Goal: Communication & Community: Answer question/provide support

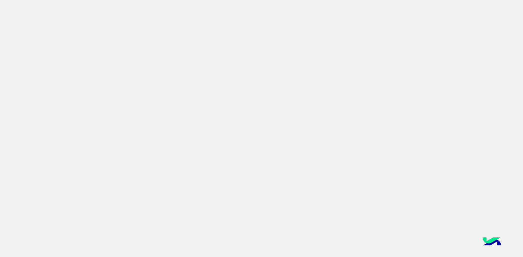
click at [264, 150] on app-root at bounding box center [261, 128] width 523 height 257
drag, startPoint x: 489, startPoint y: 232, endPoint x: 438, endPoint y: 219, distance: 52.8
click at [489, 232] on img at bounding box center [492, 242] width 23 height 23
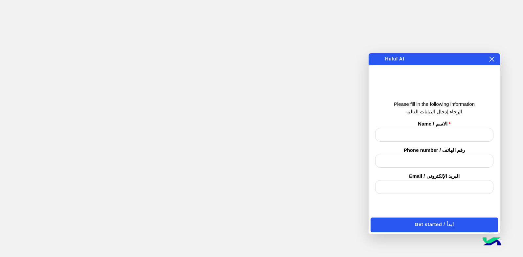
click at [494, 59] on icon at bounding box center [491, 59] width 5 height 5
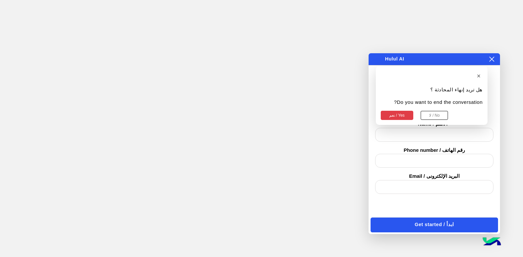
click at [409, 116] on button "نعم / Yes" at bounding box center [397, 115] width 33 height 9
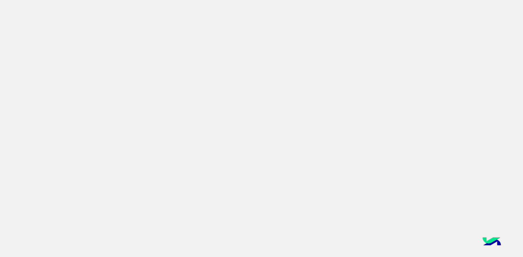
drag, startPoint x: 19, startPoint y: 0, endPoint x: 352, endPoint y: 36, distance: 335.6
click at [324, 62] on app-root at bounding box center [261, 128] width 523 height 257
click at [490, 238] on img at bounding box center [492, 242] width 23 height 23
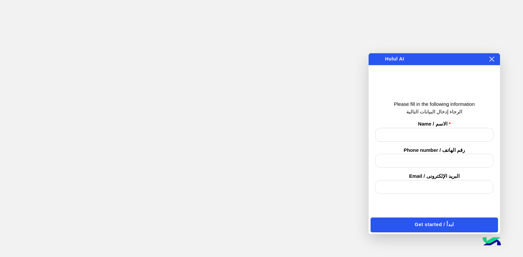
click at [436, 133] on input "text" at bounding box center [434, 135] width 118 height 14
click at [433, 156] on input "text" at bounding box center [434, 161] width 118 height 14
drag, startPoint x: 432, startPoint y: 185, endPoint x: 440, endPoint y: 167, distance: 19.9
click at [432, 185] on input "email" at bounding box center [434, 187] width 118 height 14
type input "**********"
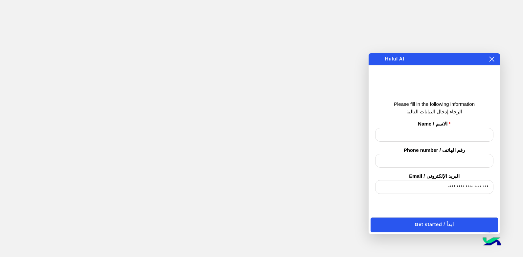
click at [496, 59] on div "× هل تريد إنهاء المحادثة ؟ Do you want to end the conversation? نعم / Yes لا / …" at bounding box center [434, 59] width 131 height 12
click at [430, 159] on input "text" at bounding box center [434, 161] width 118 height 14
type input "**********"
click at [450, 138] on input "text" at bounding box center [434, 135] width 118 height 14
type input "*********"
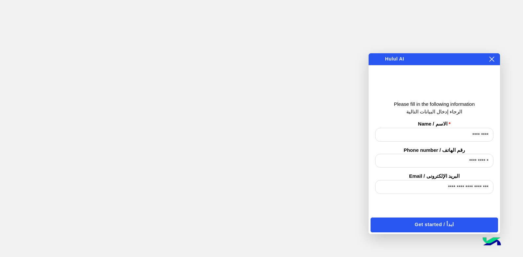
click at [458, 220] on button "Get started / ابدأ" at bounding box center [435, 225] width 128 height 15
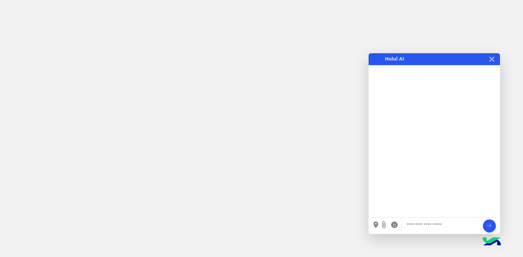
click at [494, 59] on icon at bounding box center [491, 59] width 5 height 5
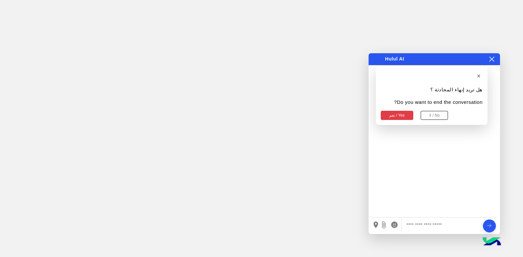
click at [406, 117] on button "نعم / Yes" at bounding box center [397, 115] width 33 height 9
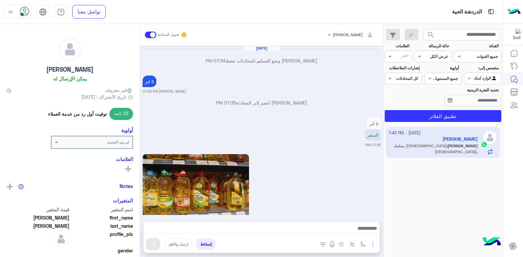
scroll to position [588, 0]
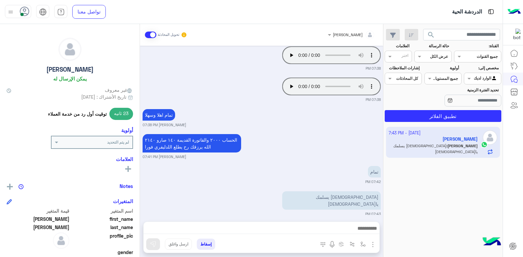
click at [427, 185] on div "1 October - 7:43 PM Ahmad Al Bashir Barakat Ahmad : الله يسلمك يارب" at bounding box center [443, 192] width 119 height 135
click at [286, 145] on div "الحساب ٢٠٠٠ والقاتورة القديمة ١٤٠ صارو ٢١٤٠ الله يرزقك رح يطلع اللدليفري فورا ب…" at bounding box center [262, 145] width 238 height 27
click at [208, 245] on button "إسقاط" at bounding box center [206, 244] width 18 height 11
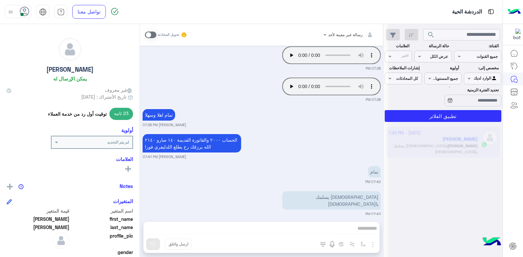
scroll to position [605, 0]
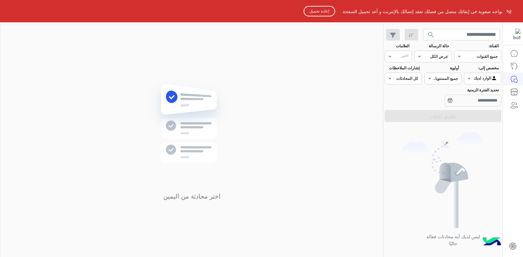
click at [316, 14] on button "إعادة تحميل" at bounding box center [320, 11] width 32 height 11
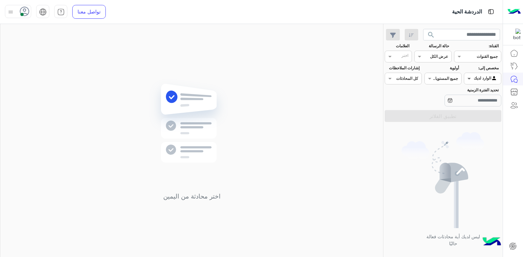
click at [469, 80] on span at bounding box center [468, 78] width 8 height 7
click at [474, 89] on b "غير معينة" at bounding box center [483, 92] width 18 height 6
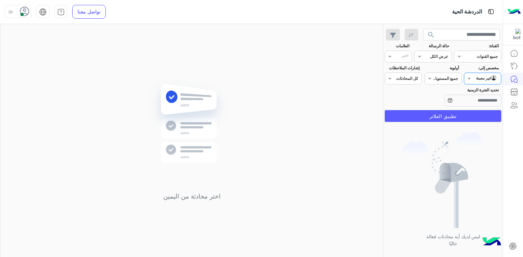
click at [423, 116] on button "تطبيق الفلاتر" at bounding box center [443, 116] width 117 height 12
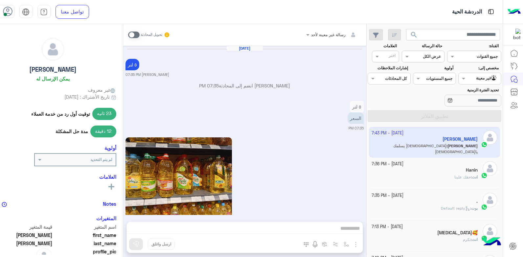
scroll to position [588, 0]
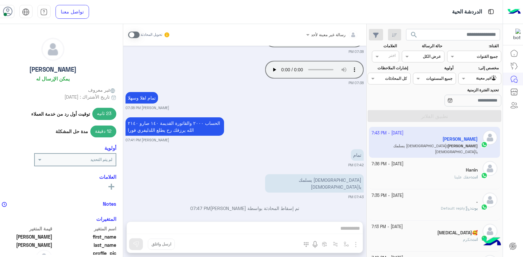
click at [308, 152] on div "تمام 07:42 PM" at bounding box center [245, 158] width 238 height 20
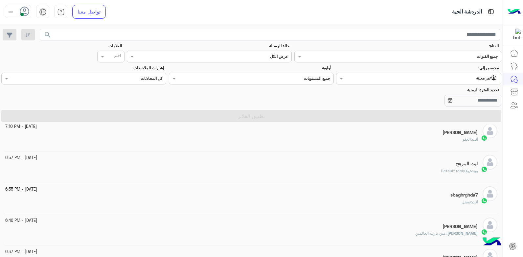
scroll to position [0, 0]
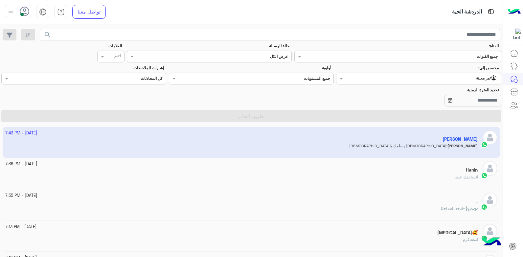
click at [439, 81] on div "Agent Filter غير معينة" at bounding box center [423, 78] width 156 height 7
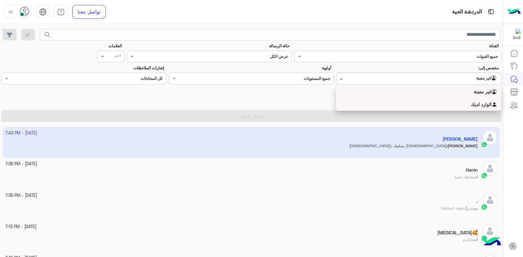
click at [435, 106] on div "الوارد لديك" at bounding box center [418, 104] width 165 height 13
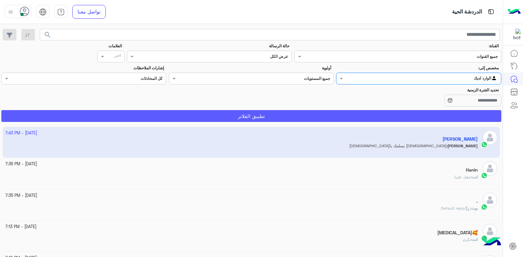
click at [406, 117] on button "تطبيق الفلاتر" at bounding box center [251, 116] width 500 height 12
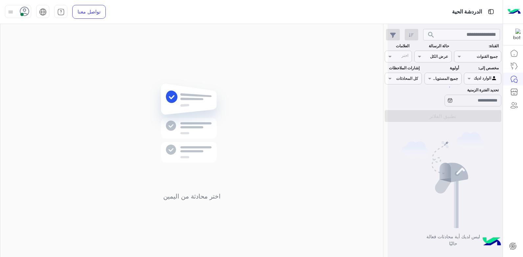
click at [137, 194] on div "اختر محادثة من اليمين" at bounding box center [191, 142] width 383 height 236
click at [476, 77] on div at bounding box center [482, 78] width 36 height 6
click at [474, 93] on b "غير معينة" at bounding box center [483, 92] width 18 height 6
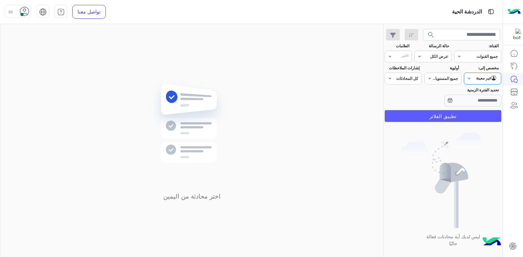
click at [409, 116] on button "تطبيق الفلاتر" at bounding box center [443, 116] width 117 height 12
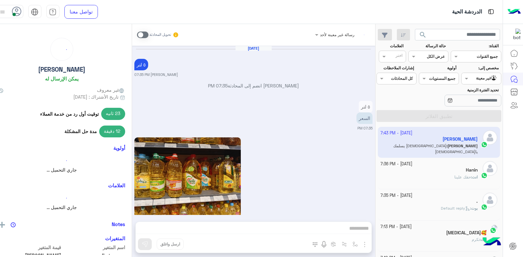
scroll to position [588, 0]
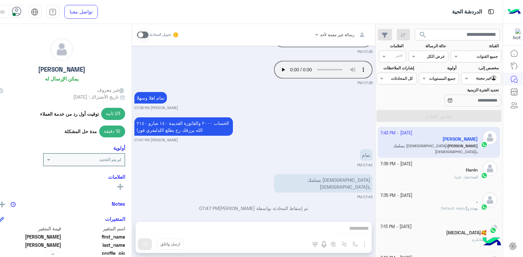
click at [292, 134] on div "الحساب ٢٠٠٠ والقاتورة القديمة ١٤٠ صارو ٢١٤٠ الله يرزقك رح يطلع اللدليفري فورا ب…" at bounding box center [253, 129] width 238 height 27
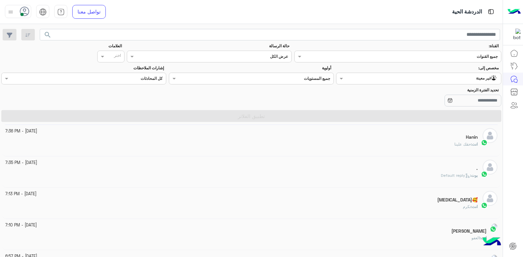
scroll to position [0, 0]
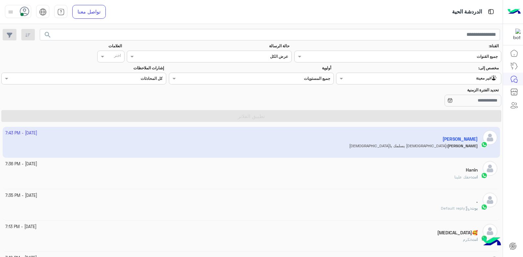
click at [348, 75] on div at bounding box center [419, 78] width 164 height 6
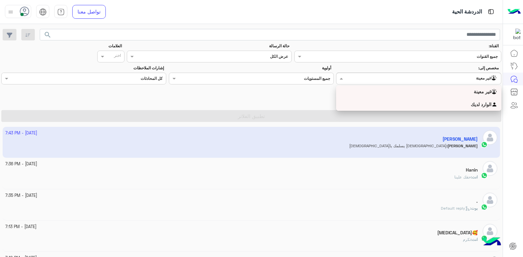
click at [359, 100] on div "الوارد لديك" at bounding box center [418, 104] width 165 height 13
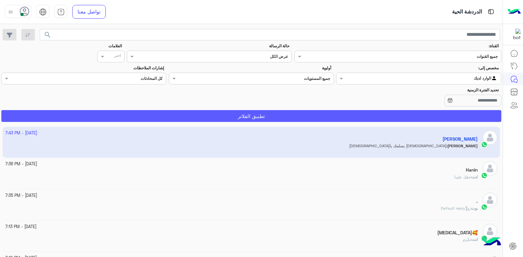
click at [330, 114] on button "تطبيق الفلاتر" at bounding box center [251, 116] width 500 height 12
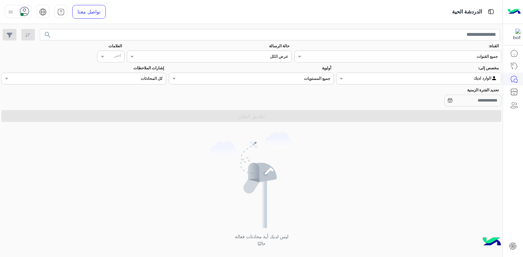
click at [50, 38] on span "search" at bounding box center [48, 35] width 8 height 8
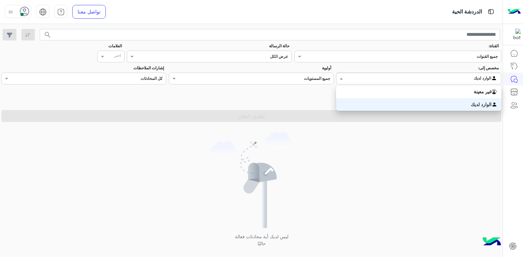
click at [370, 82] on div "Agent Filter الوارد لديك" at bounding box center [418, 79] width 165 height 12
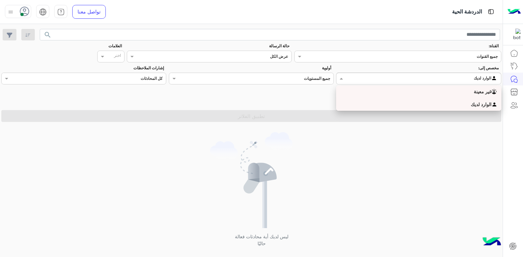
click at [439, 86] on div "غير معينة" at bounding box center [418, 91] width 165 height 13
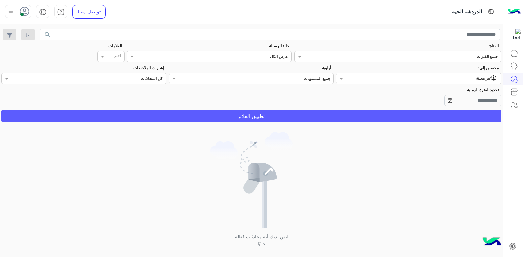
click at [312, 116] on button "تطبيق الفلاتر" at bounding box center [251, 116] width 500 height 12
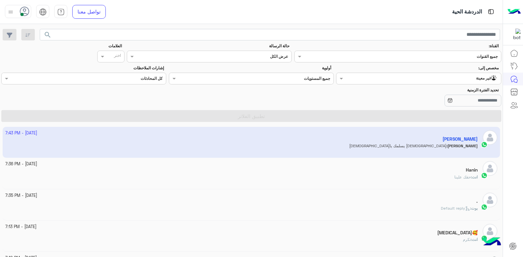
click at [257, 59] on div "القناه عرض الكل" at bounding box center [213, 57] width 156 height 6
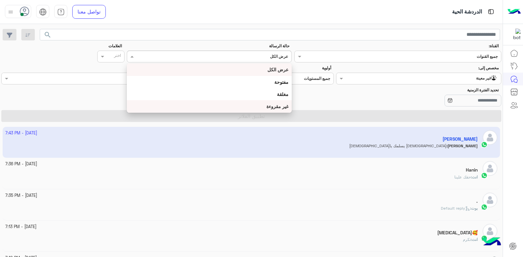
click at [267, 105] on b "غير مقروءة" at bounding box center [278, 107] width 22 height 6
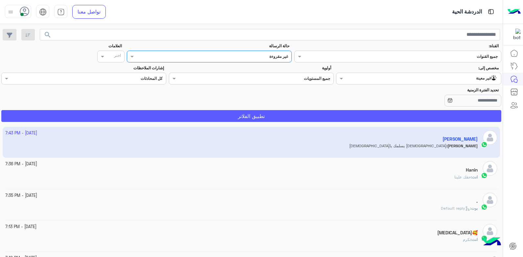
click at [280, 112] on button "تطبيق الفلاتر" at bounding box center [251, 116] width 500 height 12
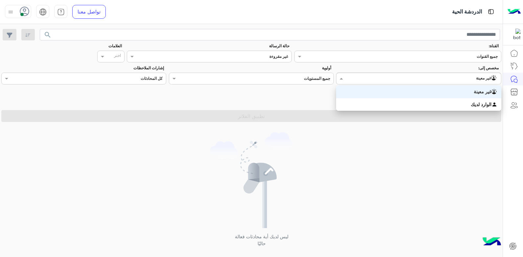
click at [343, 80] on span at bounding box center [341, 78] width 8 height 7
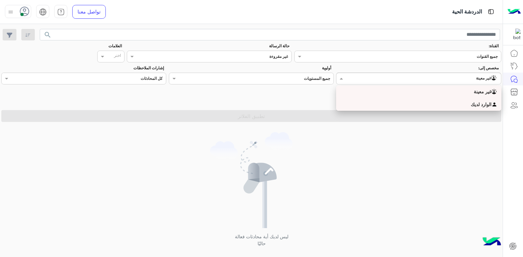
click at [418, 102] on div "الوارد لديك" at bounding box center [418, 104] width 165 height 13
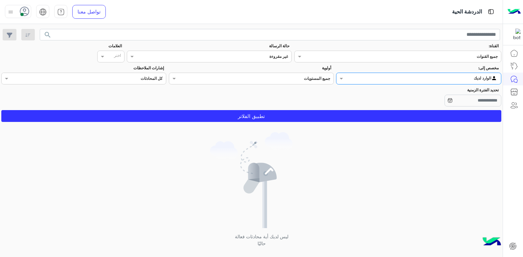
click at [233, 57] on input "text" at bounding box center [223, 56] width 130 height 6
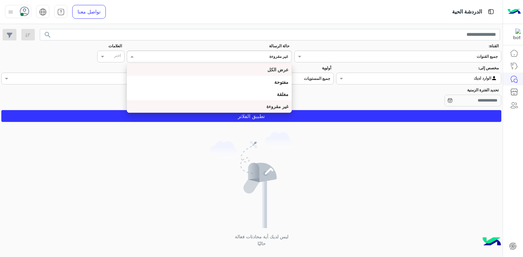
click at [246, 66] on div "عرض الكل" at bounding box center [209, 69] width 165 height 12
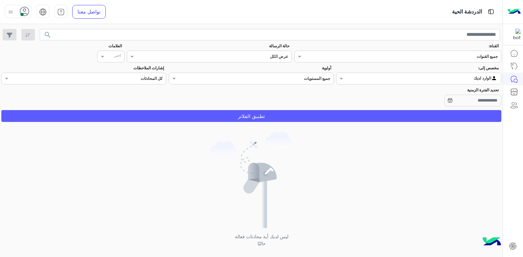
click at [281, 115] on button "تطبيق الفلاتر" at bounding box center [251, 116] width 500 height 12
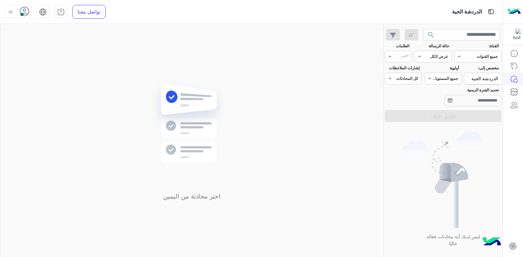
click at [483, 81] on div "الدردشة الحية" at bounding box center [485, 79] width 36 height 11
click at [471, 79] on span at bounding box center [468, 78] width 8 height 7
click at [472, 95] on div "غير معينة" at bounding box center [482, 91] width 37 height 13
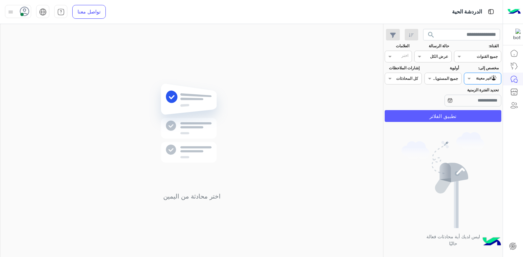
click at [421, 117] on button "تطبيق الفلاتر" at bounding box center [443, 116] width 117 height 12
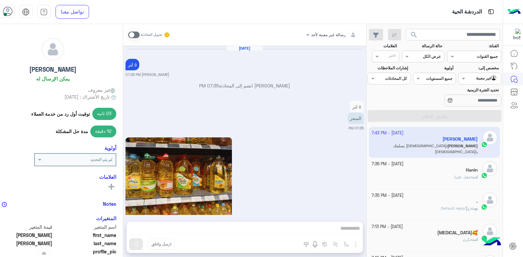
scroll to position [588, 0]
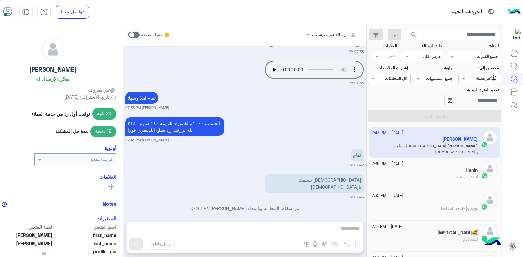
click at [279, 166] on small "07:42 PM" at bounding box center [245, 164] width 238 height 5
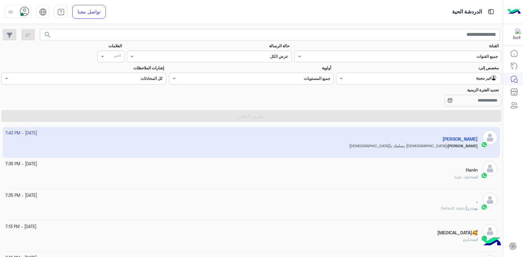
click at [439, 77] on input "text" at bounding box center [432, 78] width 130 height 6
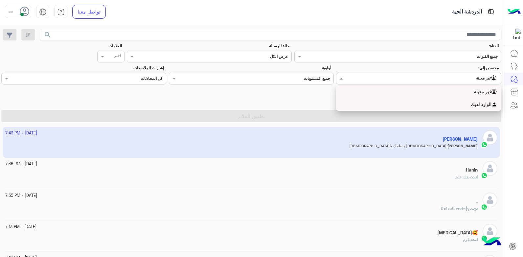
click at [435, 103] on div "الوارد لديك" at bounding box center [418, 104] width 165 height 13
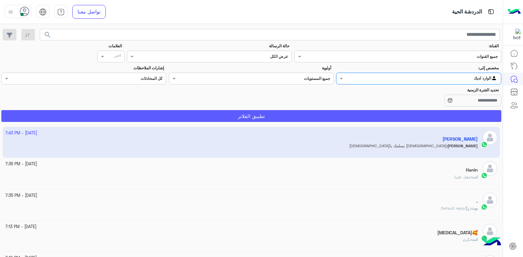
click at [249, 116] on button "تطبيق الفلاتر" at bounding box center [251, 116] width 500 height 12
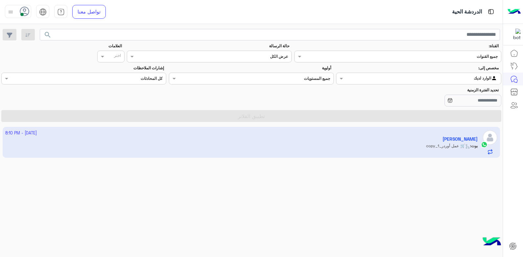
click at [310, 149] on app-inbox-user "1 October - 8:10 PM Zahraa Nasim بوت : 🛒 عمل أوردر_copy_1" at bounding box center [252, 142] width 498 height 31
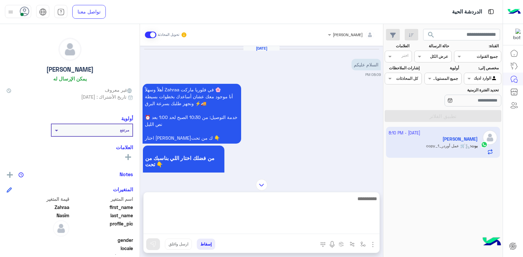
click at [334, 226] on textarea at bounding box center [262, 214] width 236 height 39
type textarea "**********"
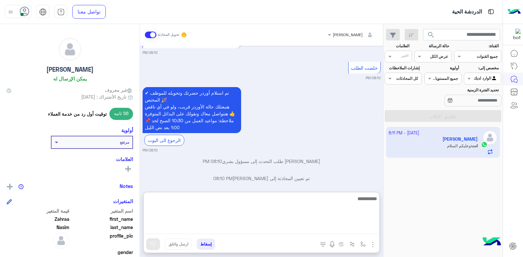
scroll to position [413, 0]
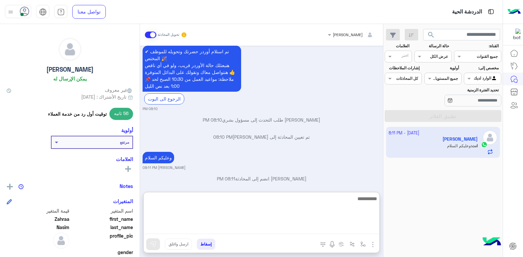
click at [316, 195] on textarea at bounding box center [262, 214] width 236 height 39
type textarea "****"
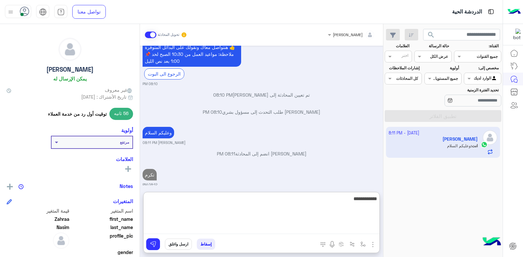
type textarea "**********"
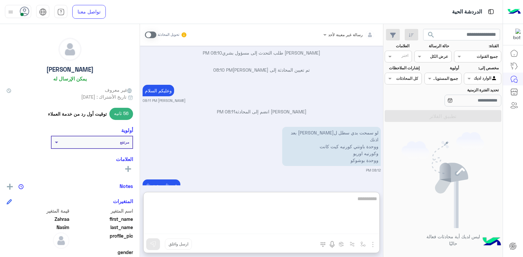
scroll to position [569, 0]
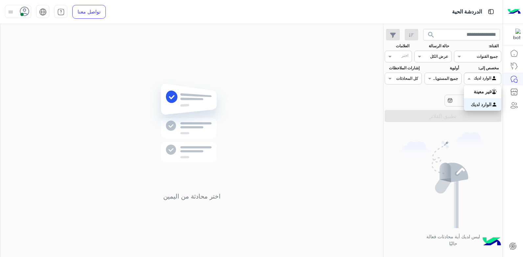
click at [469, 80] on span at bounding box center [468, 78] width 8 height 7
click at [467, 94] on div "غير معينة" at bounding box center [482, 91] width 37 height 13
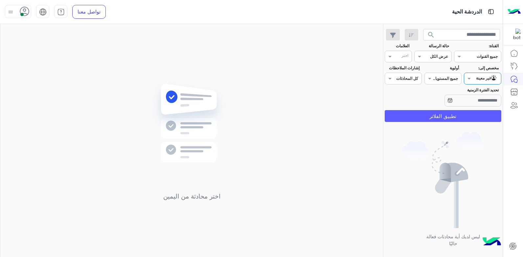
click at [442, 117] on button "تطبيق الفلاتر" at bounding box center [443, 116] width 117 height 12
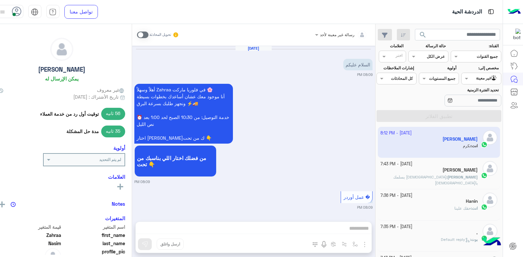
scroll to position [540, 0]
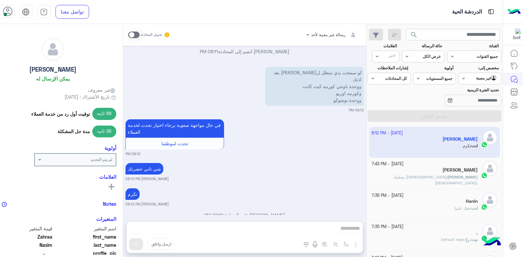
click at [140, 36] on span at bounding box center [134, 35] width 12 height 7
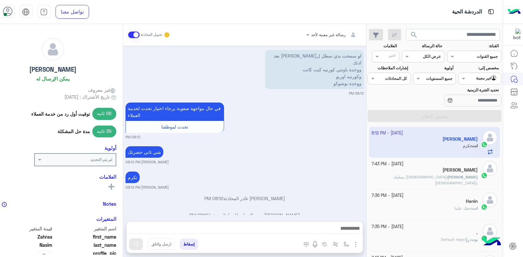
click at [474, 78] on div at bounding box center [480, 78] width 42 height 6
click at [476, 104] on b "الوارد لديك" at bounding box center [481, 105] width 21 height 6
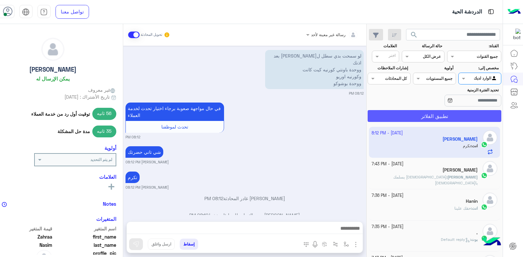
click at [412, 114] on button "تطبيق الفلاتر" at bounding box center [435, 116] width 134 height 12
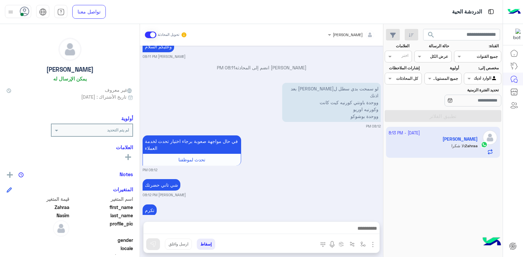
scroll to position [582, 0]
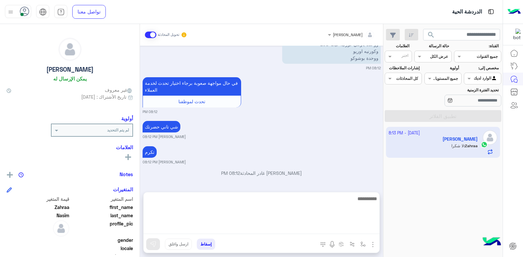
click at [308, 226] on textarea at bounding box center [262, 214] width 236 height 39
type textarea "*****"
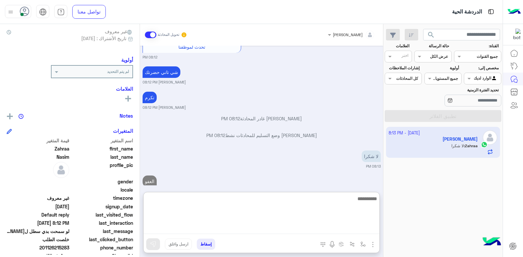
scroll to position [99, 0]
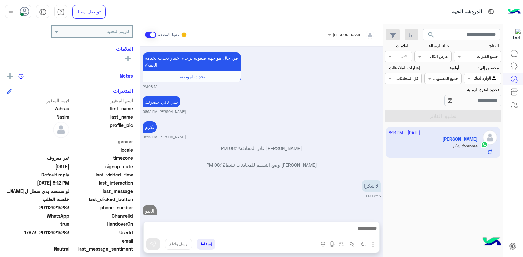
drag, startPoint x: 69, startPoint y: 233, endPoint x: 57, endPoint y: 235, distance: 12.7
click at [57, 235] on span "17973_201126215283" at bounding box center [38, 232] width 63 height 7
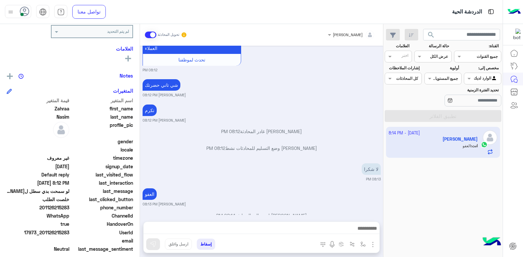
copy span "15283"
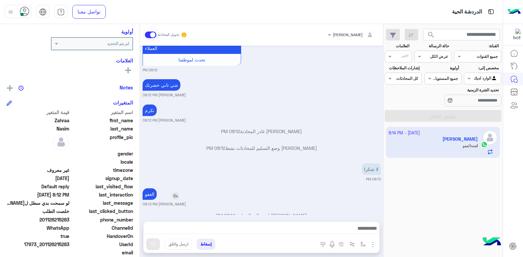
scroll to position [111, 0]
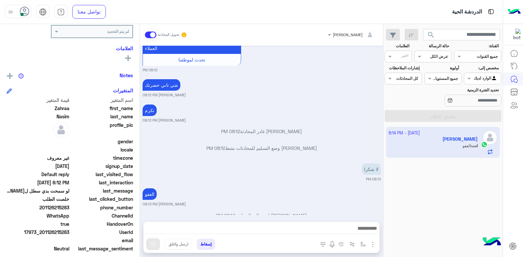
click at [208, 244] on button "إسقاط" at bounding box center [206, 244] width 18 height 11
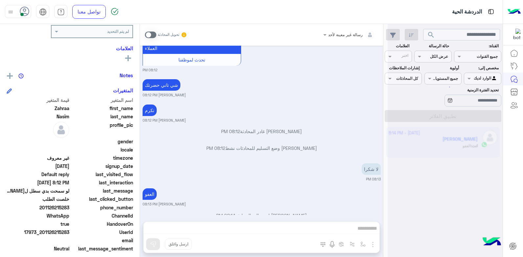
scroll to position [641, 0]
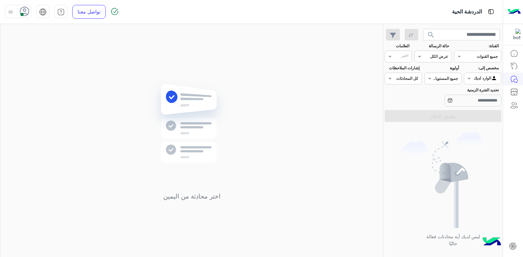
click at [473, 79] on div at bounding box center [482, 78] width 36 height 6
click at [474, 91] on b "غير معينة" at bounding box center [483, 92] width 18 height 6
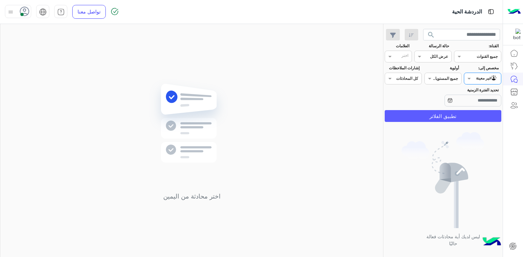
click at [406, 114] on button "تطبيق الفلاتر" at bounding box center [443, 116] width 117 height 12
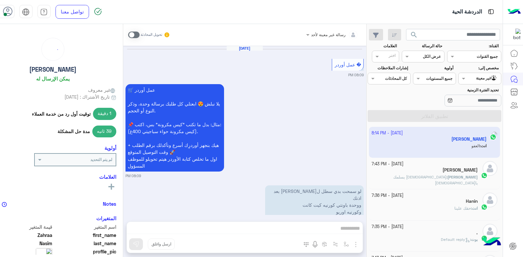
scroll to position [508, 0]
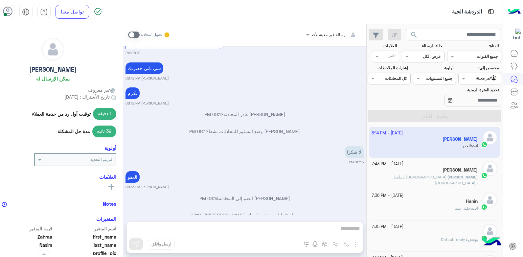
click at [299, 184] on small "بشار قطان 08:13 PM" at bounding box center [245, 186] width 238 height 5
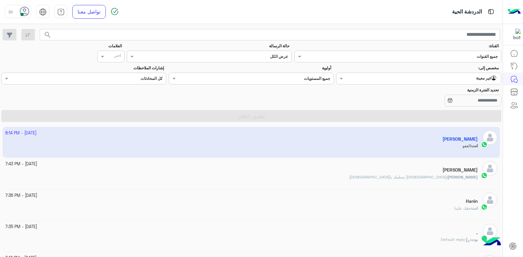
click at [430, 79] on input "text" at bounding box center [432, 78] width 130 height 6
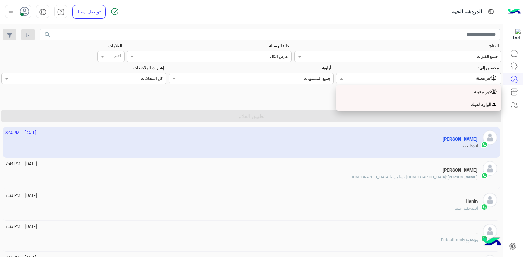
click at [421, 104] on div "الوارد لديك" at bounding box center [418, 104] width 165 height 13
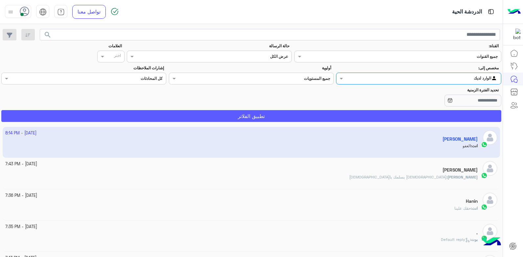
click at [330, 111] on button "تطبيق الفلاتر" at bounding box center [251, 116] width 500 height 12
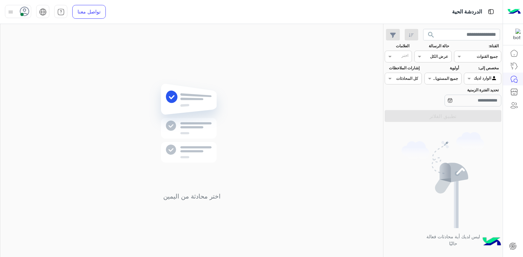
click at [429, 33] on span "search" at bounding box center [431, 35] width 8 height 8
click at [10, 11] on img at bounding box center [11, 12] width 8 height 8
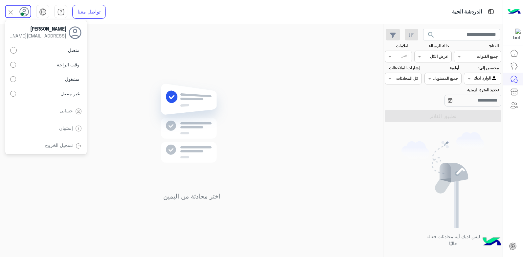
click at [290, 58] on div "اختر محادثة من اليمين" at bounding box center [191, 142] width 383 height 236
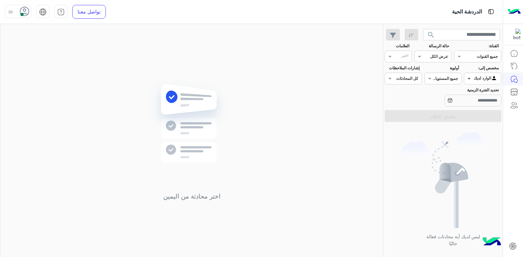
click at [467, 78] on span at bounding box center [468, 78] width 8 height 7
click at [473, 96] on div "غير معينة" at bounding box center [482, 91] width 37 height 13
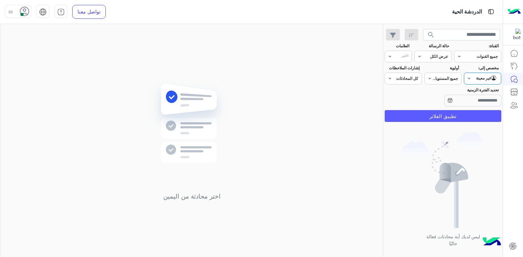
click at [414, 110] on button "تطبيق الفلاتر" at bounding box center [443, 116] width 117 height 12
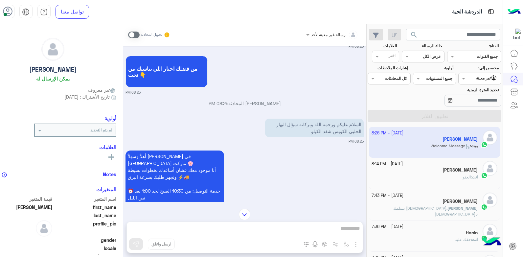
scroll to position [326, 0]
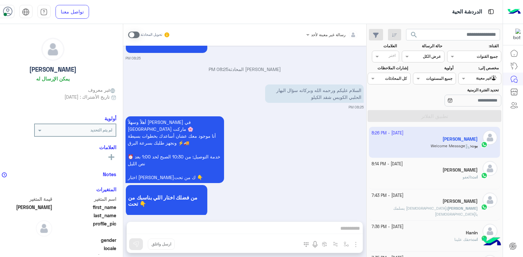
click at [436, 170] on div "[PERSON_NAME]" at bounding box center [425, 170] width 106 height 7
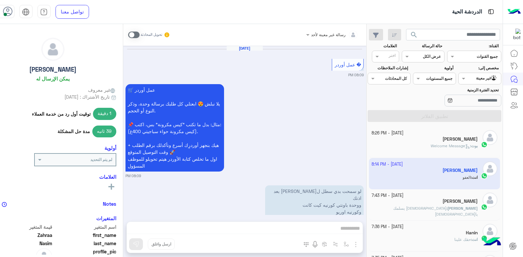
scroll to position [508, 0]
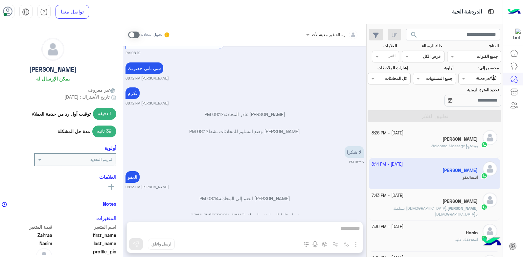
click at [425, 145] on div "بوت : Welcome Message" at bounding box center [425, 149] width 106 height 12
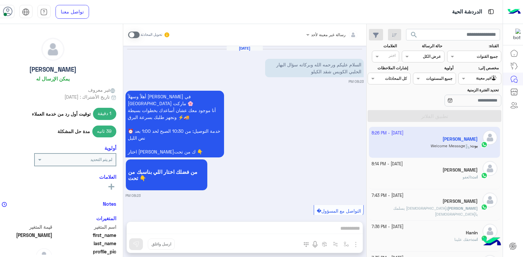
scroll to position [327, 0]
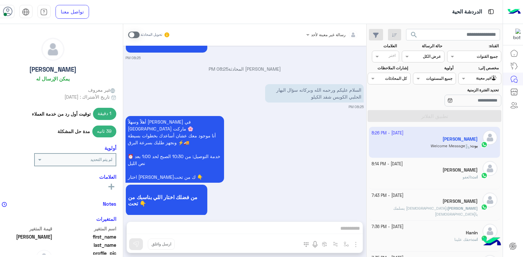
click at [140, 35] on span at bounding box center [134, 35] width 12 height 7
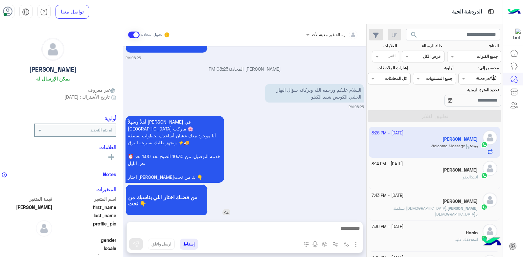
scroll to position [344, 0]
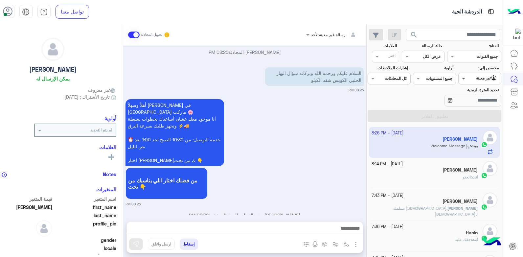
click at [467, 76] on span at bounding box center [463, 78] width 8 height 7
click at [471, 107] on b "الوارد لديك" at bounding box center [481, 105] width 21 height 6
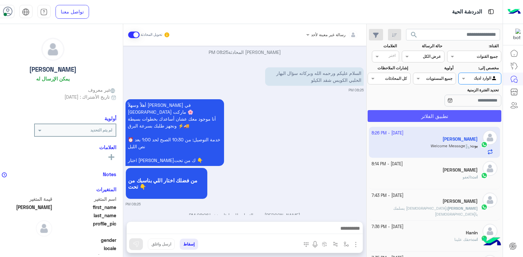
click at [448, 118] on button "تطبيق الفلاتر" at bounding box center [435, 116] width 134 height 12
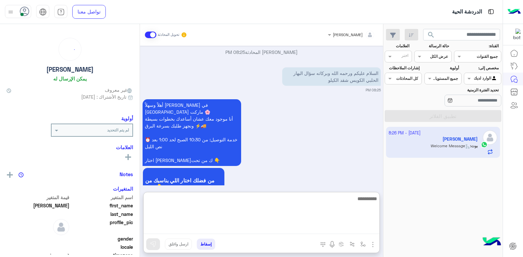
click at [301, 230] on textarea at bounding box center [262, 214] width 236 height 39
type textarea "**********"
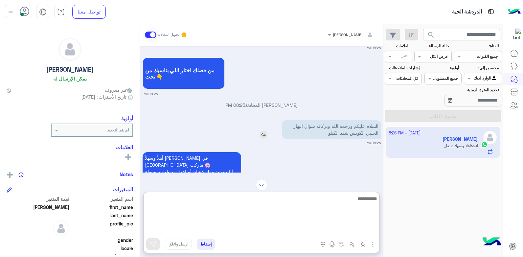
scroll to position [284, 0]
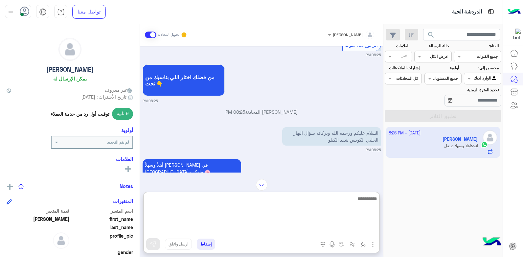
click at [312, 198] on textarea at bounding box center [262, 214] width 236 height 39
type textarea "**********"
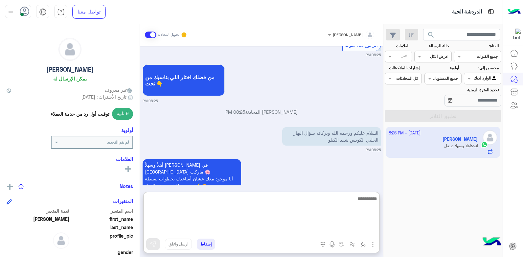
scroll to position [440, 0]
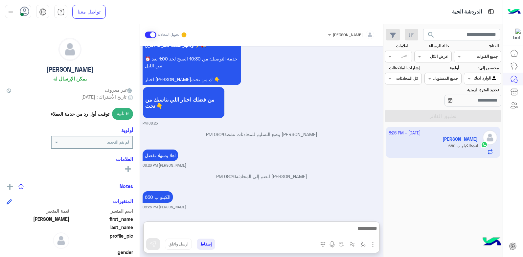
click at [344, 173] on p "بشار قطان انضم إلى المحادثة 08:26 PM" at bounding box center [262, 176] width 238 height 7
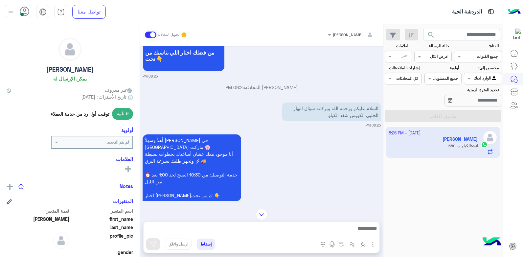
scroll to position [411, 0]
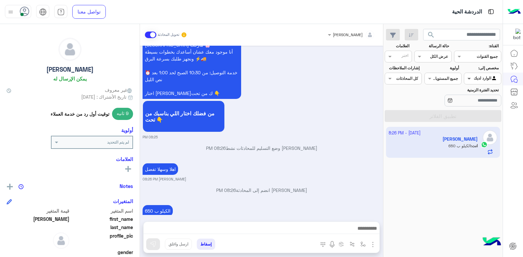
click at [472, 77] on span at bounding box center [468, 78] width 8 height 7
click at [430, 36] on span "search" at bounding box center [431, 35] width 8 height 8
click at [468, 74] on div "Agent Filter الوارد لديك" at bounding box center [482, 79] width 37 height 12
click at [476, 88] on div "غير معينة" at bounding box center [482, 91] width 37 height 13
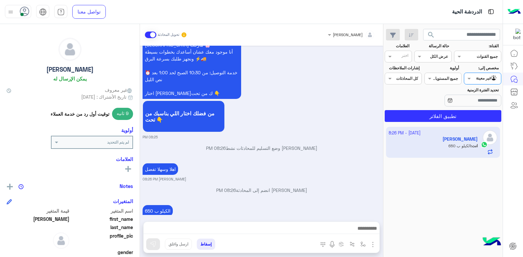
click at [436, 61] on div "القناه عرض الكل" at bounding box center [433, 57] width 37 height 12
click at [441, 105] on b "غير مقروءة" at bounding box center [438, 107] width 22 height 6
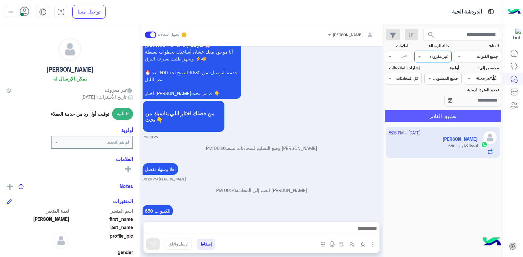
click at [450, 114] on button "تطبيق الفلاتر" at bounding box center [443, 116] width 117 height 12
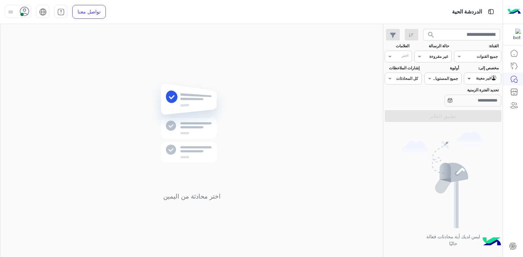
click at [465, 81] on span at bounding box center [468, 78] width 8 height 7
click at [474, 103] on b "الوارد لديك" at bounding box center [481, 105] width 21 height 6
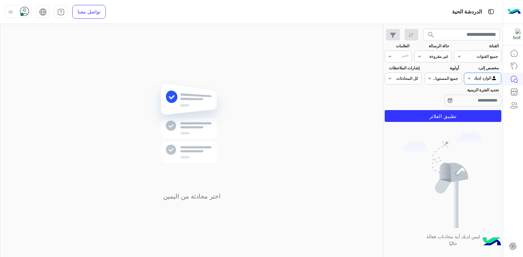
click at [444, 58] on input "text" at bounding box center [440, 56] width 15 height 6
click at [448, 70] on b "عرض الكل" at bounding box center [438, 70] width 21 height 6
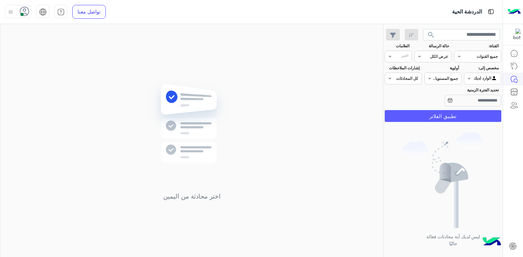
click at [458, 114] on button "تطبيق الفلاتر" at bounding box center [443, 116] width 117 height 12
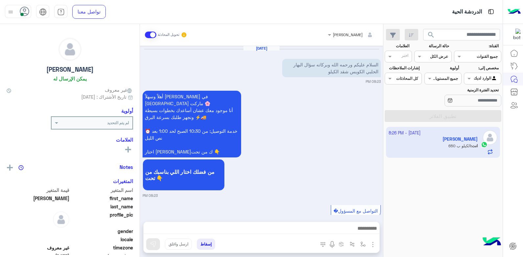
scroll to position [411, 0]
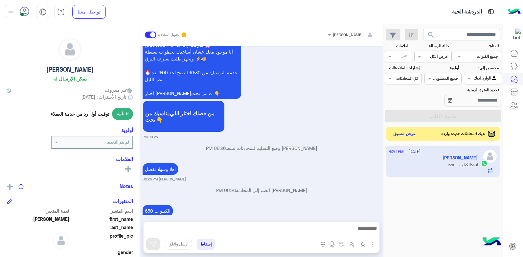
click at [411, 135] on button "عرض مسبق" at bounding box center [405, 134] width 28 height 9
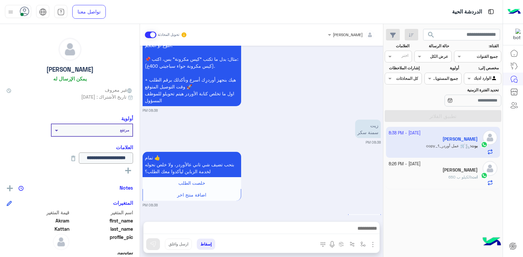
scroll to position [693, 0]
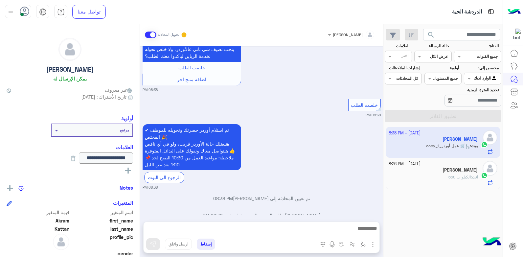
click at [353, 36] on div at bounding box center [352, 34] width 54 height 6
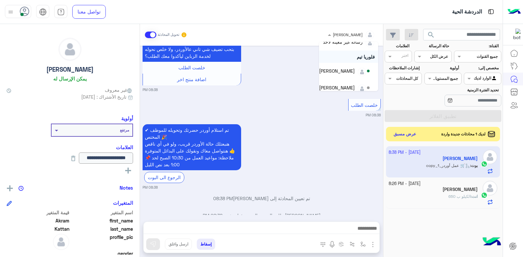
scroll to position [13, 0]
click at [353, 86] on div "خالد صقر" at bounding box center [337, 82] width 36 height 7
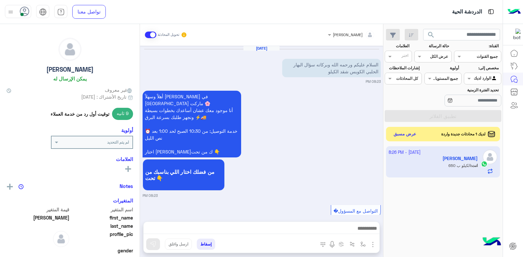
scroll to position [411, 0]
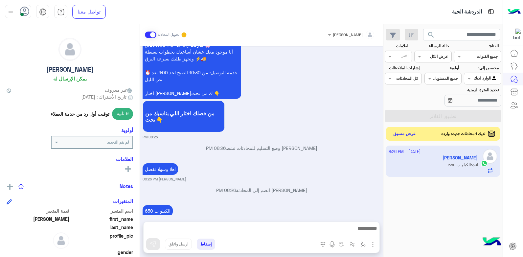
click at [401, 137] on button "عرض مسبق" at bounding box center [405, 134] width 28 height 9
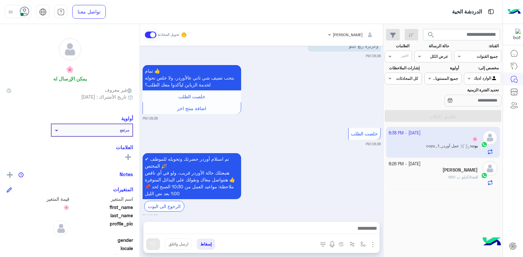
scroll to position [577, 0]
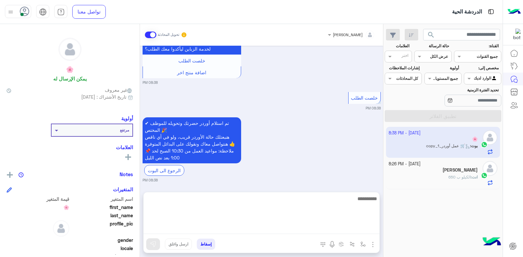
click at [319, 225] on textarea at bounding box center [262, 214] width 236 height 39
type textarea "****"
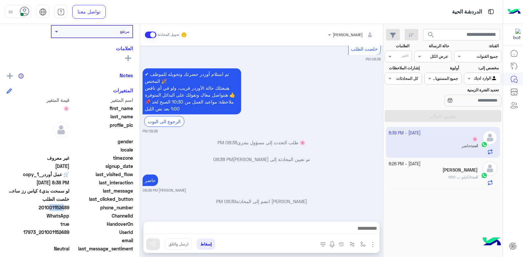
scroll to position [619, 0]
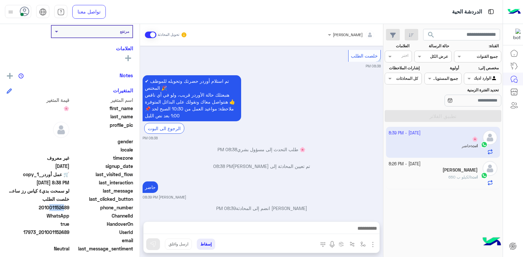
drag, startPoint x: 48, startPoint y: 209, endPoint x: 69, endPoint y: 208, distance: 21.1
click at [69, 208] on span "201001152489" at bounding box center [38, 207] width 63 height 7
copy span "001152489"
click at [421, 167] on small "[DATE] - 8:26 PM" at bounding box center [405, 164] width 32 height 6
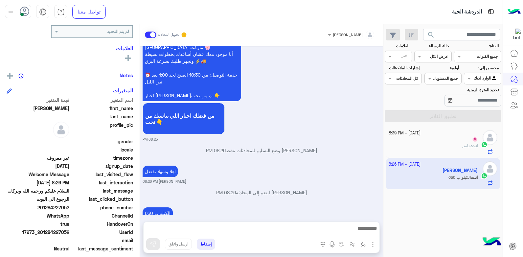
scroll to position [411, 0]
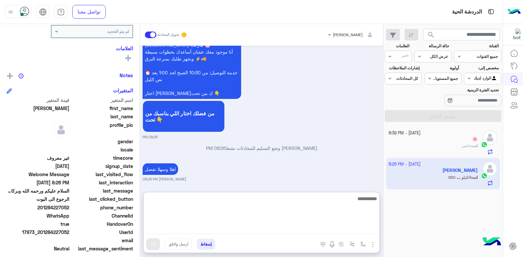
click at [264, 226] on textarea at bounding box center [262, 214] width 236 height 39
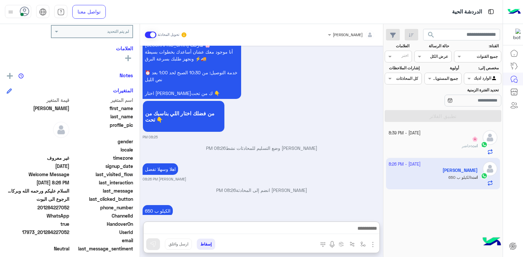
click at [208, 245] on button "إسقاط" at bounding box center [206, 244] width 18 height 11
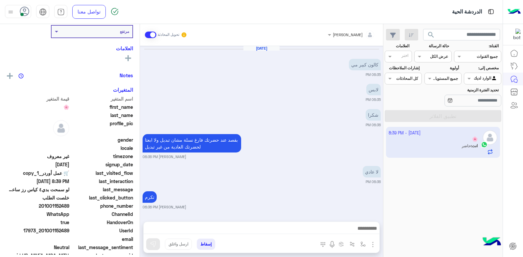
scroll to position [569, 0]
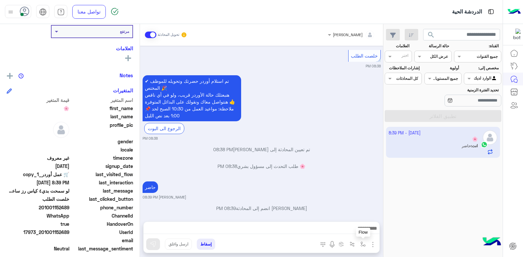
click at [364, 245] on img "button" at bounding box center [363, 244] width 5 height 5
click at [349, 229] on input "text" at bounding box center [348, 229] width 33 height 6
type input "****"
click at [346, 219] on span "تم تجهيز الاوردر" at bounding box center [349, 218] width 33 height 6
type textarea "**********"
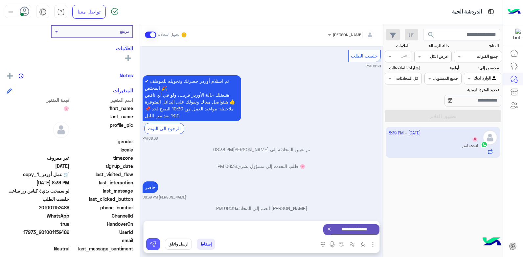
click at [156, 243] on img at bounding box center [153, 244] width 7 height 7
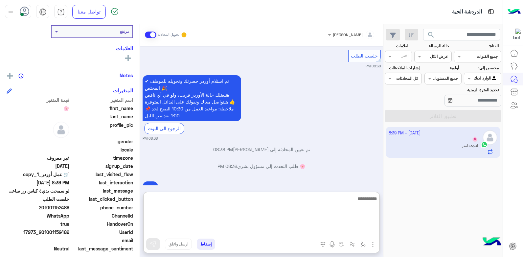
click at [231, 227] on textarea at bounding box center [262, 214] width 236 height 39
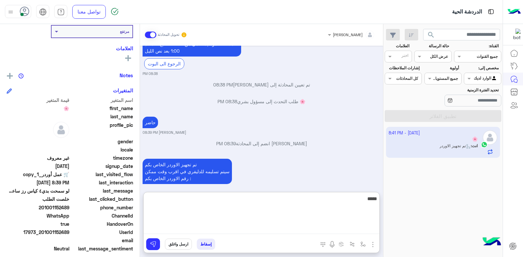
scroll to position [637, 0]
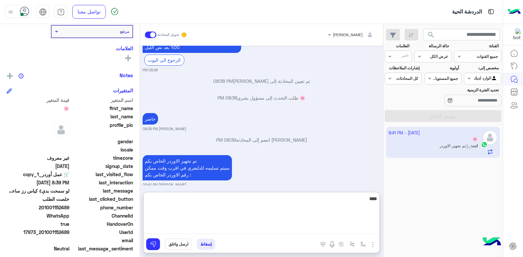
type textarea "*****"
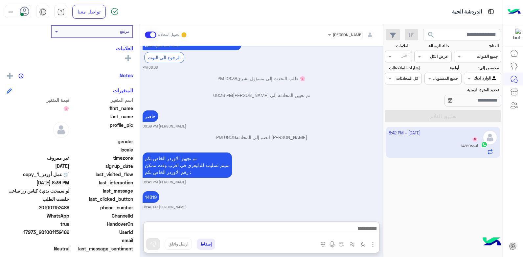
click at [204, 241] on button "إسقاط" at bounding box center [206, 244] width 18 height 11
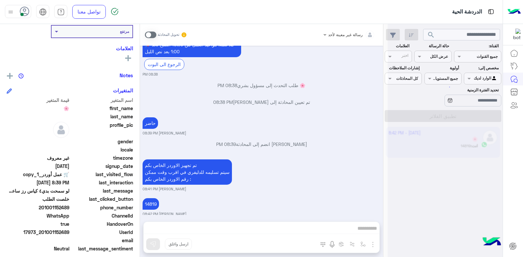
scroll to position [650, 0]
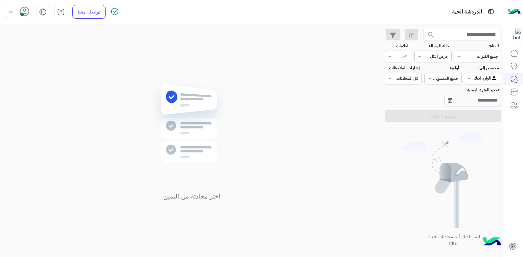
click at [431, 38] on span "search" at bounding box center [431, 35] width 8 height 8
click at [469, 79] on span at bounding box center [468, 78] width 8 height 7
click at [476, 92] on b "غير معينة" at bounding box center [483, 92] width 18 height 6
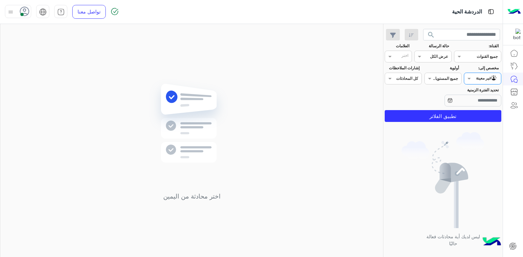
click at [429, 35] on span "search" at bounding box center [431, 35] width 8 height 8
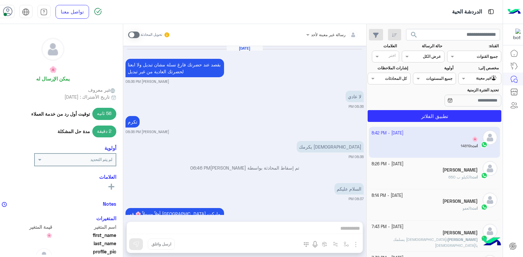
scroll to position [574, 0]
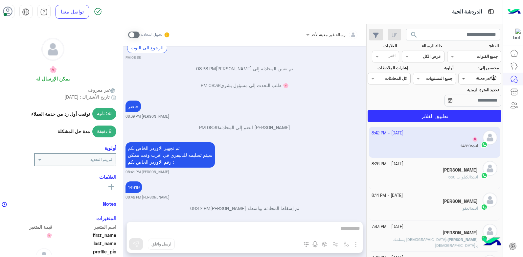
click at [467, 81] on span at bounding box center [463, 78] width 8 height 7
click at [476, 103] on b "الوارد لديك" at bounding box center [481, 105] width 21 height 6
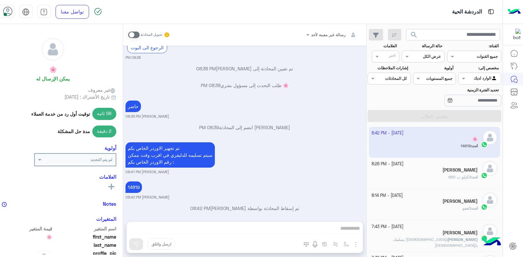
click at [418, 37] on span "search" at bounding box center [414, 35] width 8 height 8
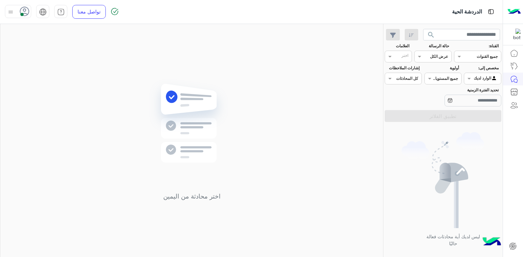
click at [13, 12] on img at bounding box center [11, 12] width 8 height 8
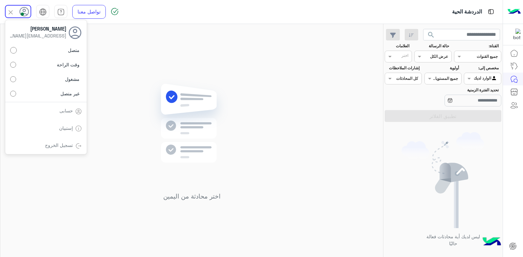
click at [94, 60] on div "اختر محادثة من اليمين" at bounding box center [191, 142] width 383 height 236
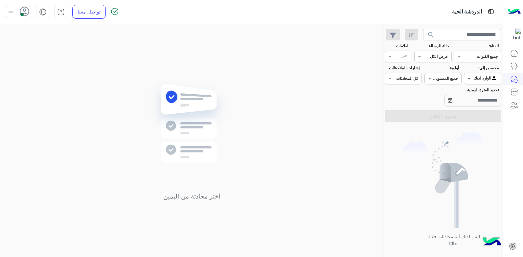
click at [469, 76] on span at bounding box center [468, 78] width 8 height 7
click at [483, 94] on div "غير معينة" at bounding box center [482, 91] width 37 height 13
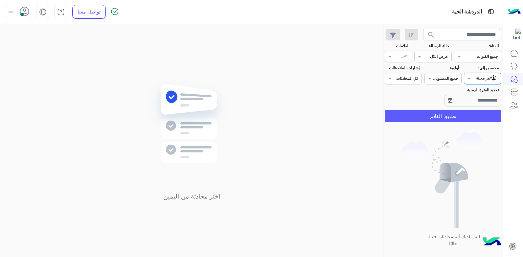
click at [449, 115] on button "تطبيق الفلاتر" at bounding box center [443, 116] width 117 height 12
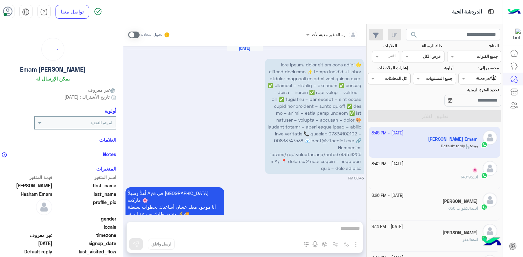
scroll to position [71, 0]
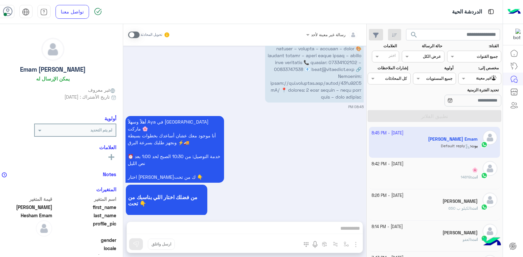
click at [315, 152] on div "أهلاً وسهلاً Aya في فلوريا ماركت 🌸 أنا موجود معك عشان أساعدك بخطوات بسيطة ونجهز…" at bounding box center [245, 168] width 238 height 109
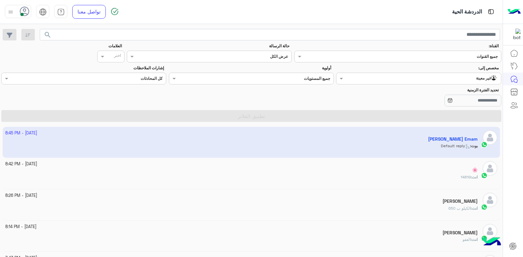
click at [311, 147] on app-inbox-user "1 October - 8:45 PM Aya Hesham Emam بوت : Default reply" at bounding box center [252, 142] width 498 height 31
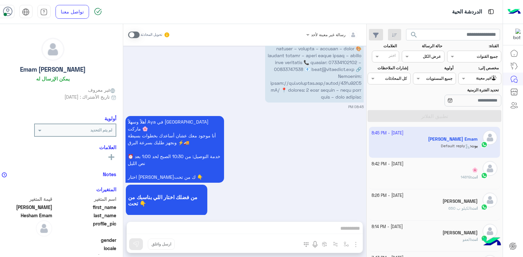
click at [311, 149] on div "أهلاً وسهلاً Aya في فلوريا ماركت 🌸 أنا موجود معك عشان أساعدك بخطوات بسيطة ونجهز…" at bounding box center [245, 168] width 238 height 109
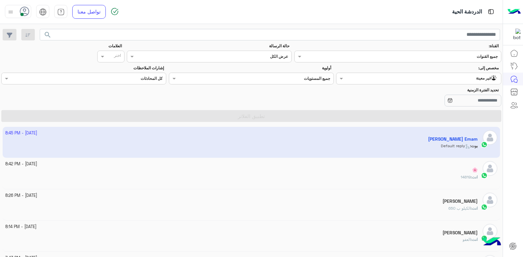
click at [442, 78] on input "text" at bounding box center [432, 78] width 130 height 6
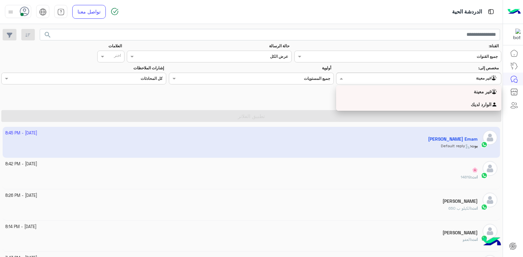
click at [432, 103] on div "الوارد لديك" at bounding box center [418, 104] width 165 height 13
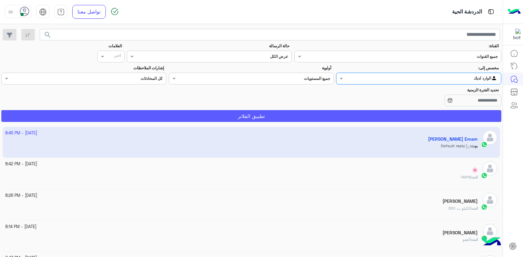
click at [390, 116] on button "تطبيق الفلاتر" at bounding box center [251, 116] width 500 height 12
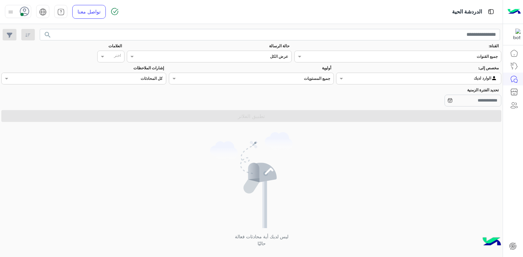
drag, startPoint x: 48, startPoint y: 2, endPoint x: 170, endPoint y: 143, distance: 186.2
click at [170, 143] on div "ليس لديك أية محادثات فعالة حاليًا" at bounding box center [251, 192] width 503 height 135
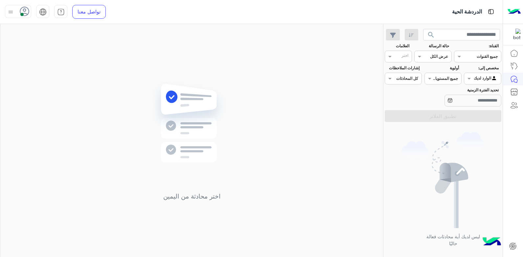
click at [399, 131] on div "ليس لديك أية محادثات فعالة حاليًا" at bounding box center [443, 192] width 119 height 135
click at [472, 78] on span at bounding box center [468, 78] width 8 height 7
click at [465, 136] on img at bounding box center [443, 180] width 83 height 96
click at [474, 78] on div at bounding box center [482, 78] width 36 height 6
click at [478, 94] on b "غير معينة" at bounding box center [483, 92] width 18 height 6
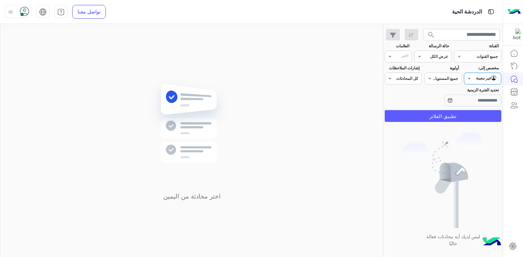
click at [459, 112] on button "تطبيق الفلاتر" at bounding box center [443, 116] width 117 height 12
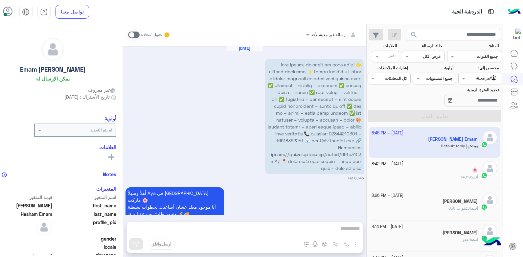
scroll to position [71, 0]
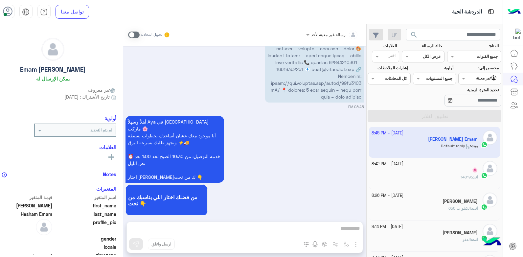
click at [304, 139] on div "أهلاً وسهلاً Aya في [GEOGRAPHIC_DATA] ماركت 🌸 أنا موجود معك عشان أساعدك بخطوات …" at bounding box center [245, 168] width 238 height 109
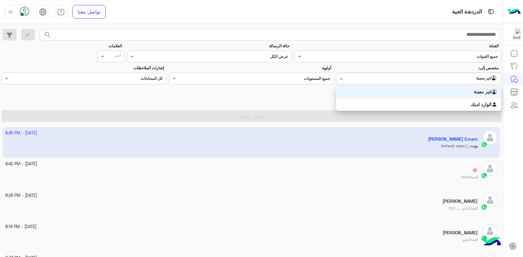
click at [464, 81] on div "Agent Filter غير معينة" at bounding box center [423, 78] width 156 height 7
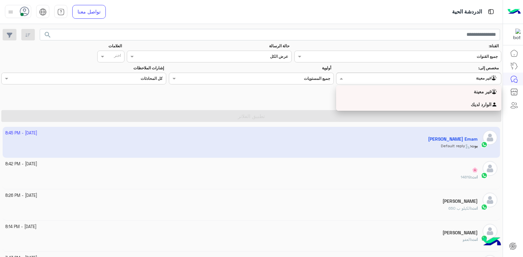
click at [454, 104] on div "الوارد لديك" at bounding box center [418, 104] width 165 height 13
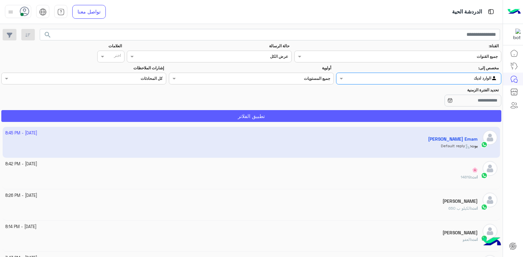
click at [445, 117] on button "تطبيق الفلاتر" at bounding box center [251, 116] width 500 height 12
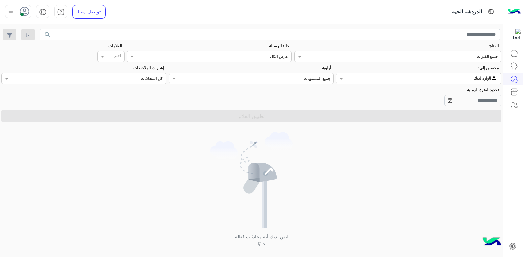
click at [440, 77] on input "text" at bounding box center [432, 78] width 130 height 6
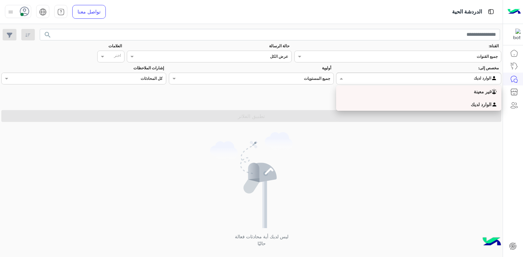
click at [423, 90] on div "غير معينة" at bounding box center [418, 91] width 165 height 13
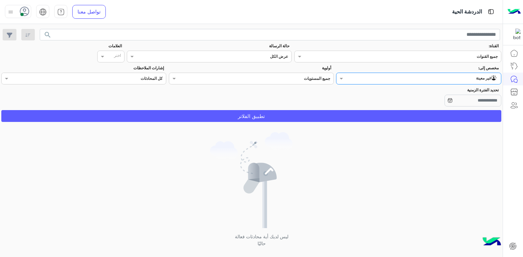
click at [397, 120] on button "تطبيق الفلاتر" at bounding box center [251, 116] width 500 height 12
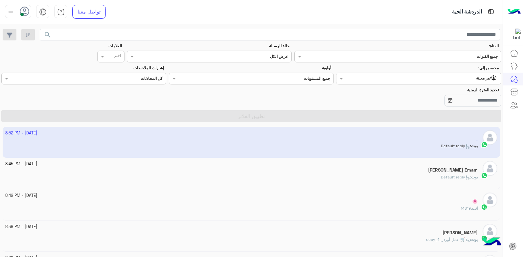
click at [341, 137] on app-inbox-user "[DATE] - 8:52 PM . [PERSON_NAME] : Default reply" at bounding box center [252, 142] width 498 height 31
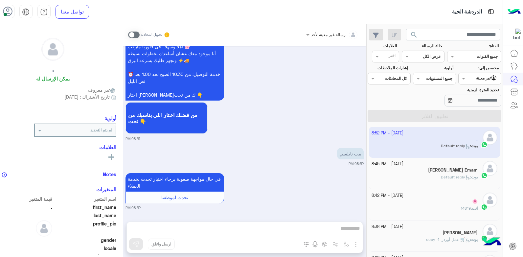
scroll to position [203, 0]
click at [309, 169] on div "[DATE] السلام عليكم 08:51 PM أهلاً وسهلاً . في فلوريا ماركت 🌸 أنا موجود معك عشا…" at bounding box center [244, 130] width 243 height 169
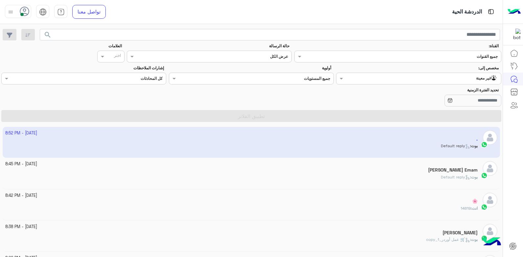
click at [366, 170] on div "[PERSON_NAME] Emam" at bounding box center [241, 170] width 473 height 7
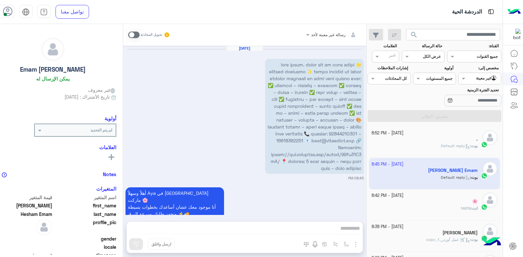
scroll to position [71, 0]
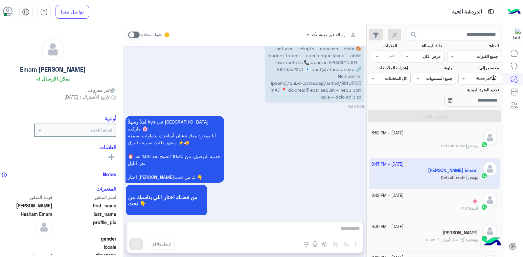
click at [310, 150] on div "أهلاً وسهلاً Aya في [GEOGRAPHIC_DATA] ماركت 🌸 أنا موجود معك عشان أساعدك بخطوات …" at bounding box center [245, 168] width 238 height 109
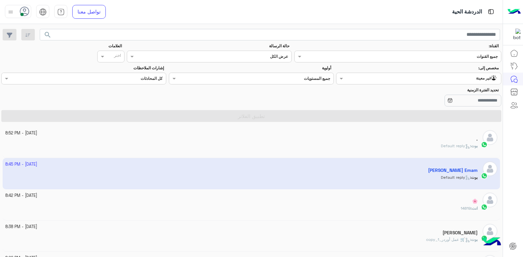
click at [337, 137] on div "." at bounding box center [241, 139] width 473 height 7
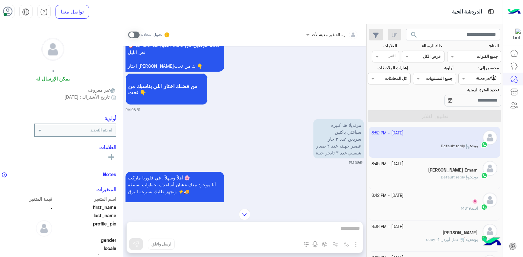
scroll to position [203, 0]
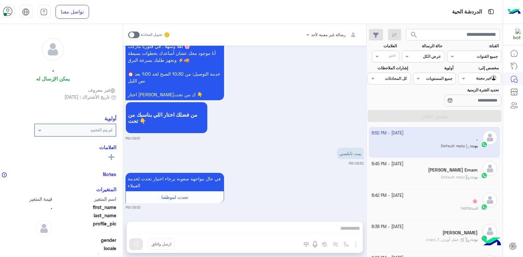
click at [300, 157] on div "بيت نابلسي 08:52 PM" at bounding box center [245, 156] width 238 height 20
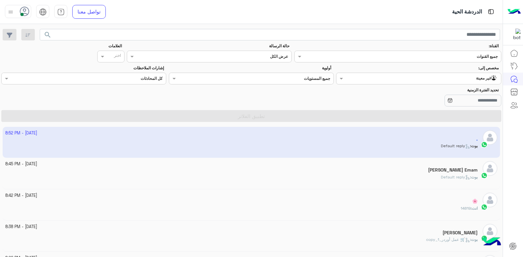
click at [433, 75] on input "text" at bounding box center [432, 78] width 130 height 6
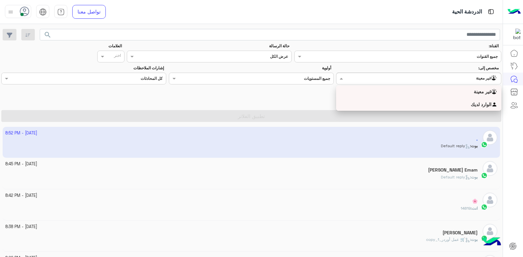
click at [429, 104] on div "الوارد لديك" at bounding box center [418, 104] width 165 height 13
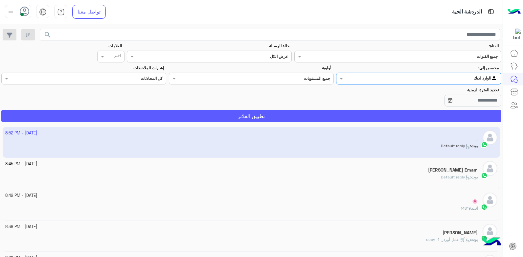
click at [381, 118] on button "تطبيق الفلاتر" at bounding box center [251, 116] width 500 height 12
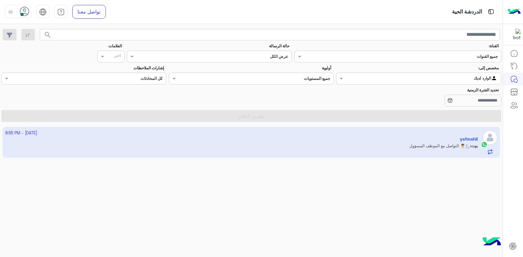
click at [309, 150] on app-inbox-user "[DATE] - 8:55 PM ysfmshil بوت : 👨‍💼 التواصل مع الموظف المسؤول" at bounding box center [252, 142] width 498 height 31
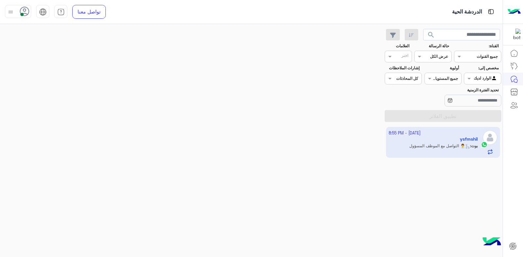
scroll to position [255, 0]
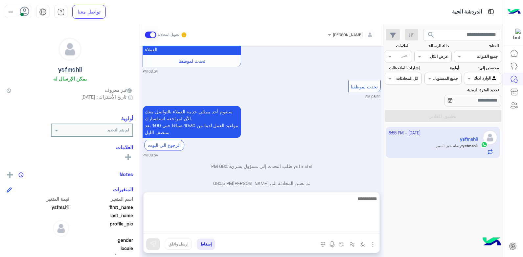
click at [322, 229] on textarea at bounding box center [262, 214] width 236 height 39
type textarea "**********"
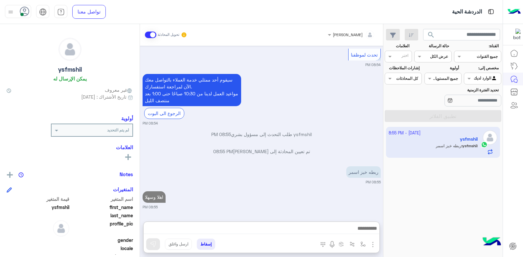
click at [310, 190] on div "اهلا وسهلا 08:55 PM" at bounding box center [262, 200] width 238 height 20
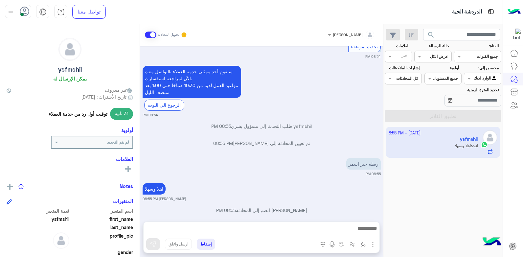
scroll to position [297, 0]
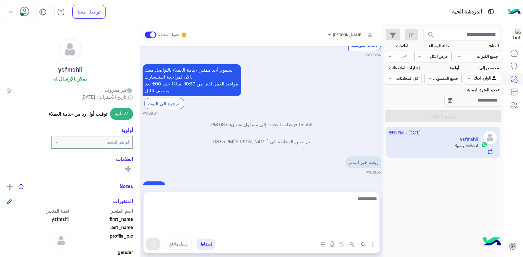
click at [332, 225] on textarea at bounding box center [262, 214] width 236 height 39
type textarea "****"
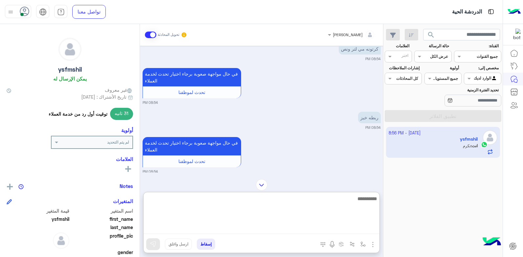
scroll to position [164, 0]
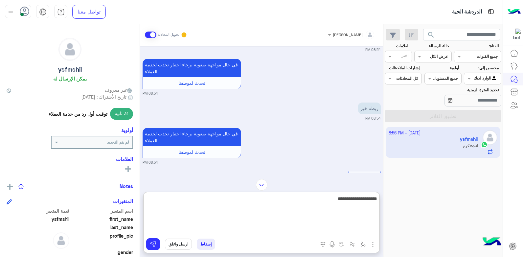
click at [359, 199] on textarea "**********" at bounding box center [262, 214] width 236 height 39
click at [335, 201] on textarea "**********" at bounding box center [262, 214] width 236 height 39
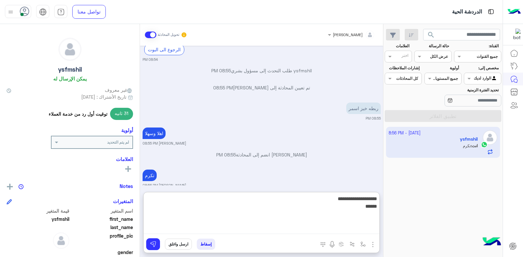
scroll to position [352, 0]
type textarea "**********"
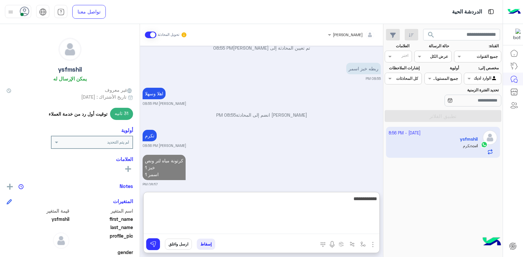
type textarea "**********"
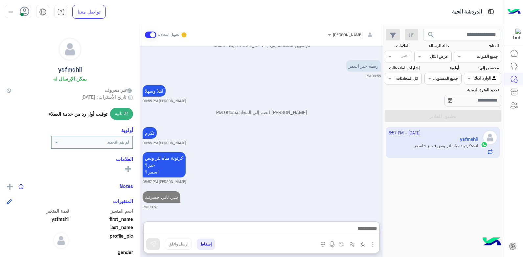
click at [307, 190] on div "شي تاني حضرتك 08:57 PM" at bounding box center [262, 200] width 238 height 20
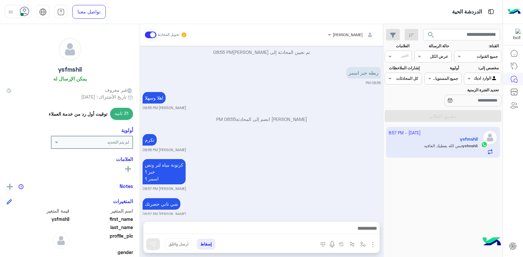
scroll to position [412, 0]
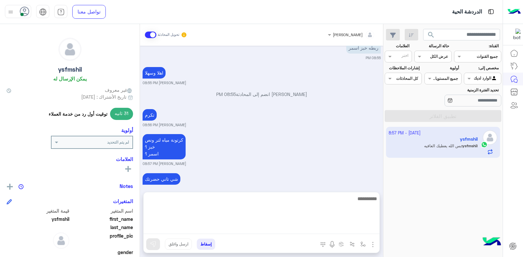
click at [318, 227] on textarea at bounding box center [262, 214] width 236 height 39
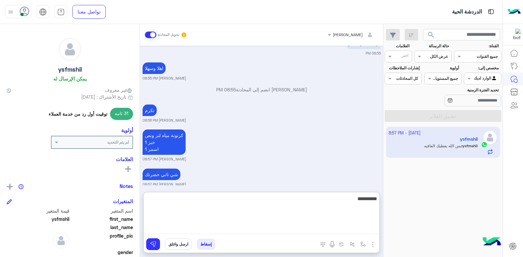
type textarea "**********"
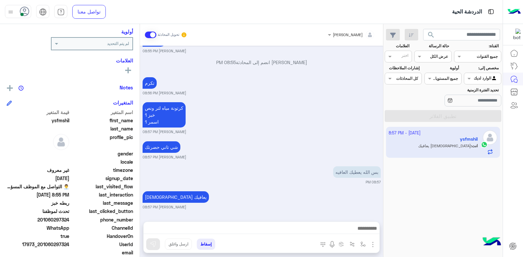
scroll to position [437, 0]
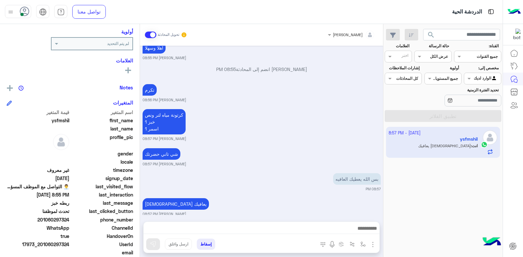
drag, startPoint x: 70, startPoint y: 221, endPoint x: 58, endPoint y: 223, distance: 12.4
click at [58, 223] on div "phone_number 201060297324" at bounding box center [70, 220] width 127 height 8
copy span "97324"
click at [201, 244] on button "إسقاط" at bounding box center [206, 244] width 18 height 11
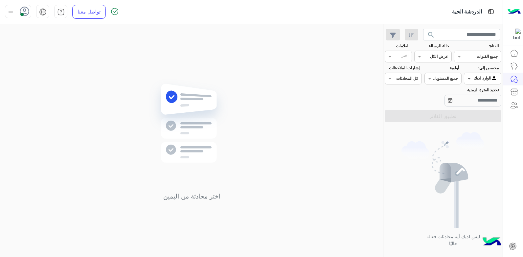
click at [466, 77] on span at bounding box center [468, 78] width 8 height 7
click at [474, 92] on b "غير معينة" at bounding box center [483, 92] width 18 height 6
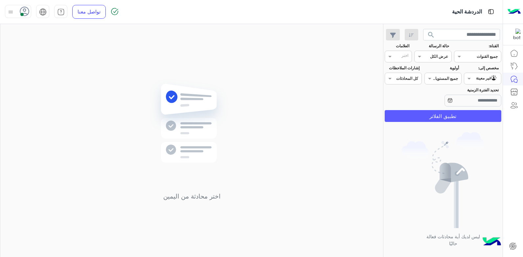
click at [442, 114] on button "تطبيق الفلاتر" at bounding box center [443, 116] width 117 height 12
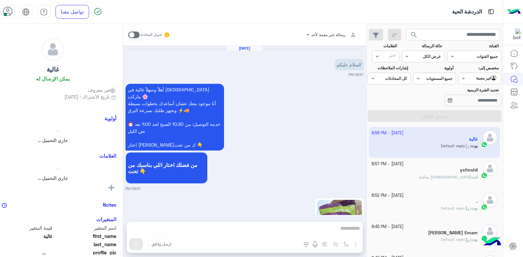
scroll to position [184, 0]
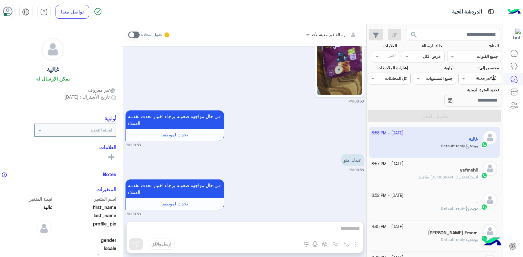
click at [412, 168] on div "ysfmshil" at bounding box center [425, 170] width 106 height 7
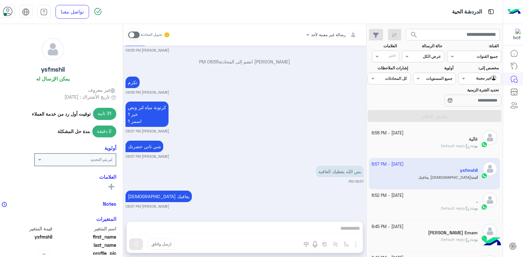
scroll to position [453, 0]
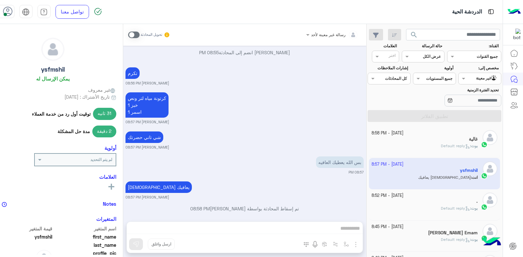
click at [404, 198] on small "1 October - 8:52 PM" at bounding box center [388, 196] width 32 height 6
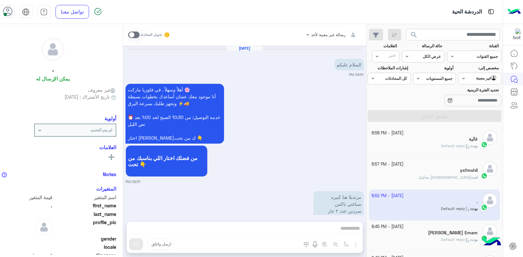
scroll to position [204, 0]
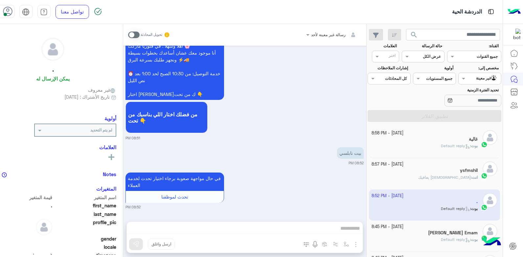
click at [324, 226] on div "رسالة غير معينة لأحد تحويل المحادثة Oct 1, 2025 السلام عليكم 08:51 PM أهلاً وسه…" at bounding box center [244, 142] width 243 height 236
click at [140, 36] on span at bounding box center [134, 35] width 12 height 7
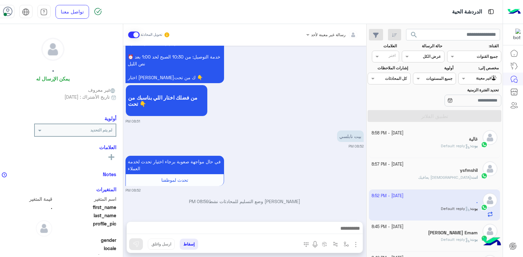
click at [484, 78] on input "text" at bounding box center [488, 78] width 20 height 6
click at [468, 100] on div "الوارد لديك" at bounding box center [482, 104] width 37 height 13
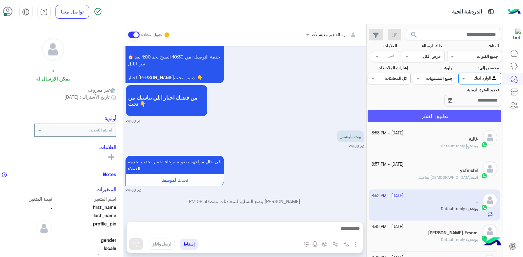
click at [438, 116] on button "تطبيق الفلاتر" at bounding box center [435, 116] width 134 height 12
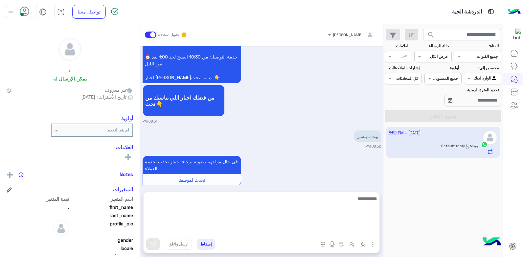
click at [288, 229] on textarea at bounding box center [262, 214] width 236 height 39
type textarea "**********"
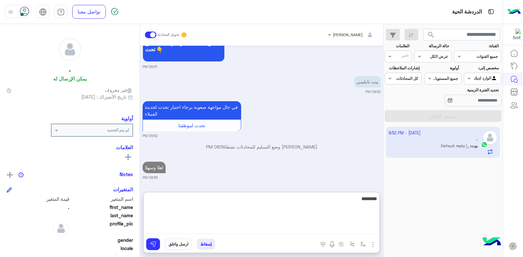
type textarea "*********"
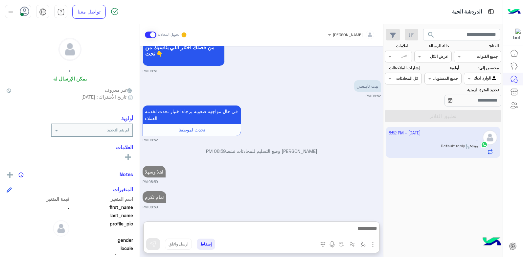
click at [314, 164] on div "اهلا وسهلا 08:59 PM" at bounding box center [262, 174] width 238 height 20
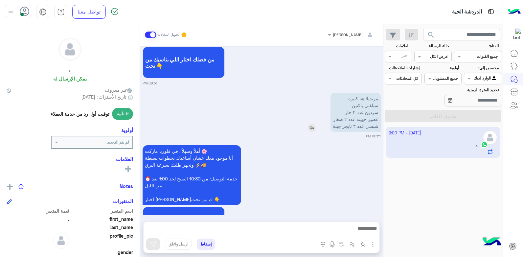
scroll to position [338, 0]
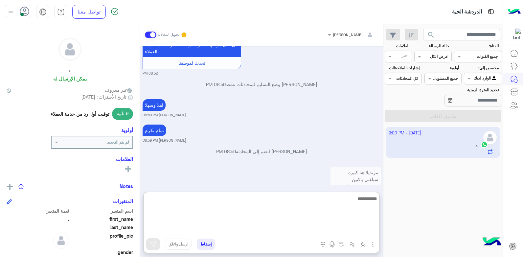
click at [333, 231] on textarea at bounding box center [262, 214] width 236 height 39
type textarea "****"
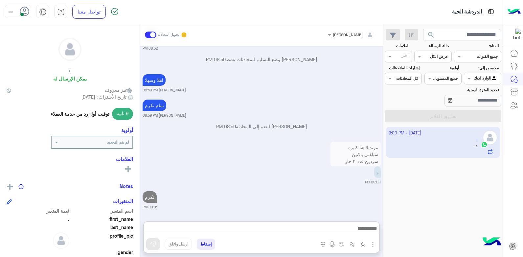
click at [298, 190] on div "تكرم 09:01 PM" at bounding box center [262, 200] width 238 height 20
drag, startPoint x: 344, startPoint y: 159, endPoint x: 339, endPoint y: 164, distance: 7.0
click at [345, 159] on p "مرتديلا هنا كبيره سباغتي باكتين سردين عدد ٢ حار عصير جهينه عدد ٢ صغار شبسي عدد …" at bounding box center [356, 161] width 50 height 39
click at [129, 170] on icon at bounding box center [128, 168] width 6 height 6
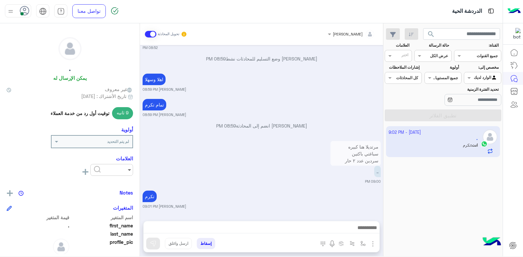
click at [130, 170] on span at bounding box center [129, 169] width 8 height 7
click at [116, 187] on span "مسموح بالاجل والفوري" at bounding box center [107, 186] width 44 height 6
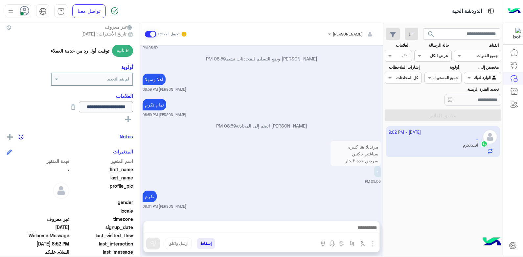
scroll to position [66, 0]
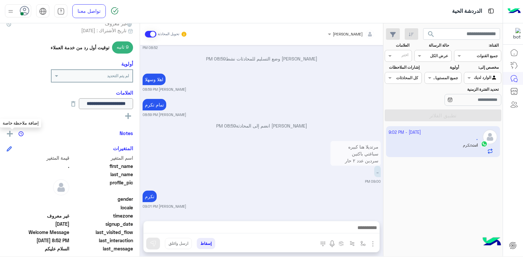
click at [11, 134] on img at bounding box center [10, 134] width 6 height 6
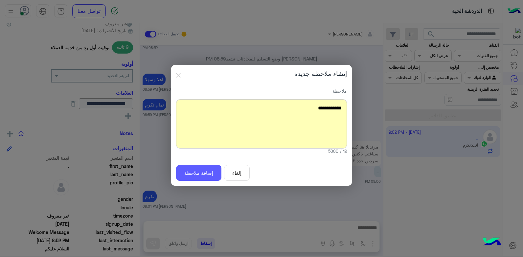
click at [208, 171] on button "إضافة ملاحظة" at bounding box center [198, 173] width 45 height 16
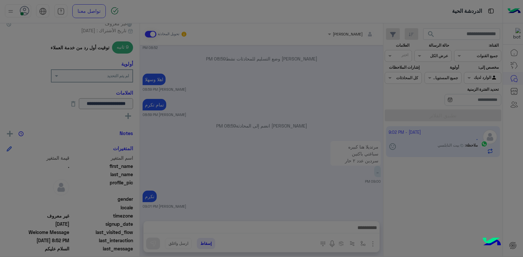
scroll to position [405, 0]
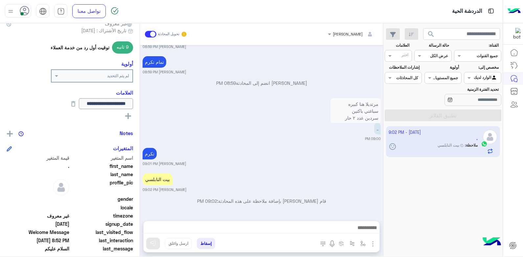
click at [169, 181] on div "بيت النابلسي" at bounding box center [158, 179] width 30 height 12
click at [9, 133] on img at bounding box center [10, 134] width 6 height 6
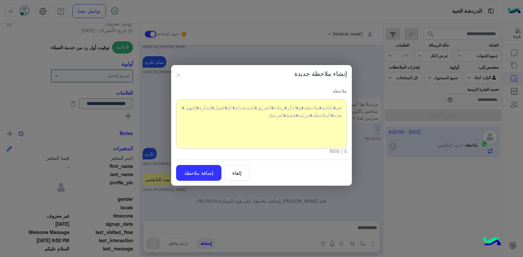
click at [227, 172] on button "إلغاء" at bounding box center [237, 173] width 26 height 16
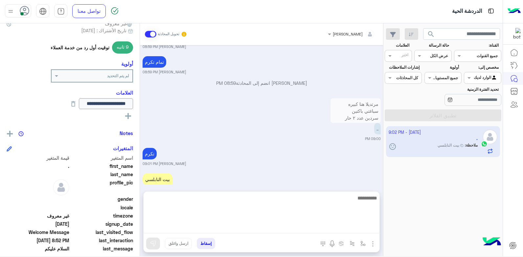
click at [314, 224] on textarea at bounding box center [262, 213] width 236 height 39
type textarea "**"
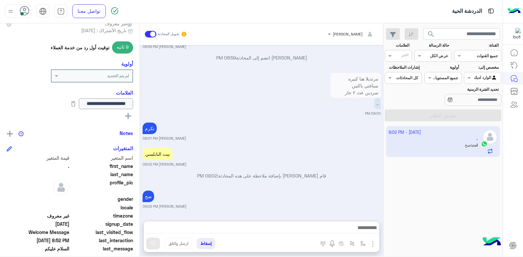
click at [331, 155] on div "Oct 1, 2025 السلام عليكم 08:51 PM أهلاً وسهلاً . في فلوريا ماركت 🌸 أنا موجود مع…" at bounding box center [261, 129] width 243 height 169
click at [353, 91] on p "مرتديلا هنا كبيره سباغتي باكتين سردين عدد ٢ حار عصير جهينه عدد ٢ صغار شبسي عدد …" at bounding box center [356, 92] width 50 height 39
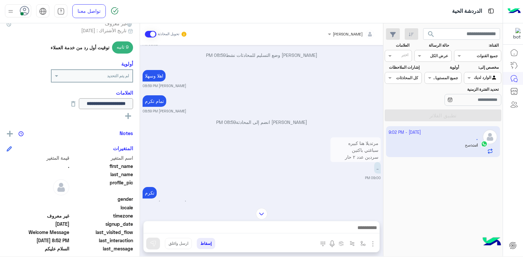
scroll to position [365, 0]
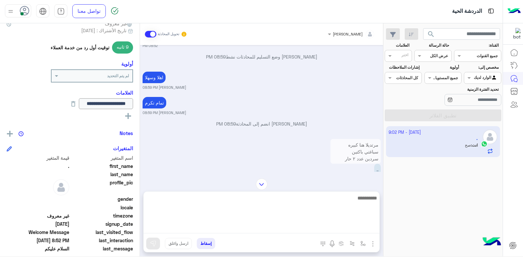
click at [349, 229] on textarea at bounding box center [262, 213] width 236 height 39
type textarea "**********"
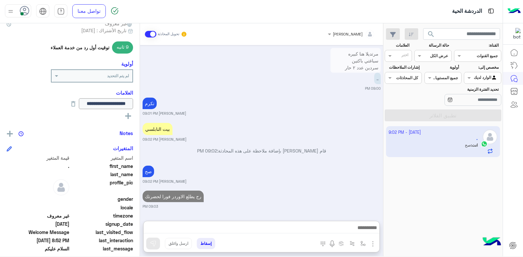
click at [334, 164] on div "صح بشار قطان 09:02 PM" at bounding box center [262, 174] width 238 height 20
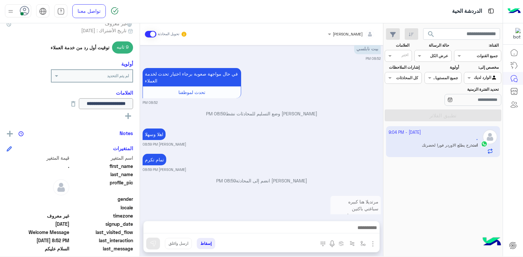
scroll to position [456, 0]
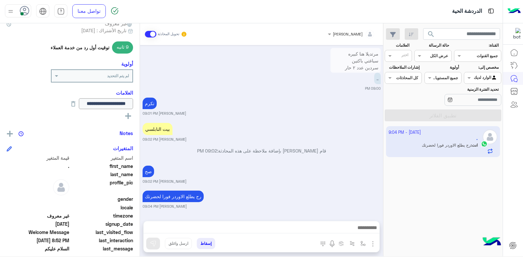
drag, startPoint x: 326, startPoint y: 146, endPoint x: 327, endPoint y: 150, distance: 3.6
click at [327, 146] on div "Oct 1, 2025 السلام عليكم 08:51 PM أهلاً وسهلاً . في فلوريا ماركت 🌸 أنا موجود مع…" at bounding box center [261, 129] width 243 height 169
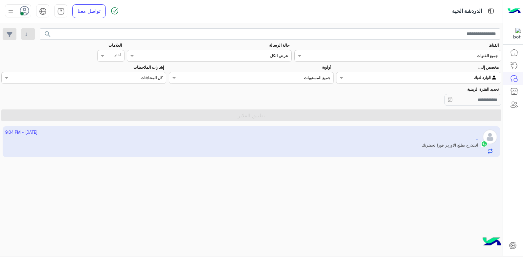
click at [322, 147] on app-inbox-user "1 October - 9:04 PM . انت : رح يطلع الاوردر فورا لحضرتك" at bounding box center [252, 141] width 498 height 31
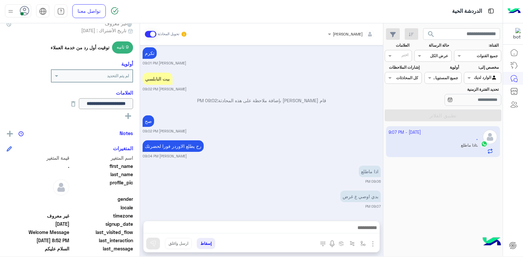
scroll to position [506, 0]
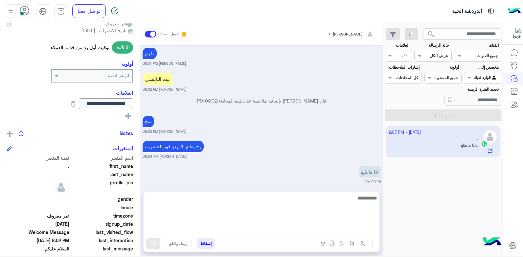
click at [337, 226] on textarea at bounding box center [262, 213] width 236 height 39
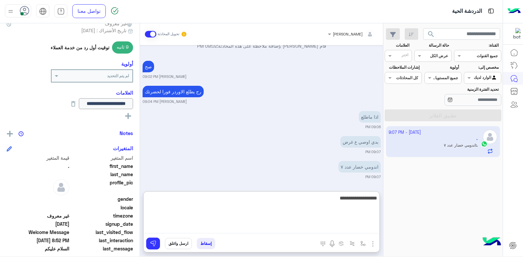
type textarea "**********"
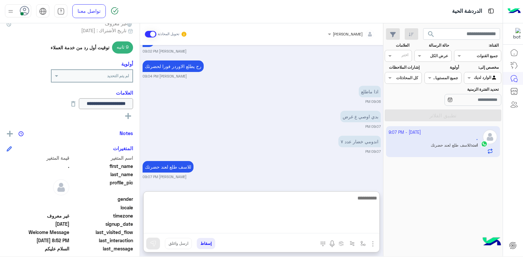
scroll to position [611, 0]
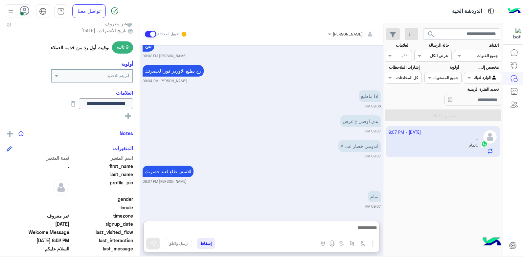
click at [202, 243] on button "إسقاط" at bounding box center [206, 243] width 18 height 11
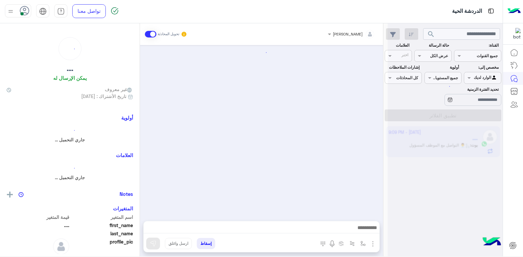
scroll to position [426, 0]
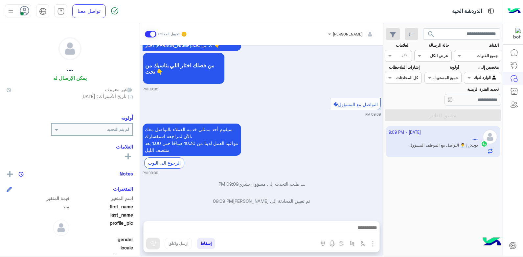
click at [352, 35] on div at bounding box center [352, 33] width 54 height 6
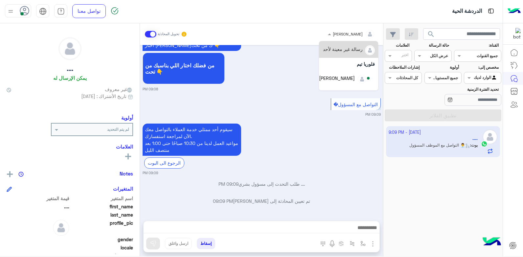
click at [334, 51] on div "رسالة غير معينة لأحد" at bounding box center [343, 49] width 40 height 7
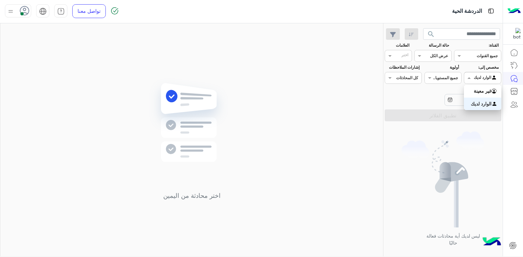
click at [469, 78] on span at bounding box center [468, 77] width 8 height 7
click at [475, 94] on div "غير معينة" at bounding box center [482, 91] width 37 height 13
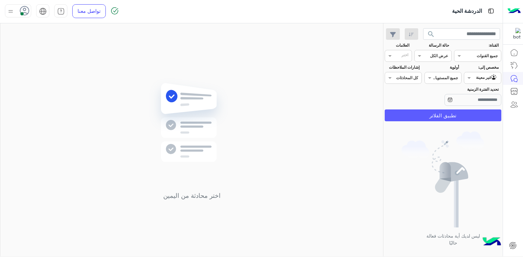
click at [445, 118] on button "تطبيق الفلاتر" at bounding box center [443, 115] width 117 height 12
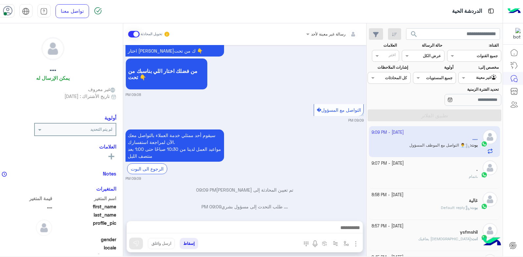
scroll to position [426, 0]
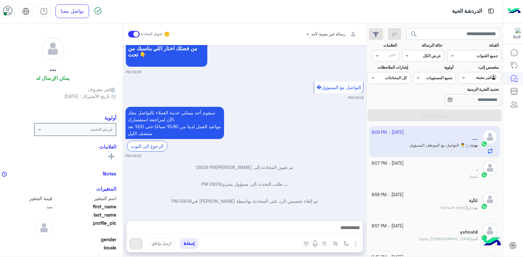
click at [140, 37] on span at bounding box center [134, 34] width 12 height 7
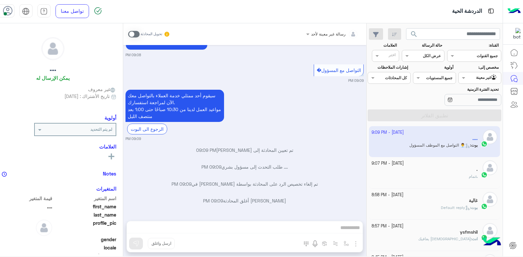
click at [333, 33] on div at bounding box center [332, 33] width 59 height 6
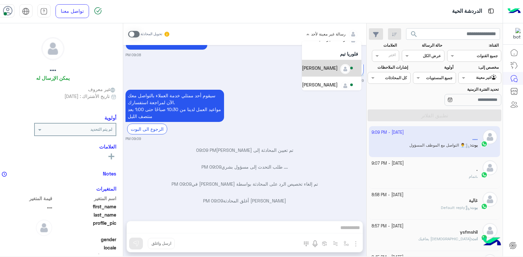
scroll to position [13, 0]
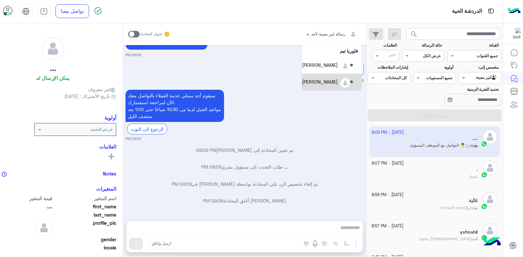
click at [338, 79] on div "خالد صقر" at bounding box center [320, 81] width 36 height 7
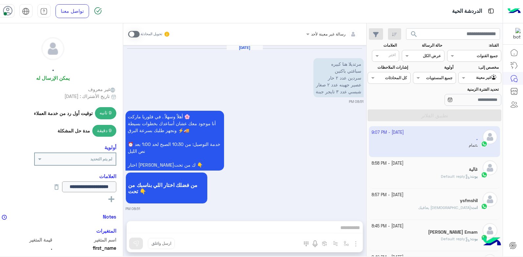
scroll to position [466, 0]
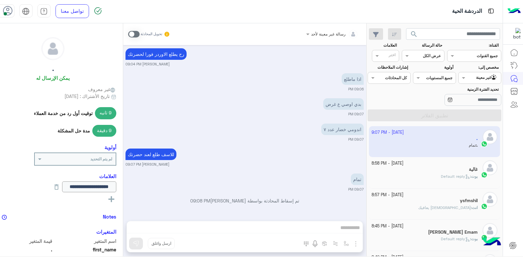
click at [324, 160] on div "للاسف طلع لعند حضرتك بشار قطان 09:07 PM" at bounding box center [245, 157] width 238 height 20
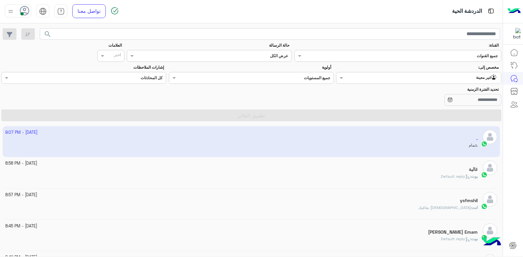
click at [319, 137] on app-inbox-user "1 October - 9:07 PM . . : تمام" at bounding box center [252, 141] width 498 height 31
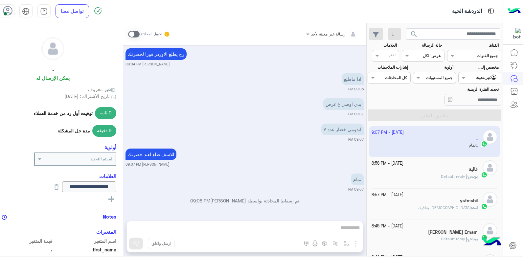
click at [140, 32] on span at bounding box center [134, 34] width 12 height 7
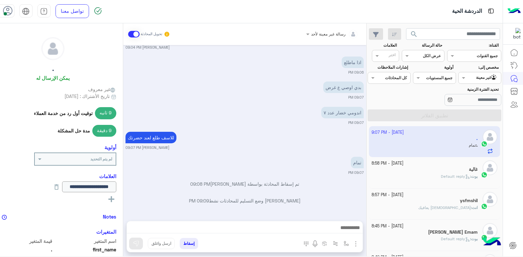
click at [331, 34] on div at bounding box center [332, 33] width 59 height 6
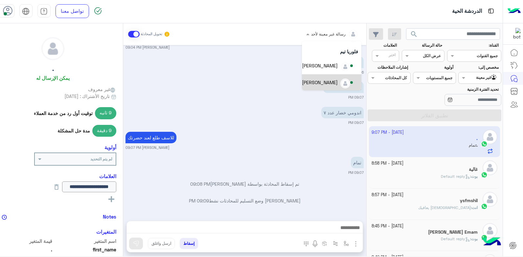
scroll to position [13, 0]
click at [338, 81] on div "خالد صقر" at bounding box center [320, 81] width 36 height 7
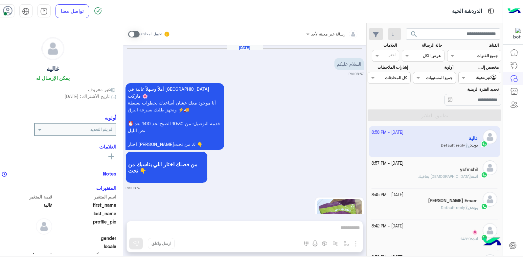
scroll to position [184, 0]
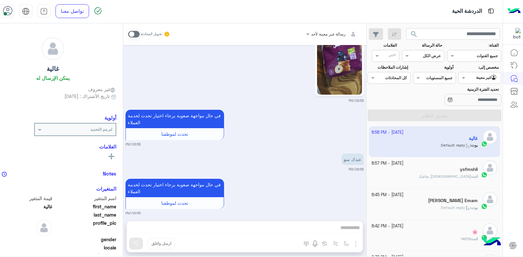
click at [316, 127] on div "في حال مواجهة صعوبة برجاء اختيار تحدث لخدمة العملاء تحدث لموظفنا 08:58 PM" at bounding box center [245, 127] width 238 height 39
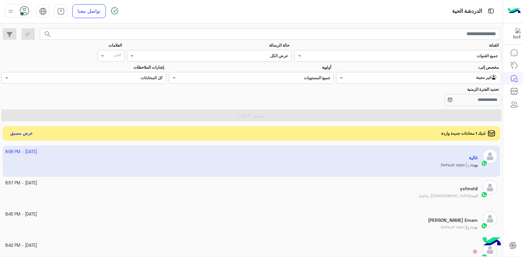
click at [444, 134] on span "لديك 1 محادثات جديدة واردة" at bounding box center [463, 133] width 44 height 6
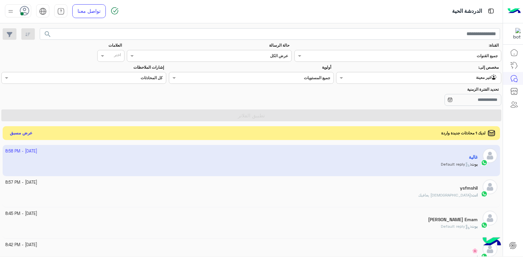
click at [27, 135] on button "عرض مسبق" at bounding box center [22, 133] width 28 height 9
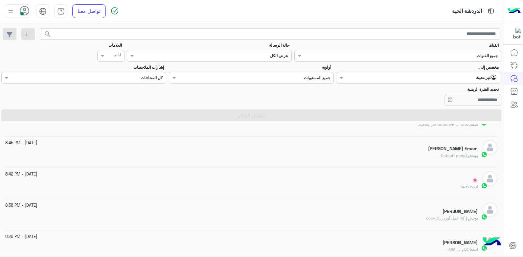
scroll to position [0, 0]
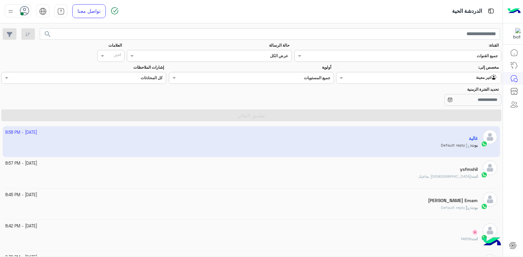
click at [405, 137] on app-inbox-user "1 October - 8:58 PM غالية بوت : Default reply" at bounding box center [252, 141] width 498 height 31
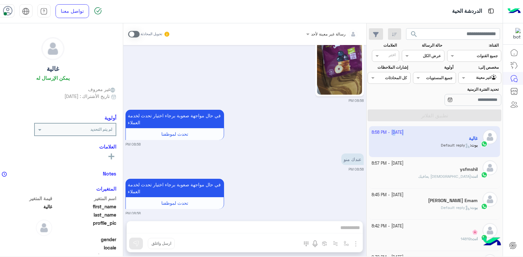
scroll to position [184, 0]
click at [304, 225] on div "رسالة غير معينة لأحد تحويل المحادثة Oct 1, 2025 السلام عليكم 08:57 PM أهلاً وسه…" at bounding box center [244, 141] width 243 height 236
click at [306, 227] on div "رسالة غير معينة لأحد تحويل المحادثة Oct 1, 2025 السلام عليكم 08:57 PM أهلاً وسه…" at bounding box center [244, 141] width 243 height 236
click at [307, 229] on div "رسالة غير معينة لأحد تحويل المحادثة Oct 1, 2025 السلام عليكم 08:57 PM أهلاً وسه…" at bounding box center [244, 141] width 243 height 236
click at [217, 200] on div "تحدث لموظفنا" at bounding box center [175, 203] width 93 height 7
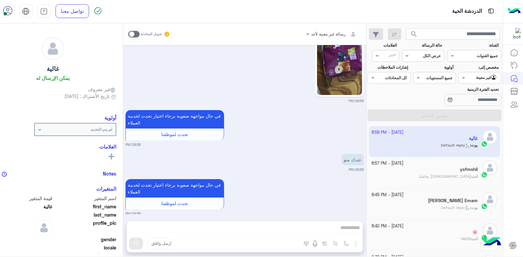
click at [188, 201] on span "تحدث لموظفنا" at bounding box center [174, 204] width 27 height 6
click at [260, 224] on div "رسالة غير معينة لأحد تحويل المحادثة Oct 1, 2025 السلام عليكم 08:57 PM أهلاً وسه…" at bounding box center [244, 141] width 243 height 236
click at [261, 224] on div "رسالة غير معينة لأحد تحويل المحادثة Oct 1, 2025 السلام عليكم 08:57 PM أهلاً وسه…" at bounding box center [244, 141] width 243 height 236
drag, startPoint x: 261, startPoint y: 224, endPoint x: 265, endPoint y: 225, distance: 4.2
click at [265, 225] on div "رسالة غير معينة لأحد تحويل المحادثة Oct 1, 2025 السلام عليكم 08:57 PM أهلاً وسه…" at bounding box center [244, 141] width 243 height 236
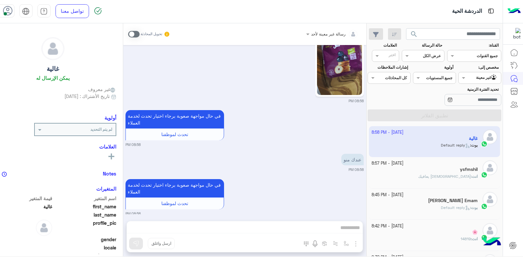
click at [289, 228] on div "رسالة غير معينة لأحد تحويل المحادثة Oct 1, 2025 السلام عليكم 08:57 PM أهلاً وسه…" at bounding box center [244, 141] width 243 height 236
click at [290, 228] on div "رسالة غير معينة لأحد تحويل المحادثة Oct 1, 2025 السلام عليكم 08:57 PM أهلاً وسه…" at bounding box center [244, 141] width 243 height 236
click at [367, 226] on div "رسالة غير معينة لأحد تحويل المحادثة Oct 1, 2025 السلام عليكم 08:57 PM أهلاً وسه…" at bounding box center [244, 141] width 243 height 236
drag, startPoint x: 370, startPoint y: 226, endPoint x: 344, endPoint y: 228, distance: 26.4
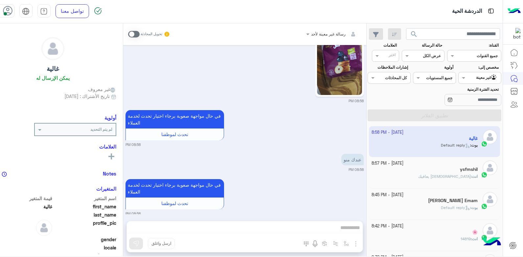
click at [344, 228] on div "رسالة غير معينة لأحد تحويل المحادثة Oct 1, 2025 السلام عليكم 08:57 PM أهلاً وسه…" at bounding box center [244, 141] width 243 height 236
click at [222, 200] on div "تحدث لموظفنا" at bounding box center [175, 203] width 93 height 7
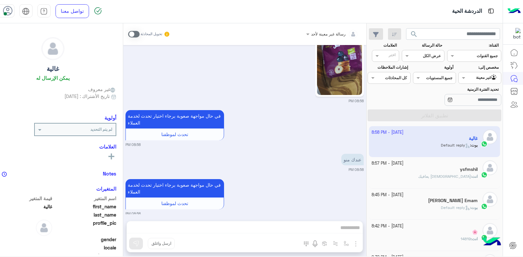
click at [222, 200] on div "تحدث لموظفنا" at bounding box center [175, 203] width 93 height 7
click at [209, 200] on div "تحدث لموظفنا" at bounding box center [175, 203] width 93 height 7
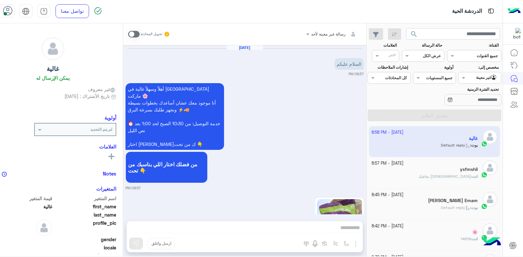
scroll to position [184, 0]
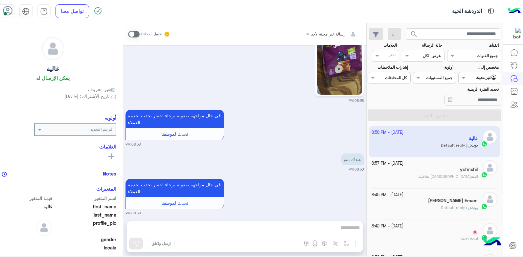
click at [461, 144] on app-inbox-user "1 October - 8:58 PM غالية بوت : Default reply" at bounding box center [434, 141] width 131 height 31
drag, startPoint x: 462, startPoint y: 144, endPoint x: 465, endPoint y: 143, distance: 3.4
click at [464, 143] on app-inbox-user "1 October - 8:58 PM غالية بوت : Default reply" at bounding box center [434, 141] width 131 height 31
click at [458, 171] on div "ysfmshil" at bounding box center [425, 170] width 106 height 7
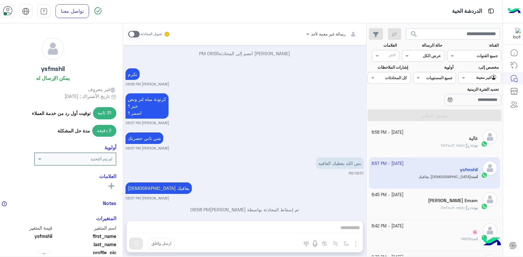
scroll to position [453, 0]
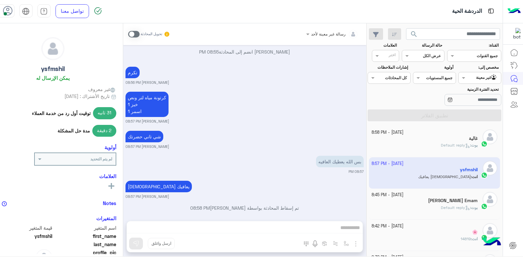
click at [287, 179] on div "الله يعافيك بشار قطان 08:57 PM" at bounding box center [245, 189] width 238 height 20
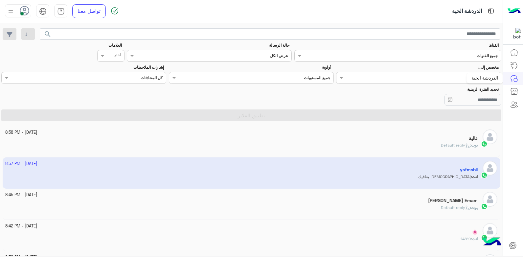
click at [487, 82] on div "الدردشة الحية" at bounding box center [485, 78] width 36 height 11
click at [458, 79] on input "text" at bounding box center [432, 77] width 130 height 6
click at [449, 104] on div "الوارد لديك" at bounding box center [418, 104] width 165 height 13
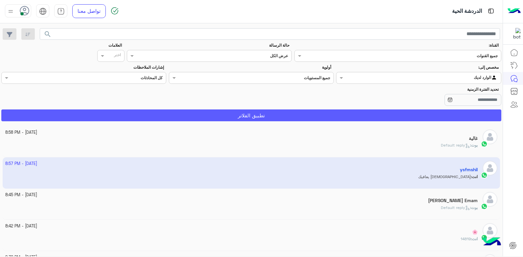
click at [423, 111] on button "تطبيق الفلاتر" at bounding box center [251, 115] width 500 height 12
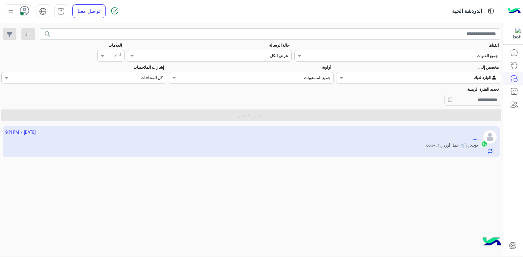
click at [400, 148] on app-inbox-user "1 October - 9:11 PM .... بوت : 🛒 عمل أوردر_copy_1" at bounding box center [252, 141] width 498 height 31
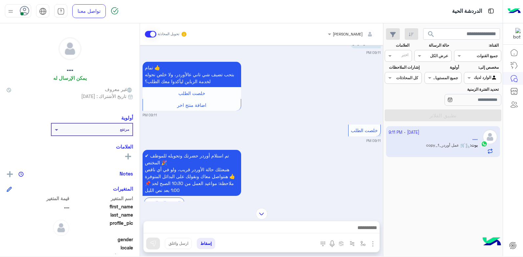
scroll to position [559, 0]
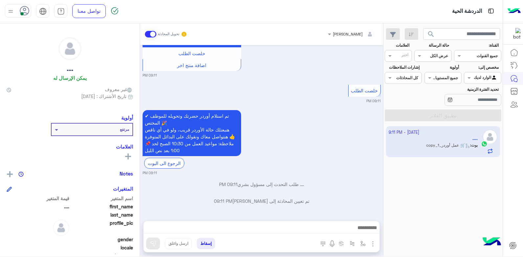
click at [205, 244] on button "إسقاط" at bounding box center [206, 243] width 18 height 11
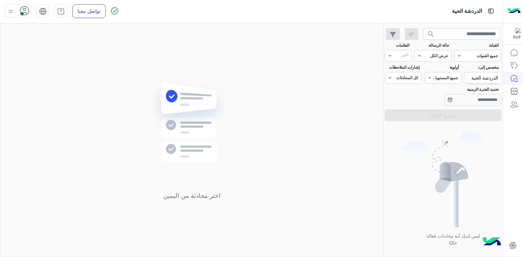
click at [483, 75] on div "الدردشة الحية" at bounding box center [485, 78] width 36 height 11
click at [471, 80] on span at bounding box center [468, 77] width 8 height 7
click at [471, 94] on div "غير معينة" at bounding box center [482, 91] width 37 height 13
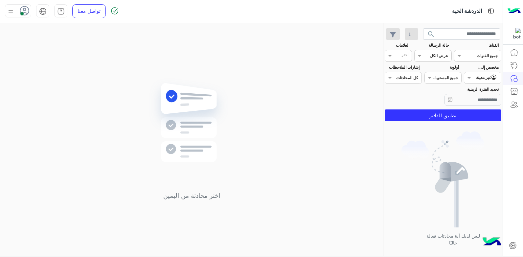
click at [457, 122] on app-inbox-users-filters "search القناة: القناه جميع القنوات حالة الرسالة القناه عرض الكل العلامات اختر م…" at bounding box center [443, 73] width 119 height 101
click at [454, 120] on button "تطبيق الفلاتر" at bounding box center [443, 115] width 117 height 12
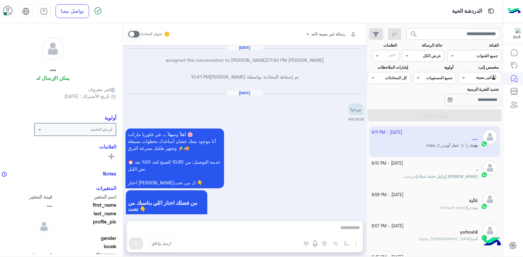
scroll to position [551, 0]
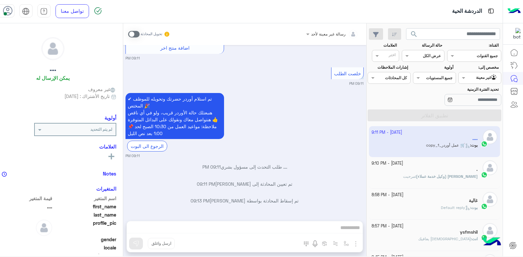
click at [420, 199] on div "غالية" at bounding box center [425, 201] width 106 height 7
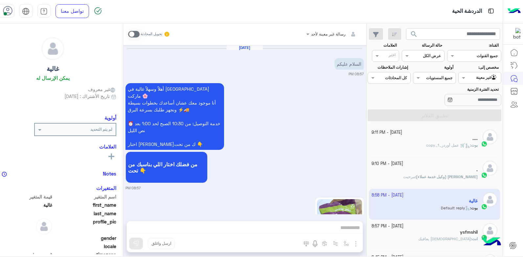
scroll to position [184, 0]
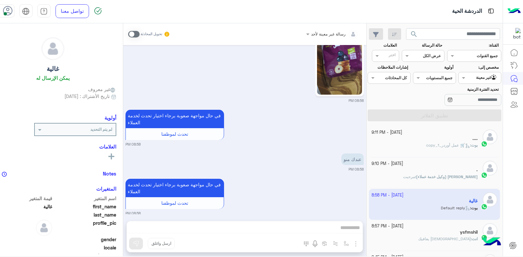
click at [140, 34] on span at bounding box center [134, 34] width 12 height 7
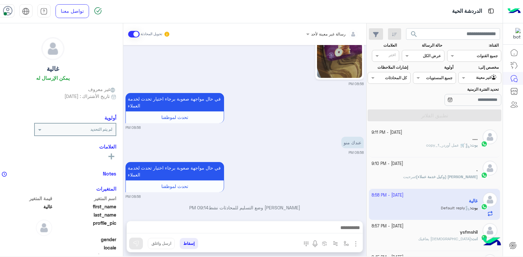
click at [473, 76] on div at bounding box center [480, 77] width 42 height 6
click at [477, 105] on b "الوارد لديك" at bounding box center [481, 104] width 21 height 6
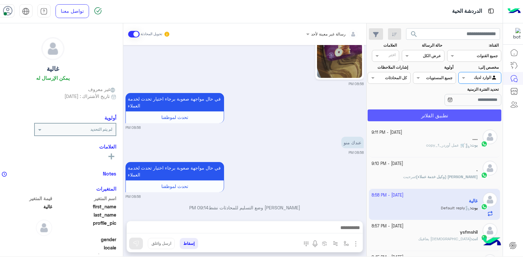
click at [474, 114] on button "تطبيق الفلاتر" at bounding box center [435, 115] width 134 height 12
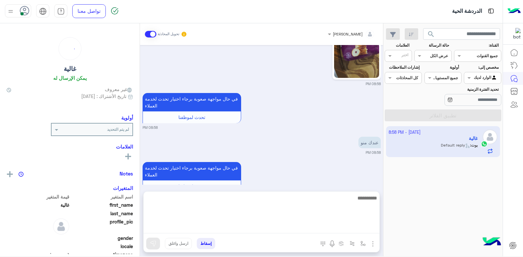
click at [341, 224] on textarea at bounding box center [262, 213] width 236 height 39
type textarea "**********"
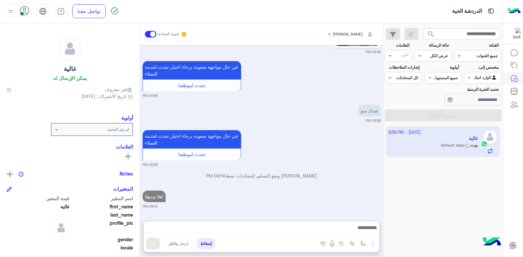
click at [338, 172] on div "بشار قطان وضع التسليم للمحادثات نشط 09:14 PM" at bounding box center [262, 178] width 238 height 12
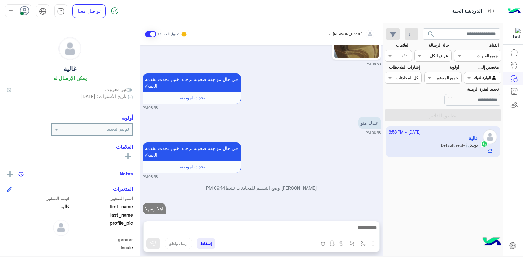
scroll to position [226, 0]
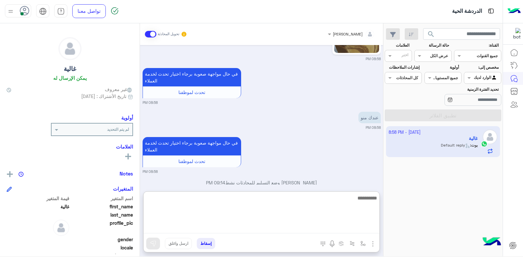
click at [310, 226] on textarea at bounding box center [262, 213] width 236 height 39
type textarea "**********"
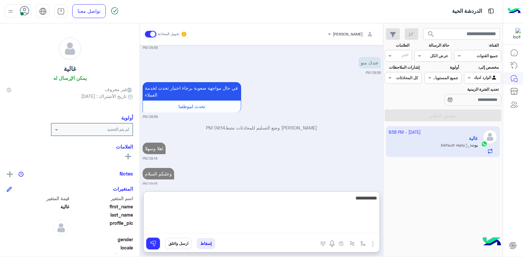
type textarea "**********"
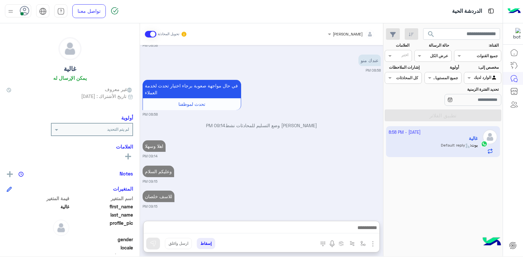
click at [269, 189] on div "للاسف خلصان 09:15 PM" at bounding box center [262, 199] width 238 height 20
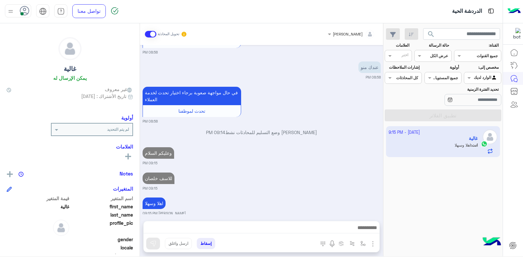
scroll to position [293, 0]
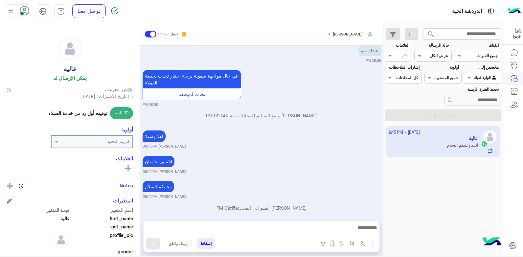
click at [326, 169] on small "بشار قطان 09:15 PM" at bounding box center [262, 171] width 238 height 5
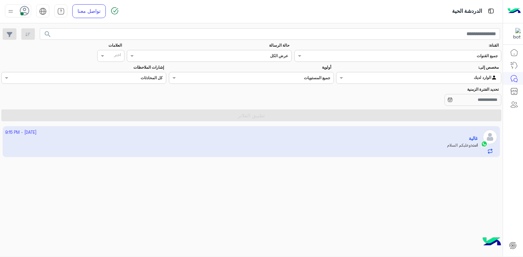
click at [329, 148] on app-inbox-user "1 October - 9:15 PM غالية انت : وعليكم السلام" at bounding box center [252, 141] width 498 height 31
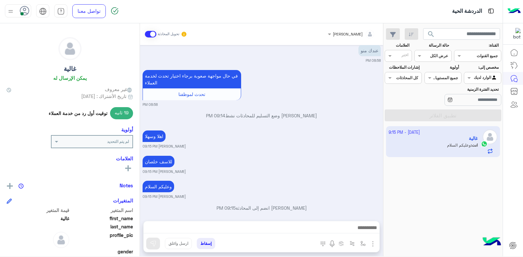
click at [283, 179] on div "وعليكم السلام بشار قطان 09:15 PM" at bounding box center [262, 189] width 238 height 20
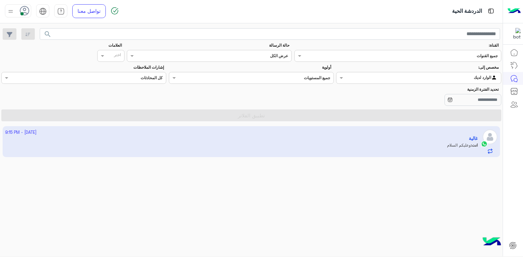
click at [451, 79] on input "text" at bounding box center [432, 77] width 130 height 6
click at [460, 91] on div "غير معينة" at bounding box center [418, 91] width 165 height 13
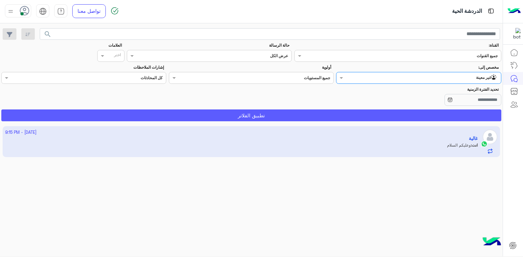
click at [422, 117] on button "تطبيق الفلاتر" at bounding box center [251, 115] width 500 height 12
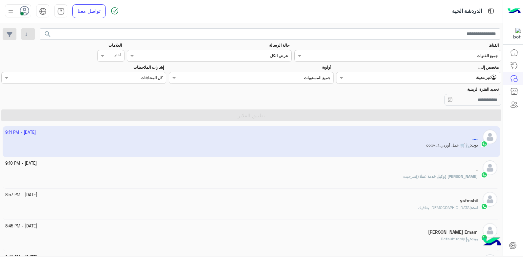
click at [330, 143] on app-inbox-user "1 October - 9:11 PM .... بوت : 🛒 عمل أوردر_copy_1" at bounding box center [252, 141] width 498 height 31
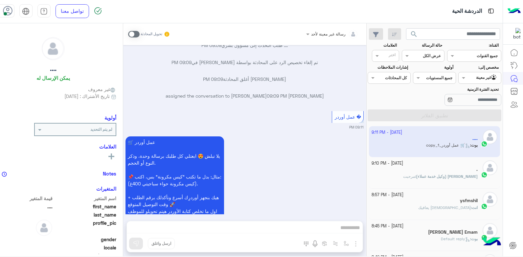
click at [330, 143] on mat-drawer-container "search القناة: القناه جميع القنوات حالة الرسالة القناه عرض الكل العلامات اختر م…" at bounding box center [243, 141] width 520 height 236
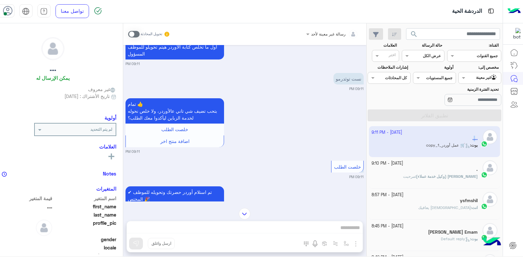
scroll to position [551, 0]
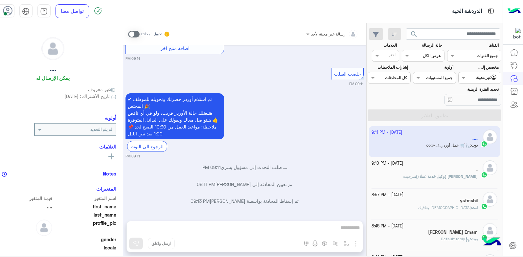
click at [314, 140] on div "✔ تم استلام أوردر حضرتك وتحويله للموظف المختص 🎉 هنبعتلك حالة الأوردر قريب، ولو …" at bounding box center [245, 125] width 238 height 67
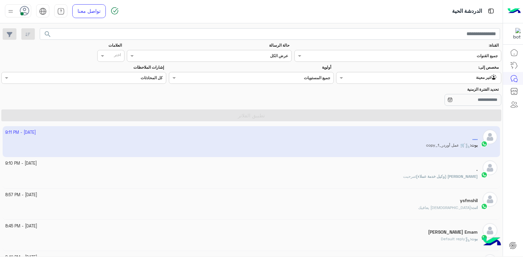
click at [314, 139] on mat-drawer-container "search القناة: القناه جميع القنوات حالة الرسالة القناه عرض الكل العلامات اختر م…" at bounding box center [251, 141] width 503 height 236
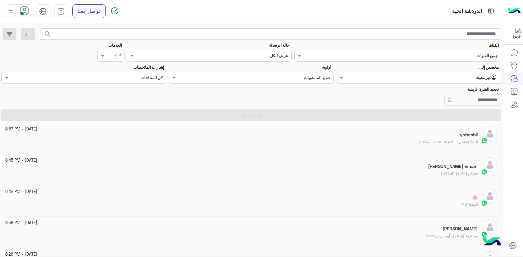
scroll to position [0, 0]
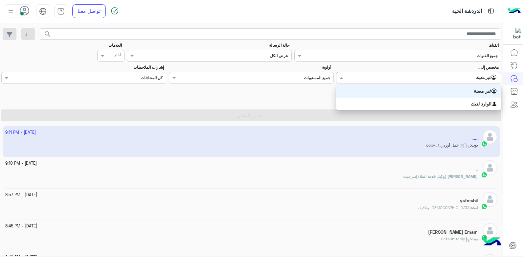
click at [469, 75] on input "text" at bounding box center [432, 77] width 130 height 6
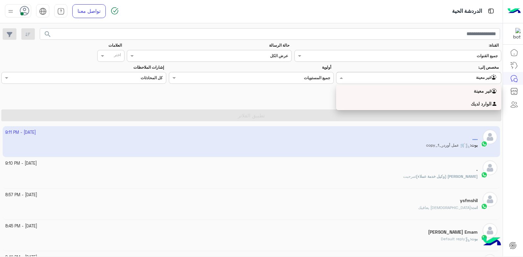
click at [466, 101] on div "الوارد لديك" at bounding box center [418, 104] width 165 height 13
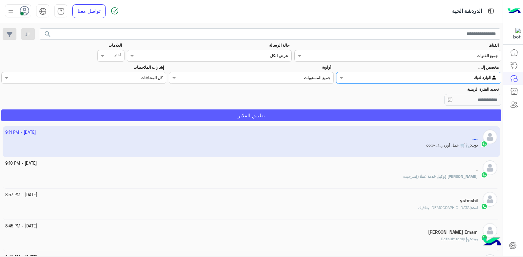
click at [435, 116] on button "تطبيق الفلاتر" at bounding box center [251, 115] width 500 height 12
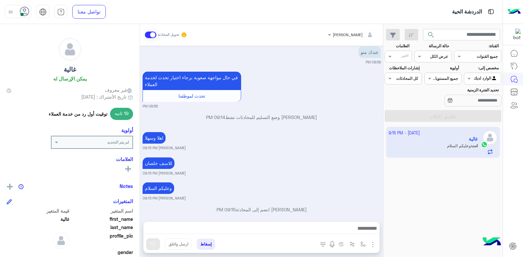
scroll to position [293, 0]
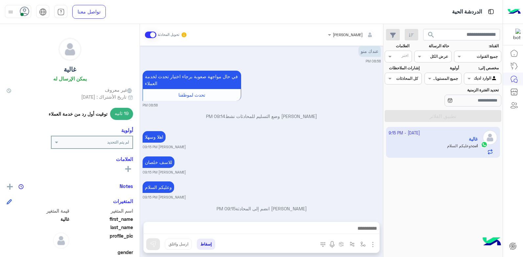
click at [302, 170] on small "[PERSON_NAME] 09:15 PM" at bounding box center [262, 172] width 238 height 5
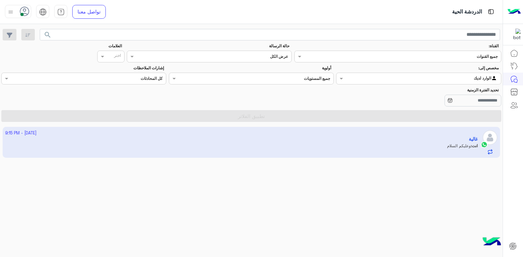
click at [442, 79] on input "text" at bounding box center [432, 78] width 130 height 6
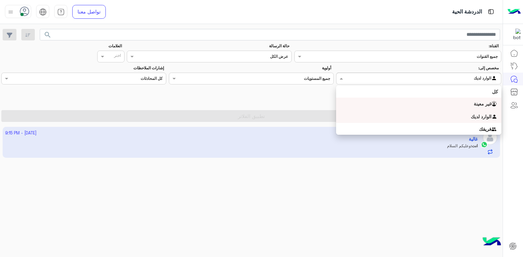
click at [437, 105] on div "غير معينة" at bounding box center [418, 104] width 165 height 13
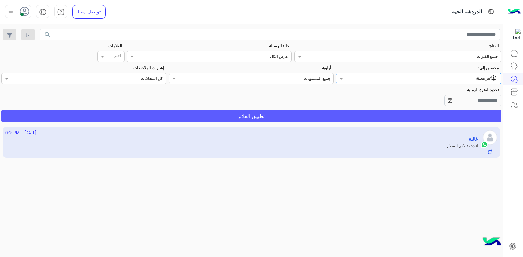
click at [432, 113] on button "تطبيق الفلاتر" at bounding box center [251, 116] width 500 height 12
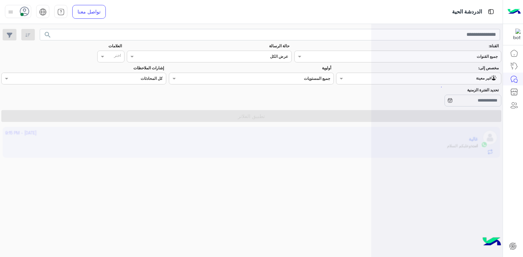
scroll to position [0, 0]
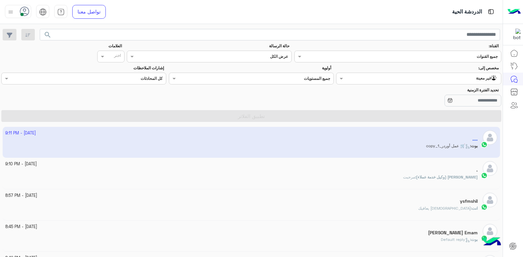
click at [340, 142] on app-inbox-user "[DATE] - 9:11 PM .... بوت : 🛒 عمل أوردر_copy_1" at bounding box center [252, 142] width 498 height 31
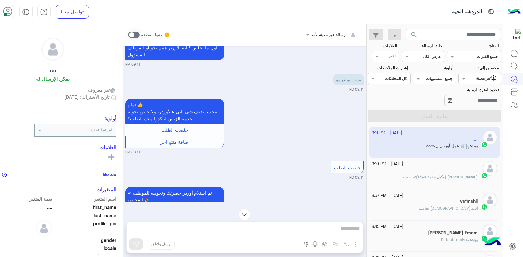
scroll to position [551, 0]
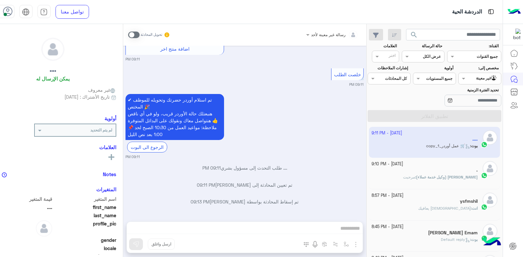
click at [318, 123] on div "✔ تم استلام أوردر حضرتك وتحويله للموظف المختص 🎉 هنبعتلك حالة الأوردر قريب، ولو …" at bounding box center [245, 125] width 238 height 67
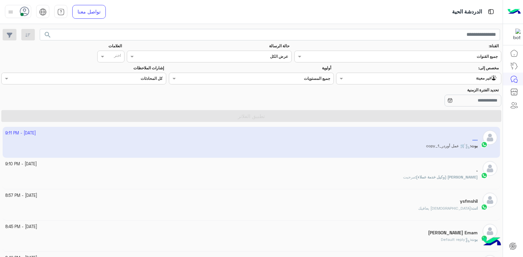
click at [449, 169] on div "." at bounding box center [241, 170] width 473 height 7
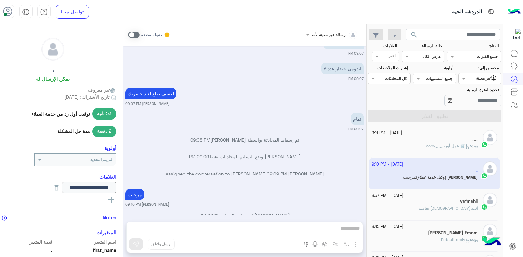
scroll to position [312, 0]
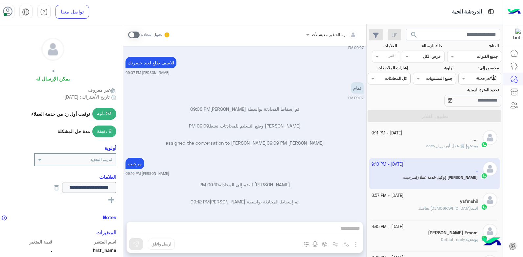
click at [330, 167] on div "مرحبت [PERSON_NAME] 09:10 PM" at bounding box center [245, 166] width 238 height 20
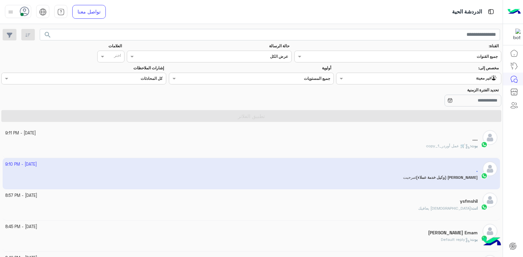
click at [449, 81] on div "Agent Filter غير معينة" at bounding box center [423, 78] width 156 height 7
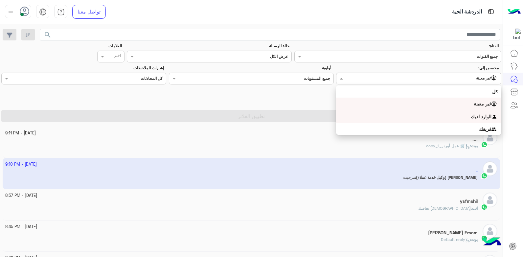
click at [440, 112] on div "الوارد لديك" at bounding box center [418, 116] width 165 height 13
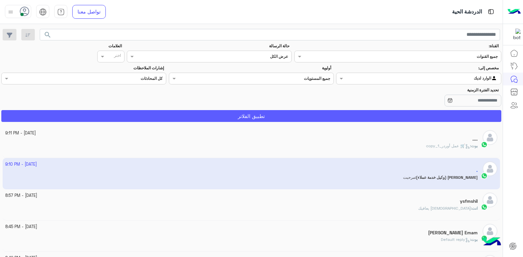
click at [413, 119] on button "تطبيق الفلاتر" at bounding box center [251, 116] width 500 height 12
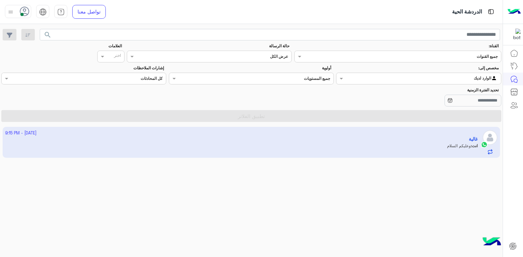
click at [448, 145] on app-inbox-user "[DATE] - 9:15 PM غالية انت : وعليكم السلام" at bounding box center [252, 142] width 498 height 31
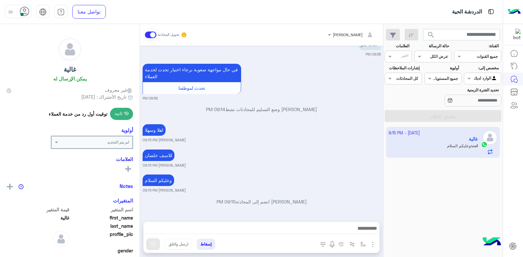
scroll to position [293, 0]
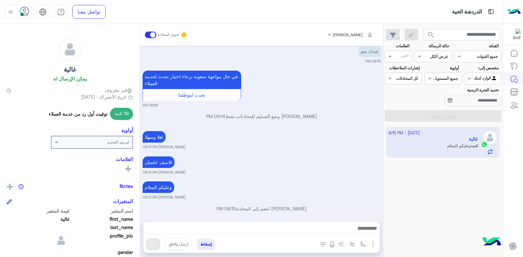
click at [257, 144] on small "[PERSON_NAME] 09:15 PM" at bounding box center [262, 146] width 238 height 5
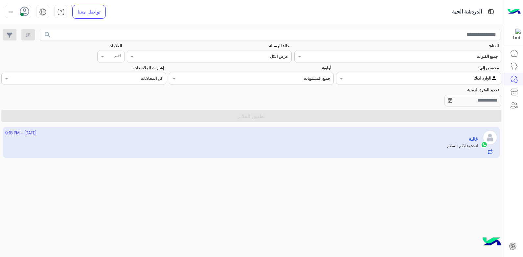
click at [293, 135] on app-inbox-user "[DATE] - 9:15 PM غالية انت : وعليكم السلام" at bounding box center [252, 142] width 498 height 31
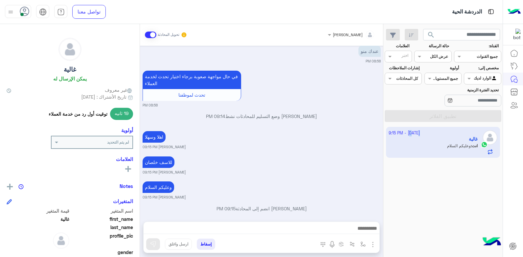
click at [293, 135] on mat-drawer-container "search القناة: القناه جميع القنوات حالة الرسالة القناه عرض الكل العلامات اختر م…" at bounding box center [251, 142] width 503 height 236
drag, startPoint x: 293, startPoint y: 135, endPoint x: 293, endPoint y: 142, distance: 6.9
click at [293, 144] on small "[PERSON_NAME] 09:15 PM" at bounding box center [262, 146] width 238 height 5
click at [103, 145] on div "لم يتم التحديد" at bounding box center [96, 142] width 73 height 6
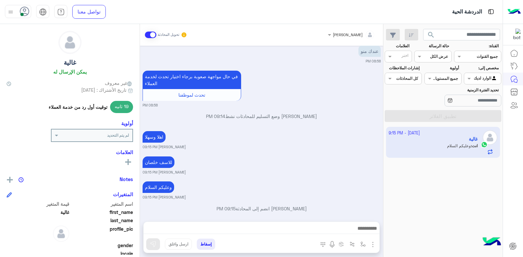
scroll to position [0, 0]
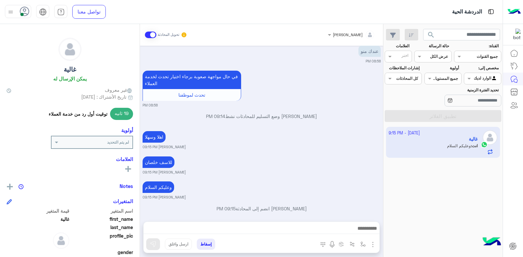
click at [437, 177] on div "[DATE] - 9:15 PM غالية انت : وعليكم السلام" at bounding box center [443, 192] width 119 height 135
click at [432, 152] on app-inbox-user "[DATE] - 9:15 PM غالية انت : وعليكم السلام" at bounding box center [443, 142] width 114 height 31
click at [428, 150] on app-inbox-user "[DATE] - 9:15 PM غالية انت : وعليكم السلام" at bounding box center [443, 142] width 114 height 31
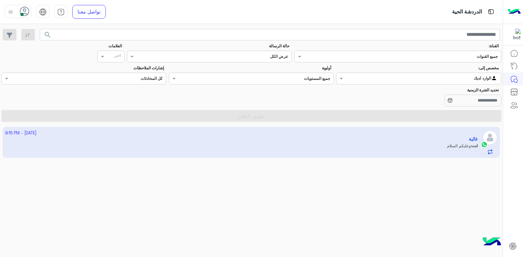
click at [284, 168] on mat-drawer-container "search القناة: القناه جميع القنوات حالة الرسالة القناه عرض الكل العلامات اختر م…" at bounding box center [251, 142] width 503 height 236
drag, startPoint x: 284, startPoint y: 168, endPoint x: 293, endPoint y: 188, distance: 21.5
click at [293, 188] on div "[DATE] - 9:15 PM غالية انت : وعليكم السلام" at bounding box center [251, 192] width 503 height 135
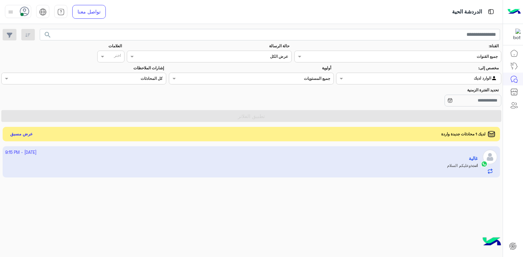
click at [459, 134] on span "لديك 1 محادثات جديدة واردة" at bounding box center [463, 134] width 44 height 6
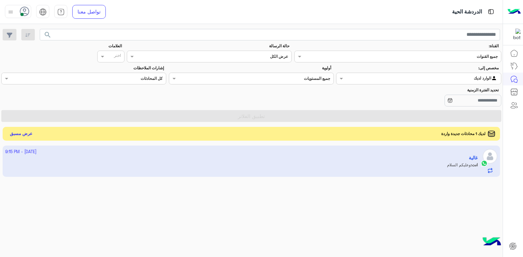
click at [26, 135] on button "عرض مسبق" at bounding box center [22, 134] width 28 height 9
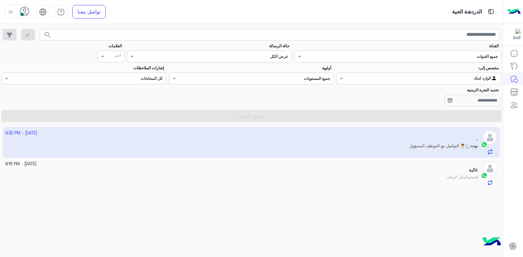
click at [435, 145] on app-inbox-user "[DATE] - 9:32 PM . بوت : 👨‍💼 التواصل مع الموظف المسؤول" at bounding box center [252, 142] width 498 height 31
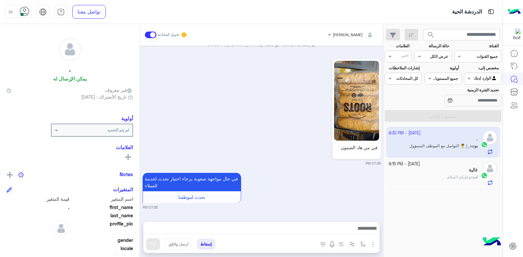
click at [435, 145] on app-inbox-user "[DATE] - 9:32 PM . بوت : 👨‍💼 التواصل مع الموظف المسؤول" at bounding box center [443, 142] width 114 height 31
click at [231, 199] on div "تحدث لموظفنا" at bounding box center [191, 197] width 93 height 7
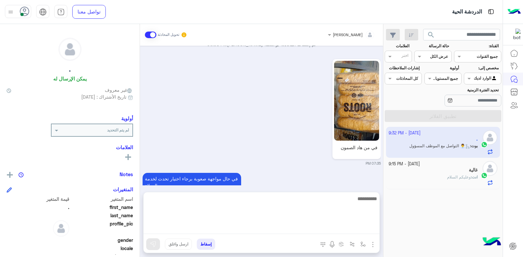
click at [281, 229] on textarea at bounding box center [262, 214] width 236 height 39
type textarea "**********"
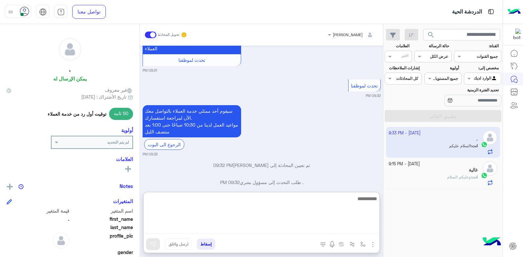
scroll to position [850, 0]
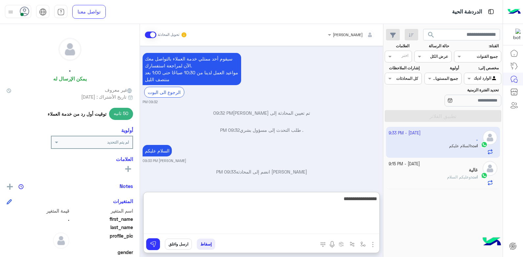
type textarea "**********"
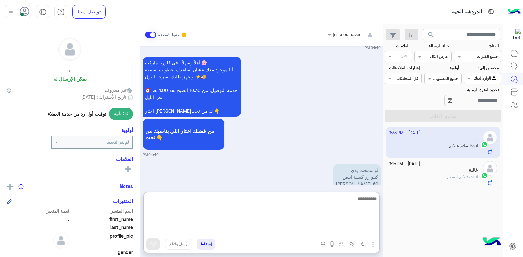
scroll to position [917, 0]
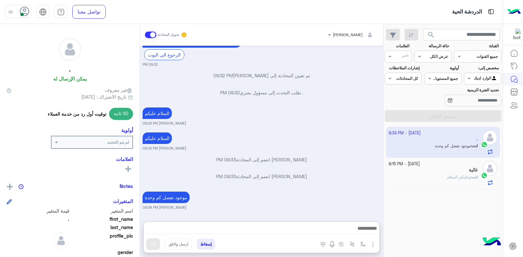
click at [332, 126] on div "[DATE] السلام عليكم 04:40 PM أهلاً وسهلاً . في فلوريا ماركت 🌸 أنا موجود معك عشا…" at bounding box center [261, 130] width 243 height 169
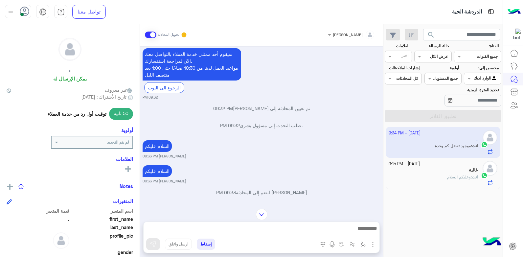
scroll to position [888, 0]
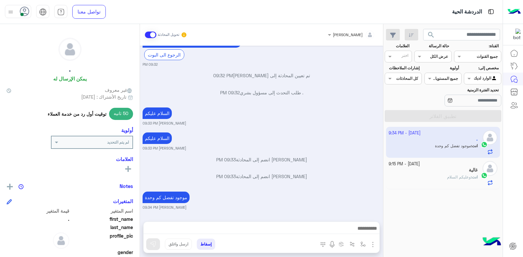
click at [393, 180] on div "انت : وعليكم السلام" at bounding box center [433, 180] width 89 height 12
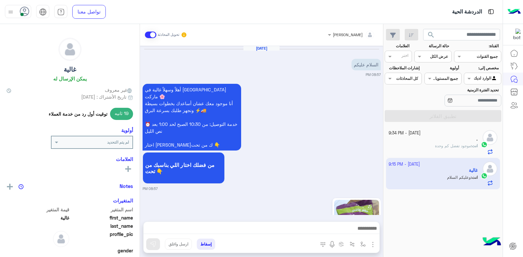
scroll to position [293, 0]
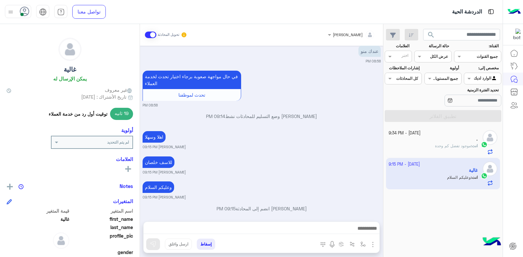
click at [201, 245] on button "إسقاط" at bounding box center [206, 244] width 18 height 11
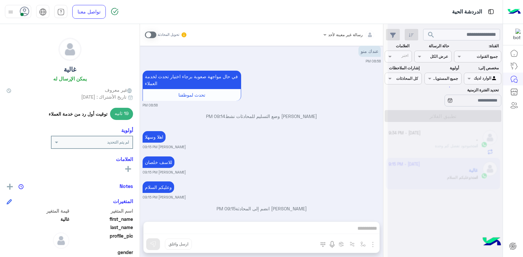
scroll to position [310, 0]
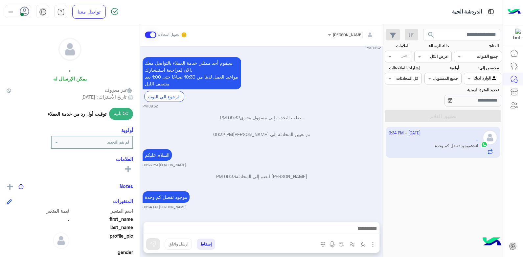
scroll to position [539, 0]
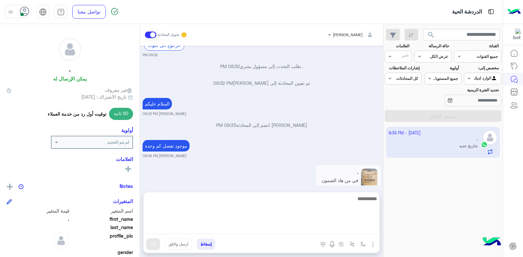
click at [329, 230] on textarea at bounding box center [262, 214] width 236 height 39
type textarea "**********"
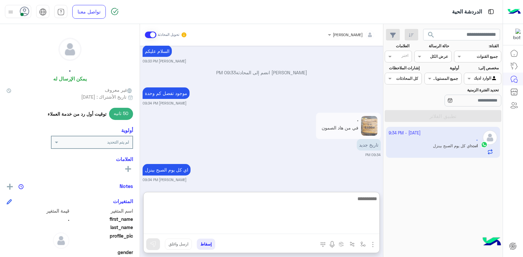
scroll to position [594, 0]
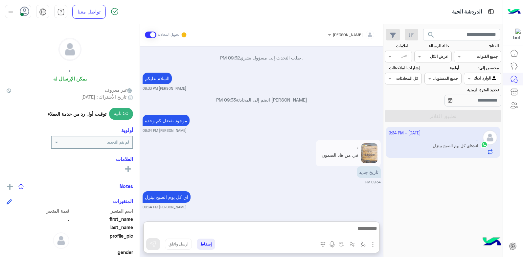
click at [281, 190] on div "اي كل يوم الصبح بينزل [PERSON_NAME] 09:34 PM" at bounding box center [262, 200] width 238 height 20
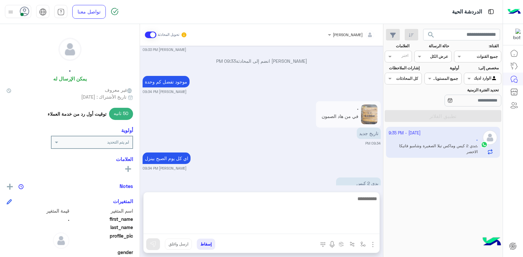
click at [323, 227] on textarea at bounding box center [262, 214] width 236 height 39
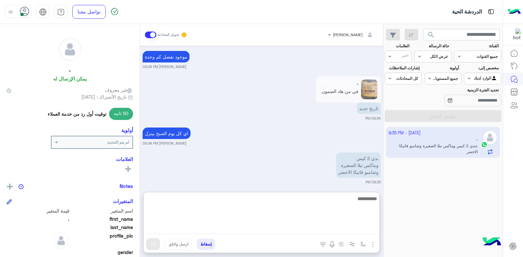
scroll to position [633, 0]
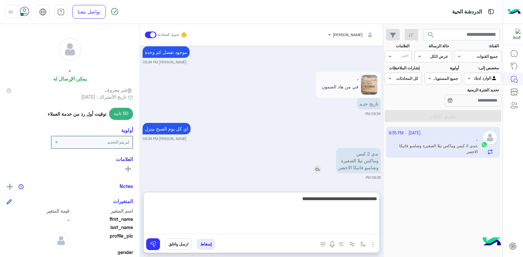
type textarea "**********"
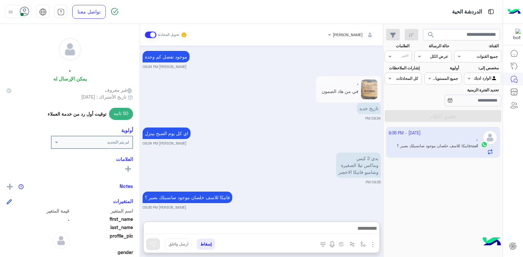
click at [344, 190] on div "فاتيكا للاسف خلصان موجود صانسيلك بصير ؟ [PERSON_NAME] 09:36 PM" at bounding box center [262, 200] width 238 height 20
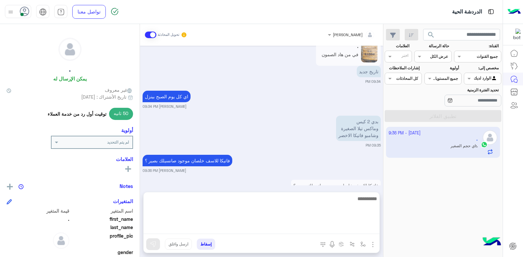
click at [316, 226] on textarea at bounding box center [262, 214] width 236 height 39
type textarea "*"
type textarea "****"
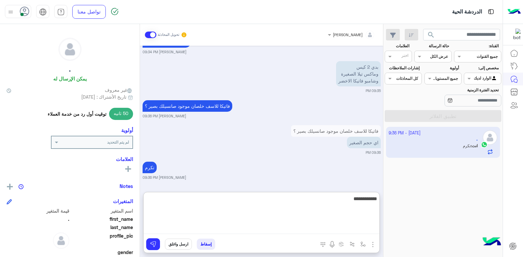
type textarea "**********"
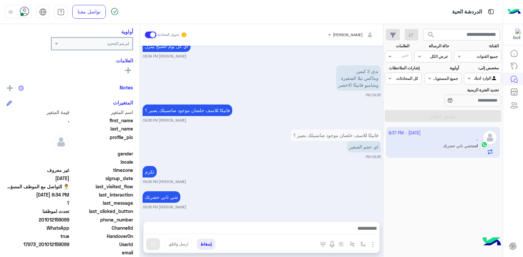
scroll to position [716, 0]
drag, startPoint x: 70, startPoint y: 221, endPoint x: 56, endPoint y: 219, distance: 14.3
click at [56, 219] on span "201012159069" at bounding box center [38, 219] width 63 height 7
copy span "159069"
click at [266, 195] on div "شي تاني حضرت[PERSON_NAME] 09:36 PM" at bounding box center [262, 200] width 238 height 20
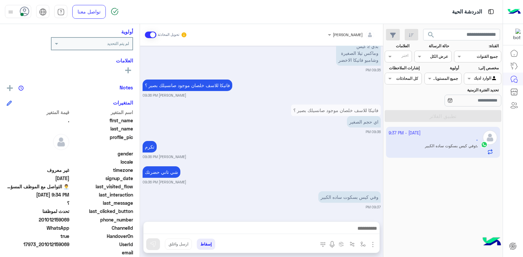
scroll to position [740, 0]
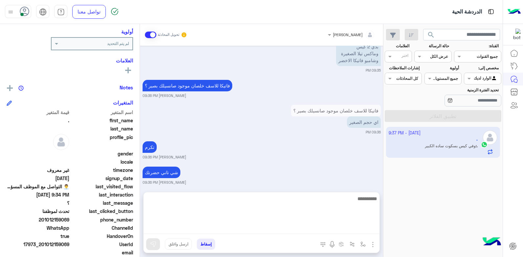
click at [333, 229] on textarea at bounding box center [262, 214] width 236 height 39
type textarea "*****"
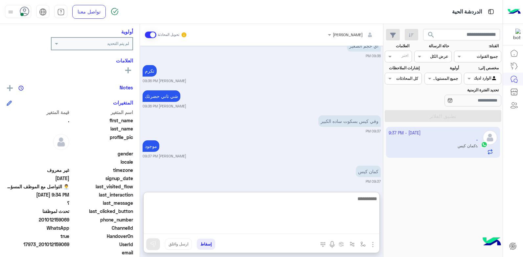
scroll to position [820, 0]
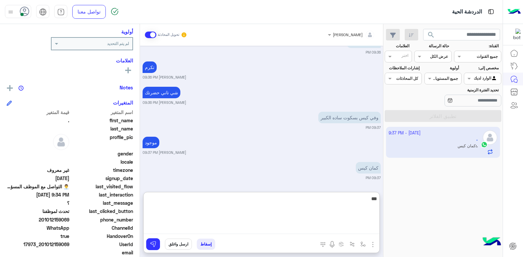
type textarea "****"
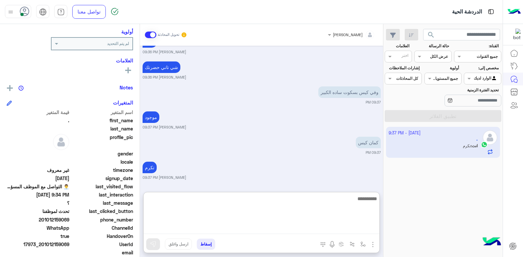
scroll to position [870, 0]
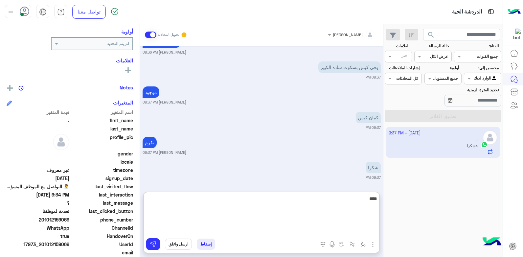
type textarea "*****"
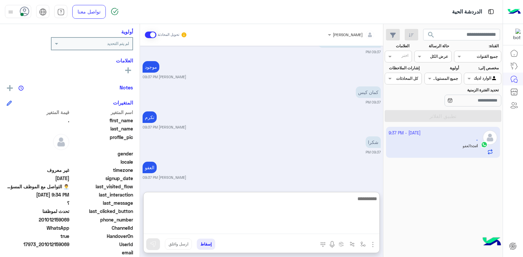
scroll to position [896, 0]
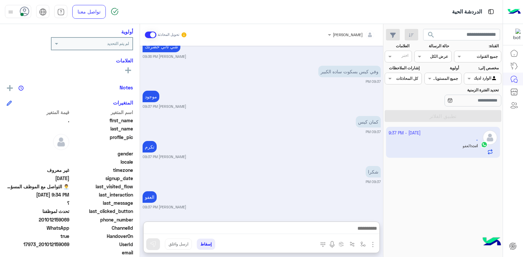
click at [305, 190] on div "العفو [PERSON_NAME] 09:37 PM" at bounding box center [262, 200] width 238 height 20
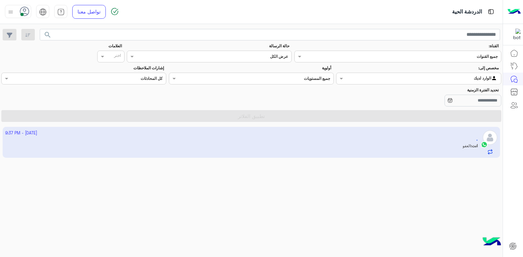
click at [431, 79] on input "text" at bounding box center [432, 78] width 130 height 6
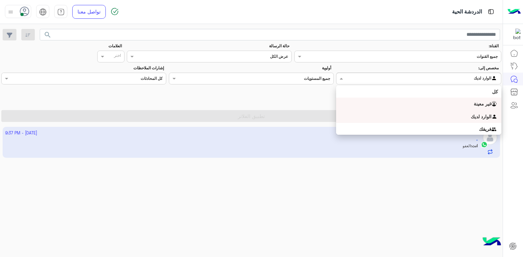
click at [404, 104] on div "غير معينة" at bounding box center [418, 104] width 165 height 13
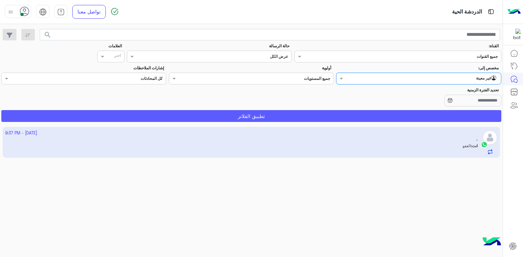
click at [378, 114] on button "تطبيق الفلاتر" at bounding box center [251, 116] width 500 height 12
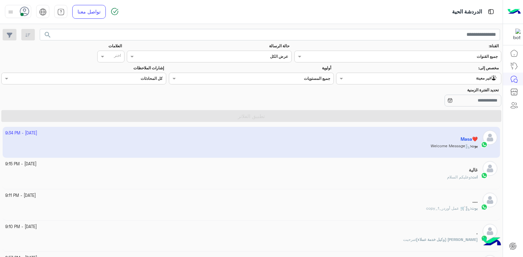
scroll to position [33, 0]
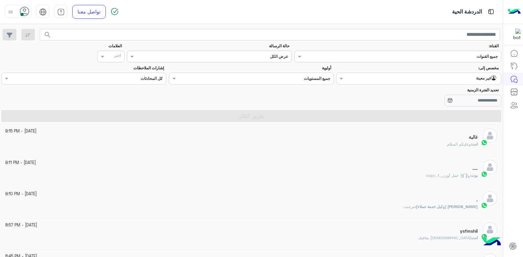
click at [459, 79] on input "text" at bounding box center [432, 78] width 130 height 6
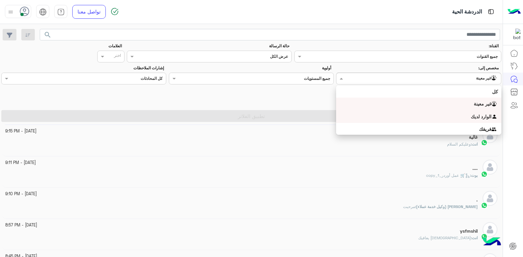
click at [396, 114] on div "الوارد لديك" at bounding box center [418, 116] width 165 height 13
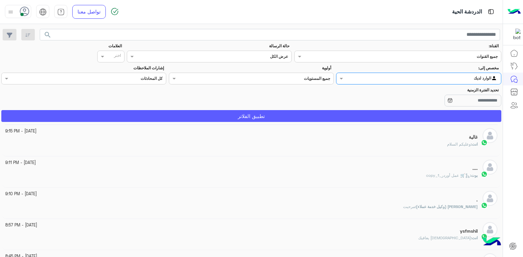
click at [347, 116] on button "تطبيق الفلاتر" at bounding box center [251, 116] width 500 height 12
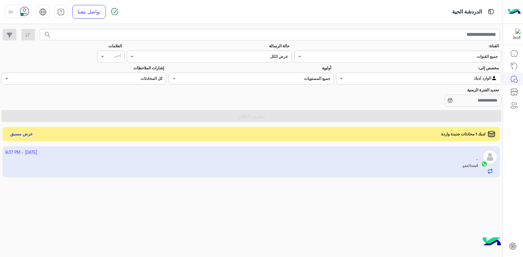
click at [347, 158] on app-inbox-user "[DATE] - 9:37 PM . انت : العفو" at bounding box center [252, 161] width 498 height 31
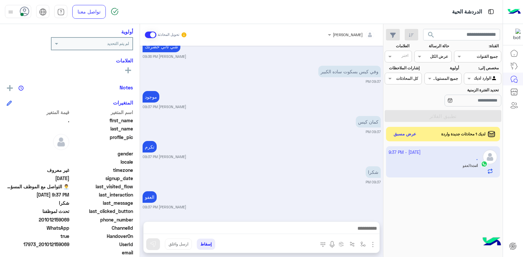
scroll to position [405, 0]
click at [343, 193] on div "العفو [PERSON_NAME] 09:37 PM" at bounding box center [262, 200] width 238 height 20
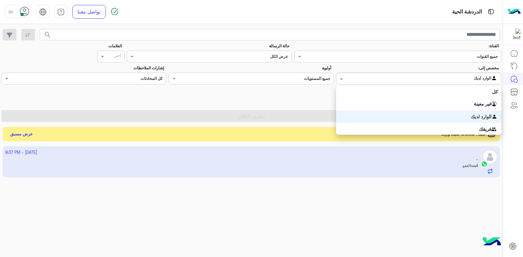
click at [460, 76] on input "text" at bounding box center [432, 78] width 130 height 6
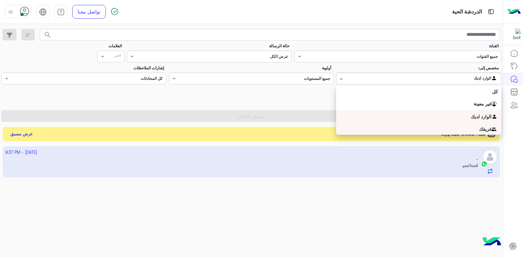
click at [379, 208] on div "[DATE] - 9:37 PM . انت : العفو" at bounding box center [251, 202] width 503 height 116
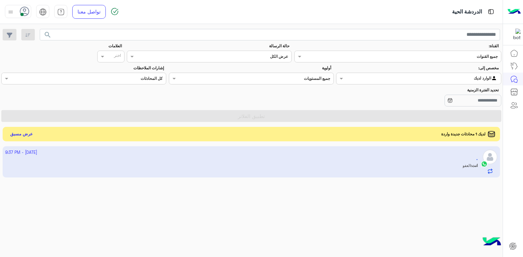
click at [434, 76] on input "text" at bounding box center [432, 78] width 130 height 6
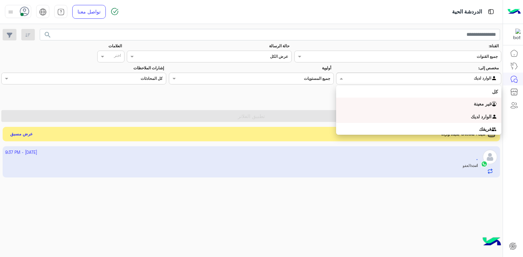
drag, startPoint x: 408, startPoint y: 106, endPoint x: 394, endPoint y: 134, distance: 31.5
click at [408, 106] on div "غير معينة" at bounding box center [418, 104] width 165 height 13
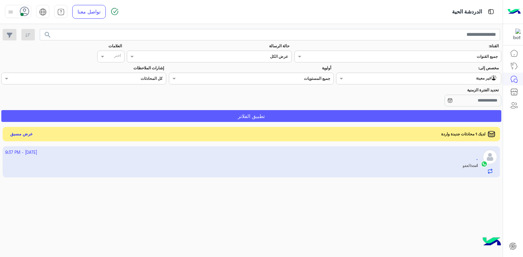
click at [391, 114] on button "تطبيق الفلاتر" at bounding box center [251, 116] width 500 height 12
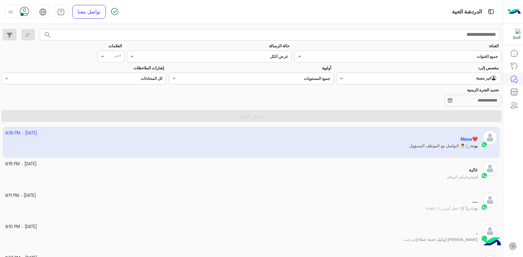
click at [382, 75] on input "text" at bounding box center [432, 78] width 130 height 6
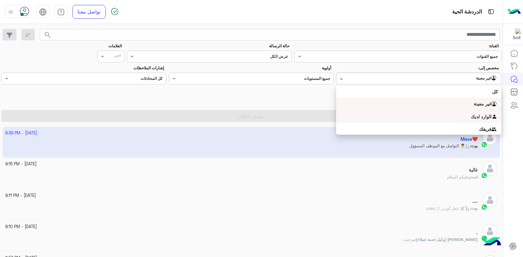
click at [390, 113] on div "الوارد لديك" at bounding box center [418, 116] width 165 height 13
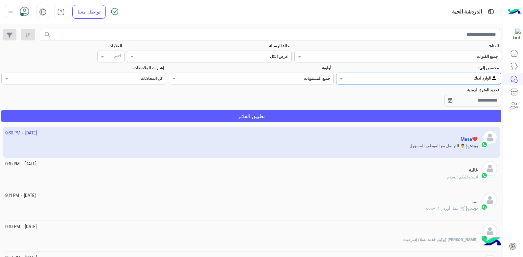
click at [371, 116] on button "تطبيق الفلاتر" at bounding box center [251, 116] width 500 height 12
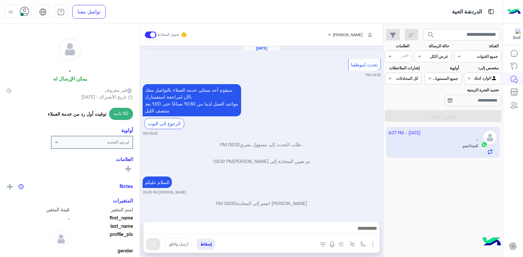
scroll to position [405, 0]
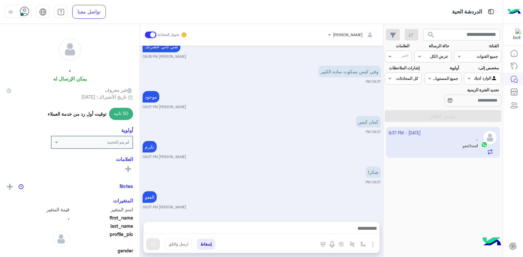
click at [293, 135] on div "[DATE] تحدث لموظفنا 09:32 PM سيقوم [DATE] ممثلي خدمة العملاء بالتواصل معك الآن …" at bounding box center [261, 130] width 243 height 169
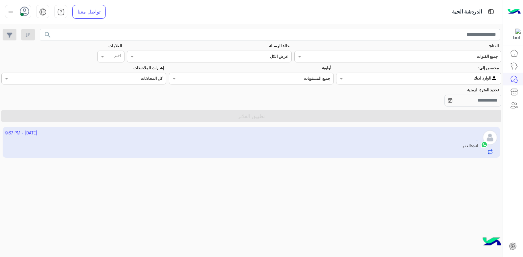
click at [418, 79] on input "text" at bounding box center [432, 78] width 130 height 6
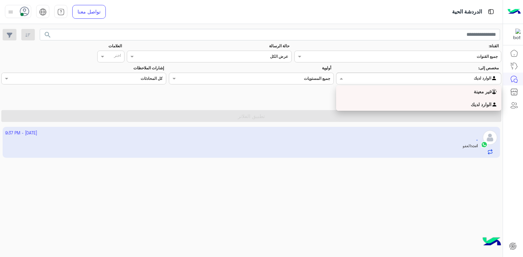
click at [402, 91] on div "غير معينة" at bounding box center [418, 91] width 165 height 13
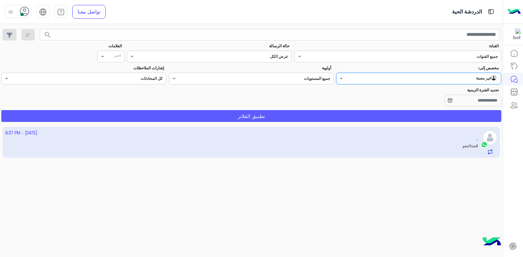
click at [362, 114] on button "تطبيق الفلاتر" at bounding box center [251, 116] width 500 height 12
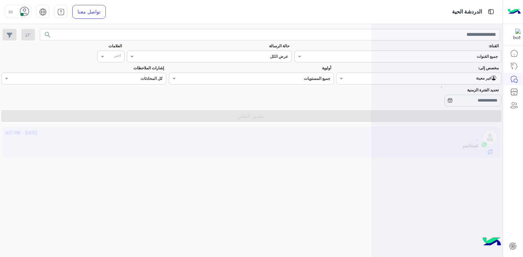
scroll to position [0, 0]
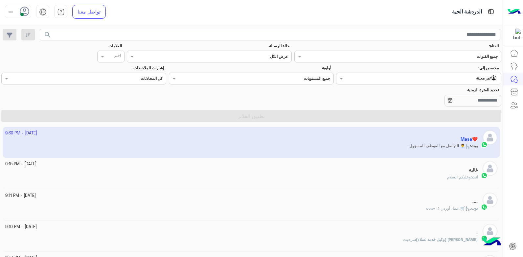
click at [365, 142] on app-inbox-user "[DATE] - 9:39 PM Masa❤️ بوت : 👨‍💼 التواصل مع الموظف المسؤول" at bounding box center [252, 142] width 498 height 31
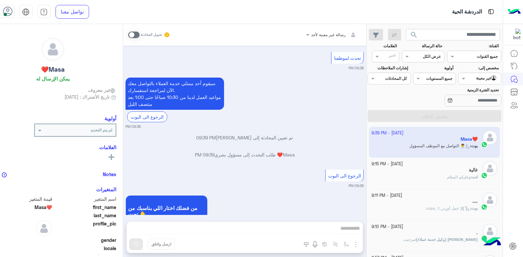
scroll to position [256, 0]
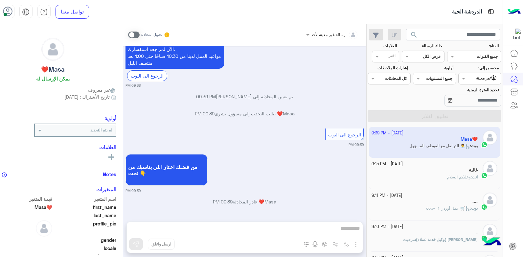
click at [140, 34] on span at bounding box center [134, 35] width 12 height 7
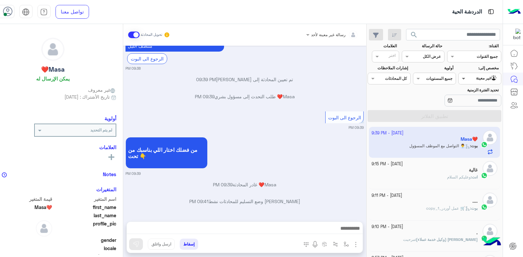
click at [467, 78] on span at bounding box center [463, 78] width 8 height 7
click at [475, 105] on b "الوارد لديك" at bounding box center [481, 105] width 21 height 6
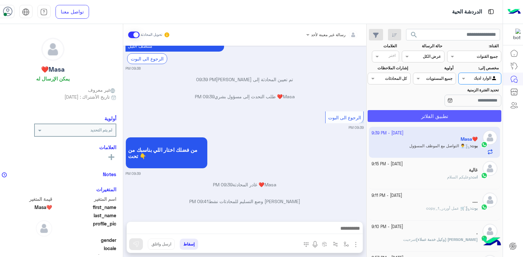
click at [423, 115] on button "تطبيق الفلاتر" at bounding box center [435, 116] width 134 height 12
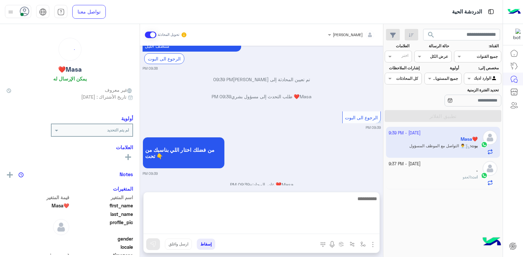
click at [298, 225] on textarea at bounding box center [262, 214] width 236 height 39
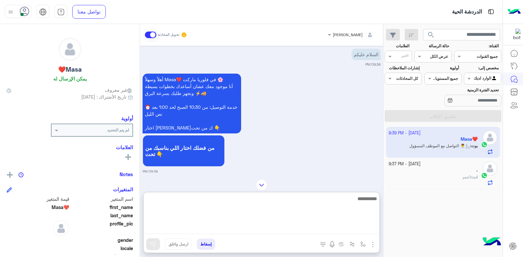
scroll to position [0, 0]
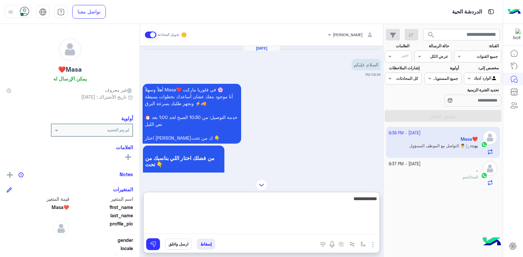
type textarea "**********"
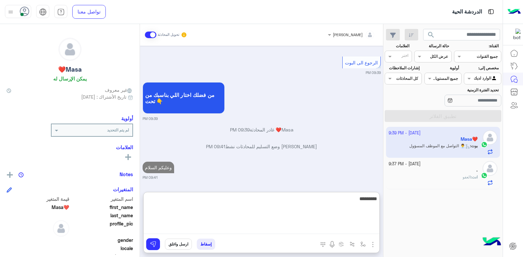
type textarea "**********"
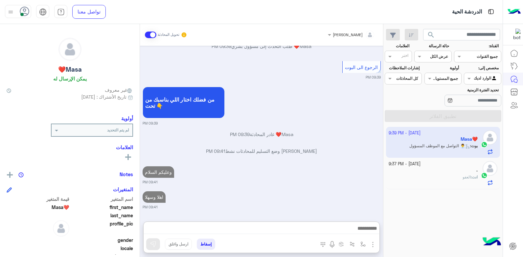
click at [337, 179] on small "09:41 PM" at bounding box center [262, 181] width 238 height 5
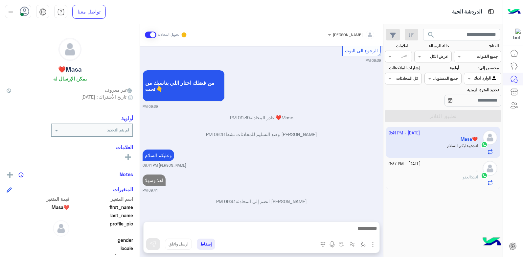
scroll to position [340, 0]
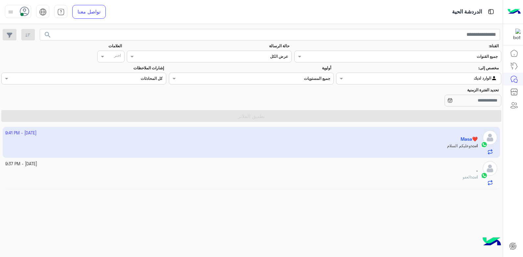
click at [365, 142] on app-inbox-user "[DATE] - 9:41 PM Masa❤️ انت : وعليكم السلام" at bounding box center [252, 142] width 498 height 31
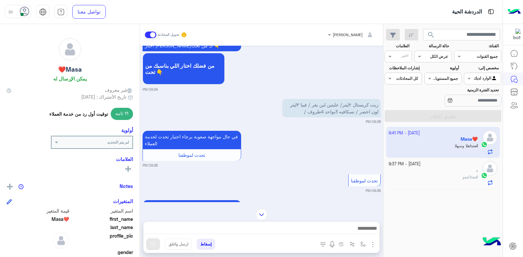
scroll to position [77, 0]
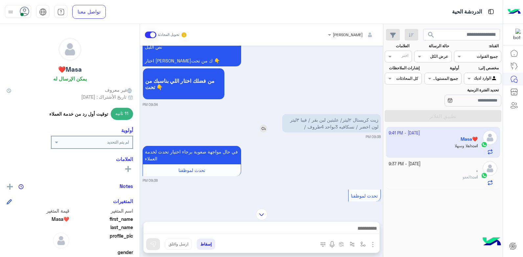
click at [265, 127] on img at bounding box center [264, 129] width 8 height 8
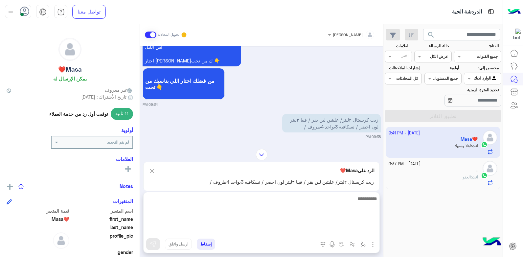
click at [317, 228] on textarea at bounding box center [262, 214] width 236 height 39
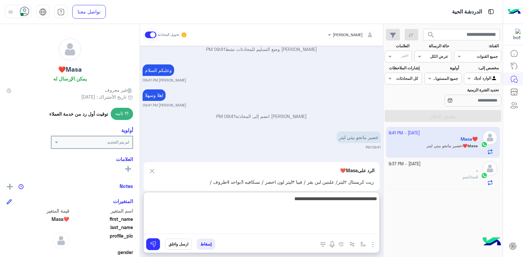
type textarea "**********"
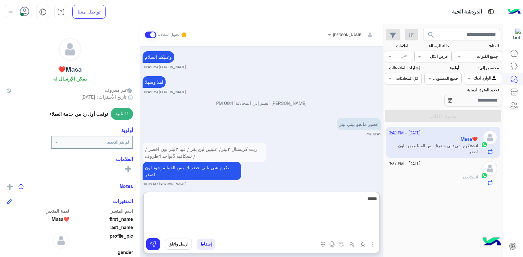
type textarea "******"
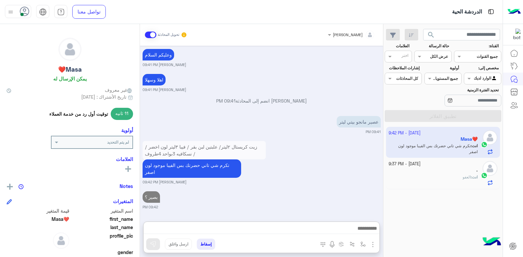
click at [350, 159] on div "[DATE] السلام عليكم 09:34 PM أهلاً وسهلاً Masa❤️ في فلوريا ماركت 🌸 أنا موجود مع…" at bounding box center [261, 130] width 243 height 169
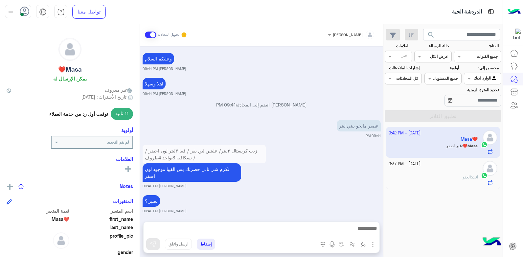
scroll to position [459, 0]
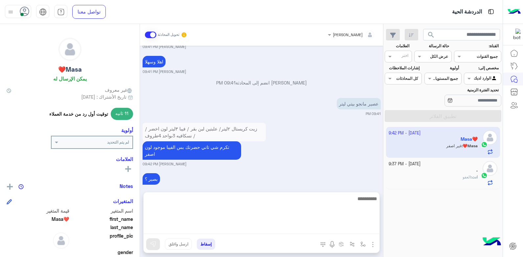
click at [346, 229] on textarea at bounding box center [262, 214] width 236 height 39
type textarea "**********"
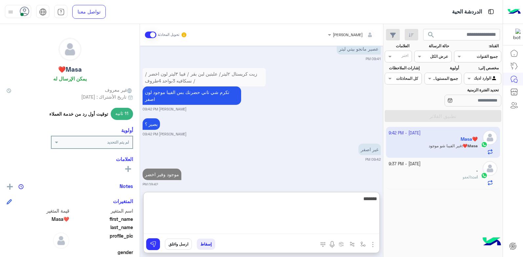
scroll to position [539, 0]
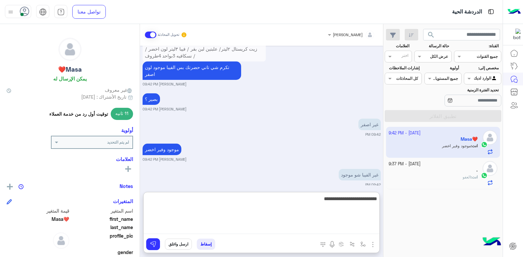
type textarea "**********"
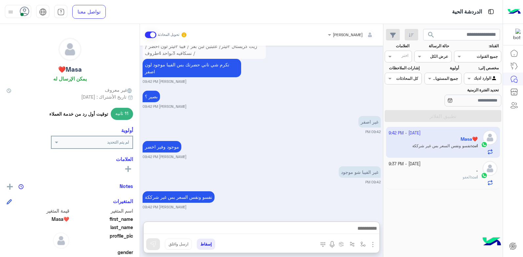
click at [349, 190] on div "نفسو ونفس السعر بس غير شرككة [PERSON_NAME] 09:42 PM" at bounding box center [262, 200] width 238 height 20
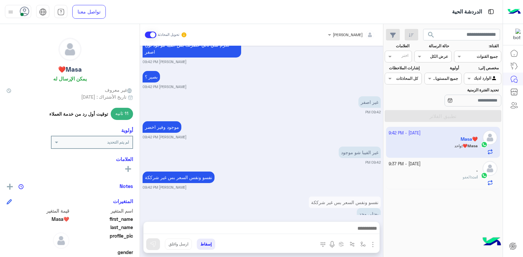
scroll to position [596, 0]
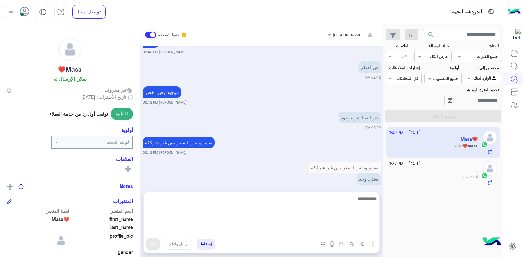
click at [338, 228] on textarea at bounding box center [262, 214] width 236 height 39
type textarea "**********"
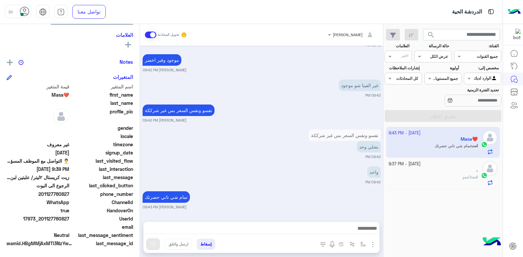
scroll to position [621, 0]
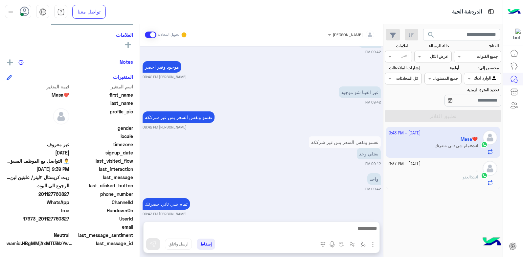
drag, startPoint x: 70, startPoint y: 193, endPoint x: 54, endPoint y: 193, distance: 16.1
click at [54, 193] on span "201127760827" at bounding box center [38, 194] width 63 height 7
copy span "760827"
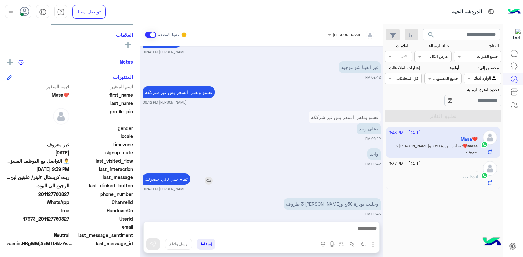
scroll to position [672, 0]
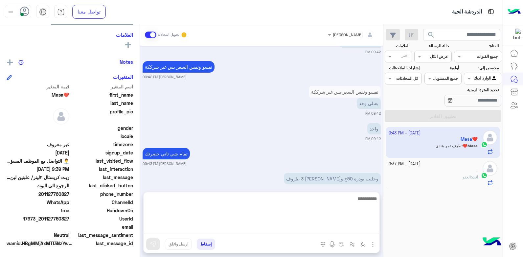
click at [336, 229] on textarea at bounding box center [262, 214] width 236 height 39
type textarea "**********"
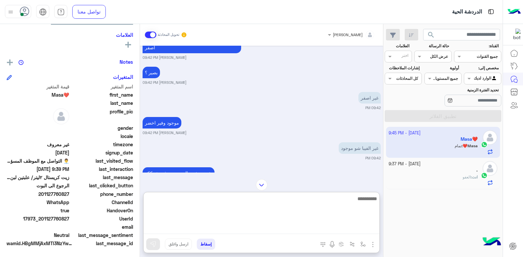
scroll to position [763, 0]
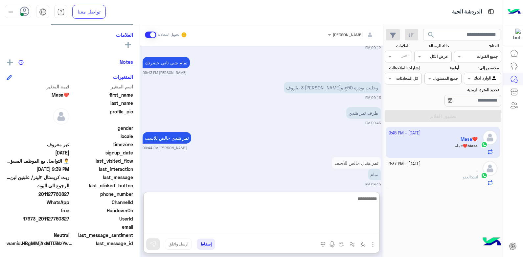
click at [358, 202] on textarea at bounding box center [262, 214] width 236 height 39
type textarea "*********"
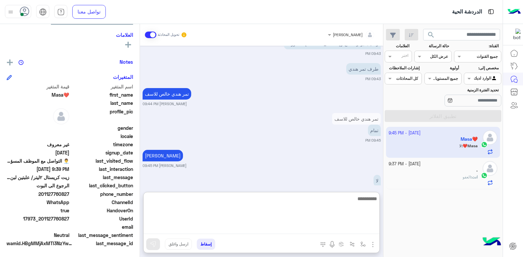
scroll to position [813, 0]
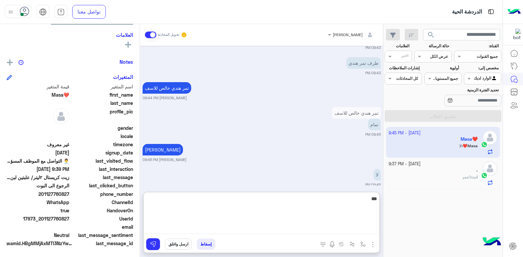
type textarea "****"
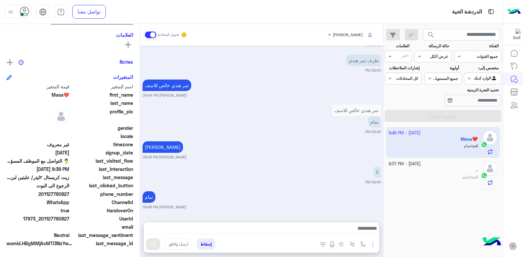
click at [443, 178] on div "انت : العفو" at bounding box center [433, 180] width 89 height 12
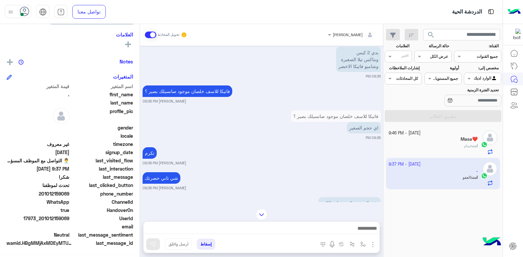
scroll to position [405, 0]
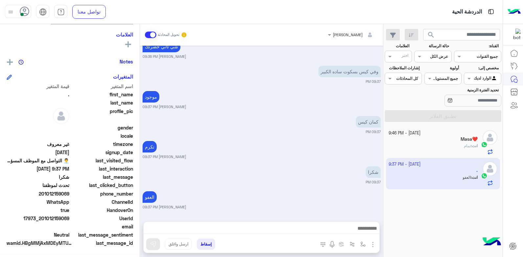
click at [209, 243] on button "إسقاط" at bounding box center [206, 244] width 18 height 11
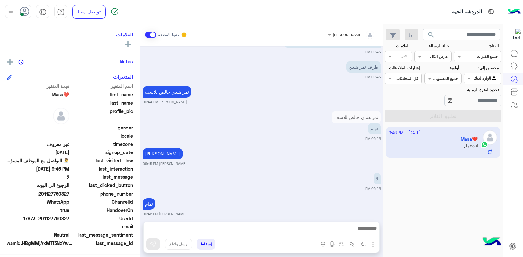
scroll to position [377, 0]
click at [307, 197] on div "تمام [PERSON_NAME] 09:46 PM" at bounding box center [262, 207] width 238 height 20
